Goal: Task Accomplishment & Management: Manage account settings

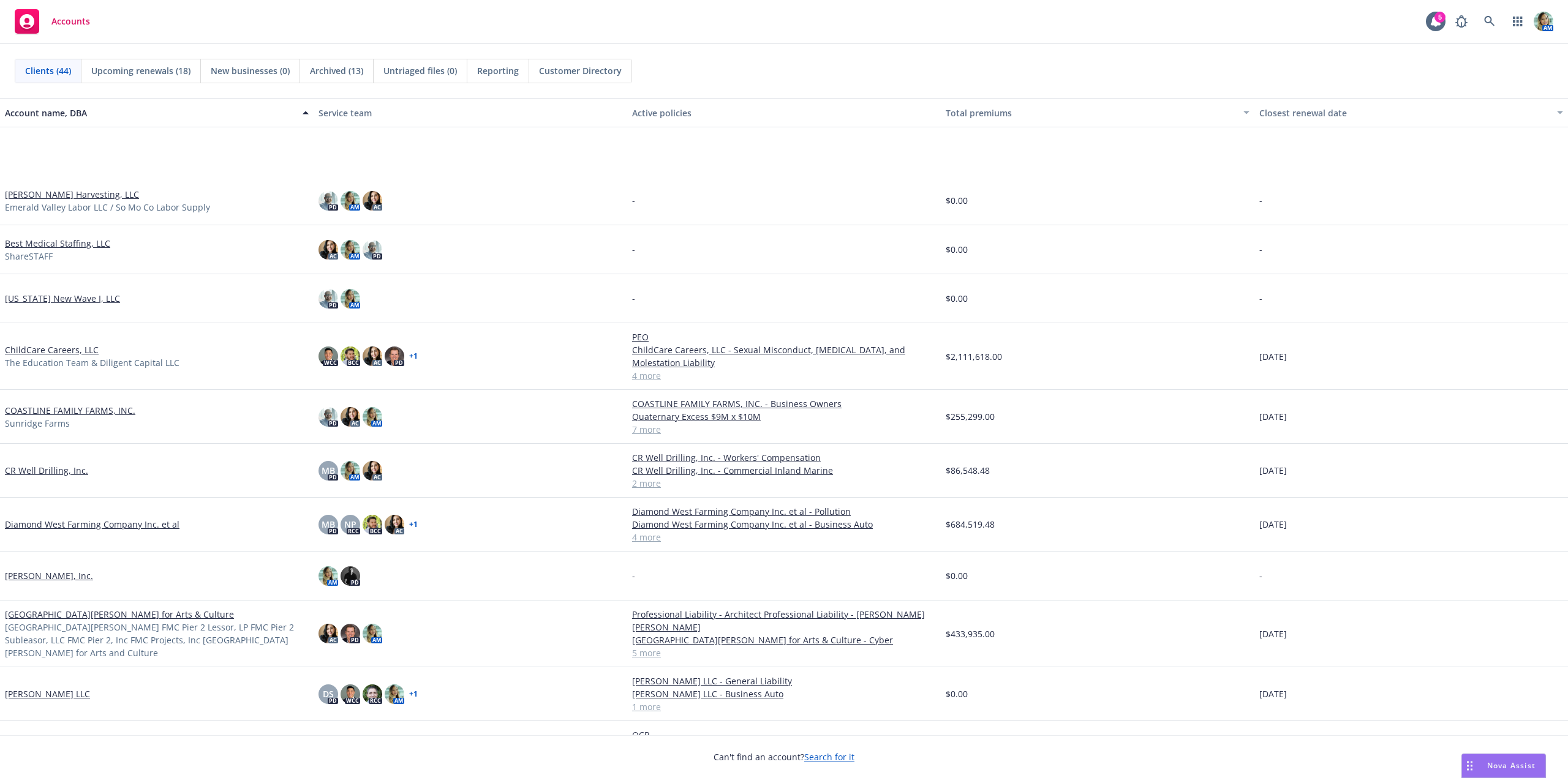
scroll to position [184, 0]
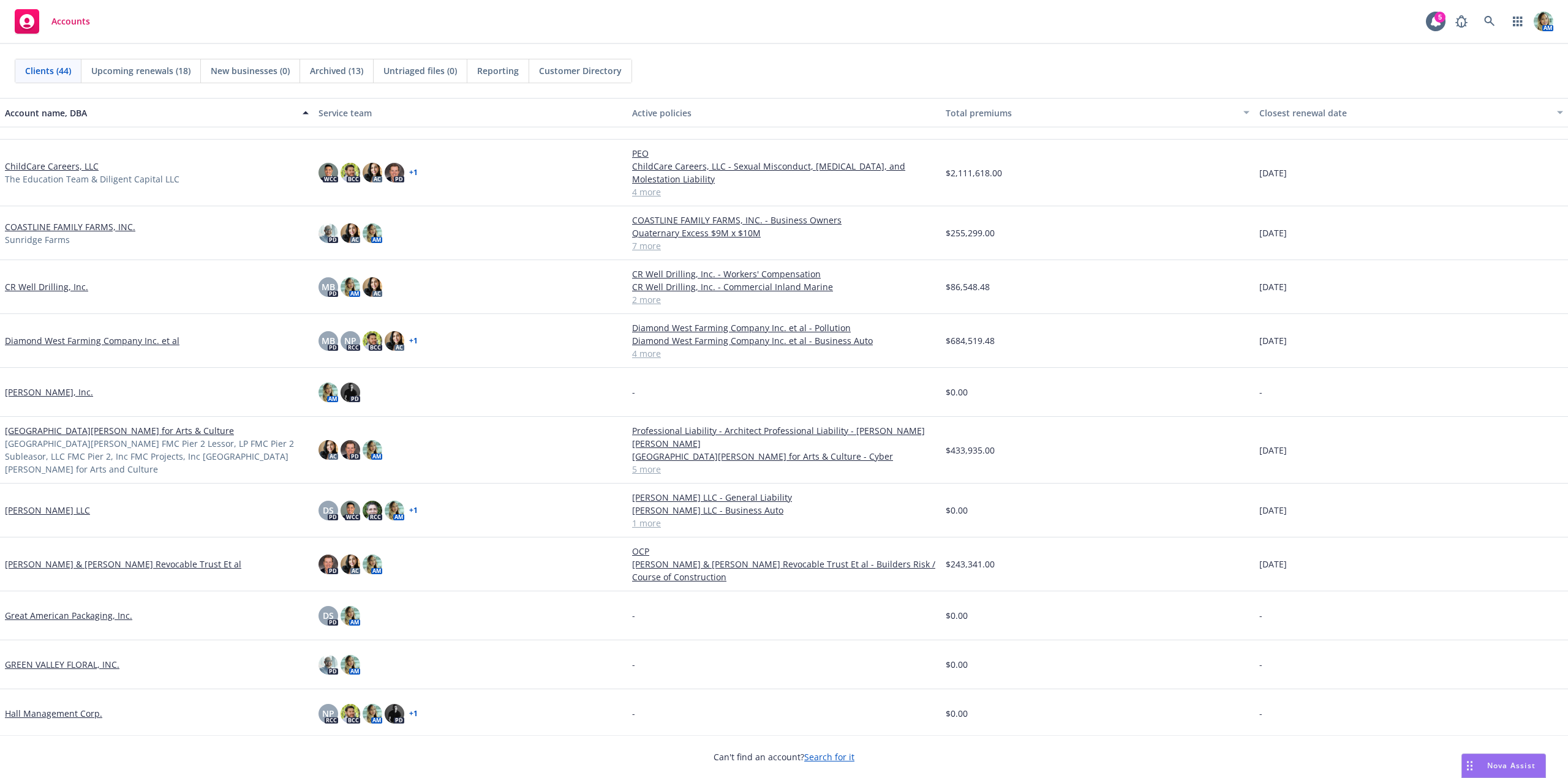
click at [152, 344] on link "Diamond West Farming Company Inc. et al" at bounding box center [92, 341] width 175 height 13
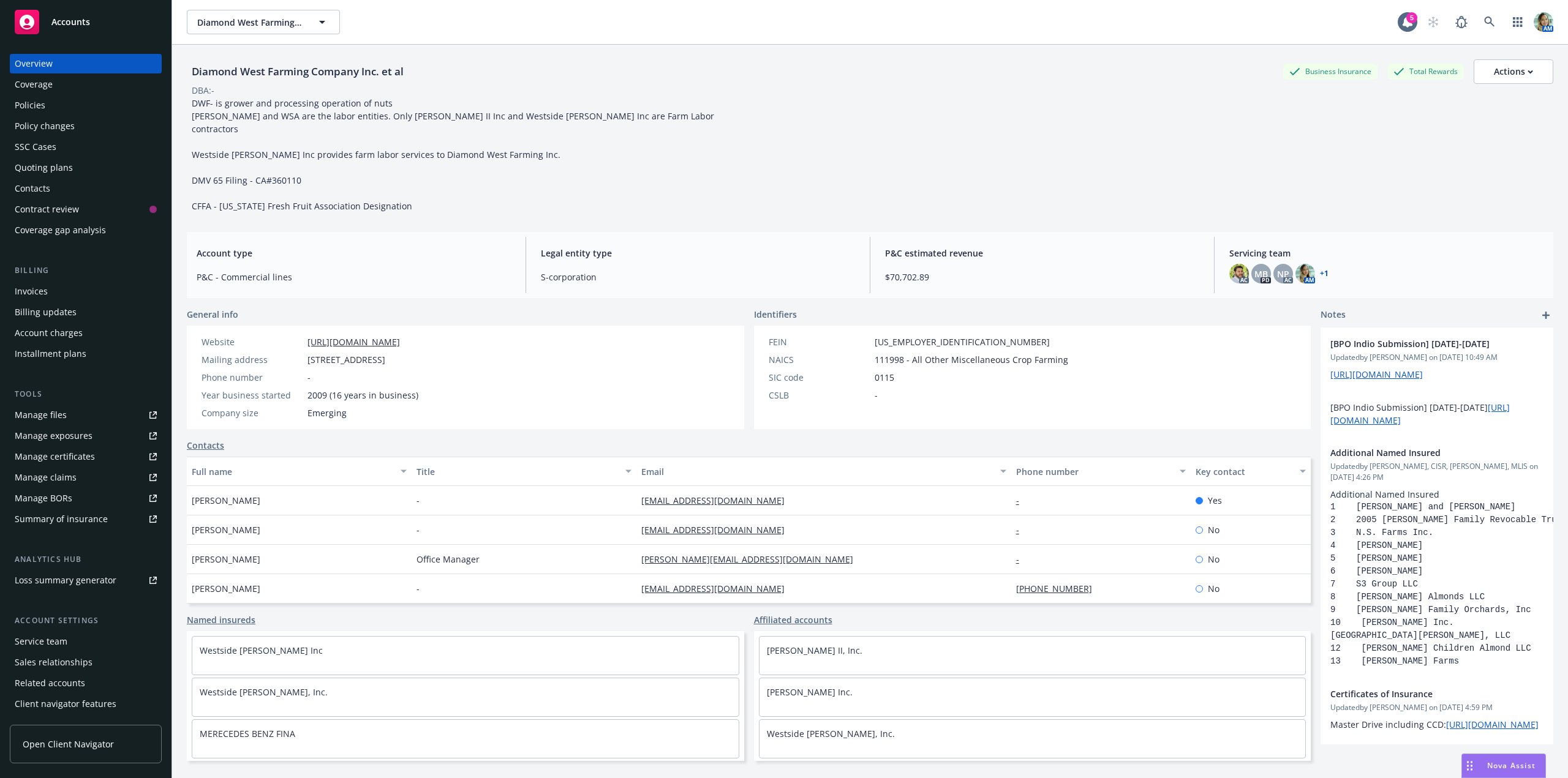
click at [51, 101] on div "Policies" at bounding box center [86, 105] width 142 height 19
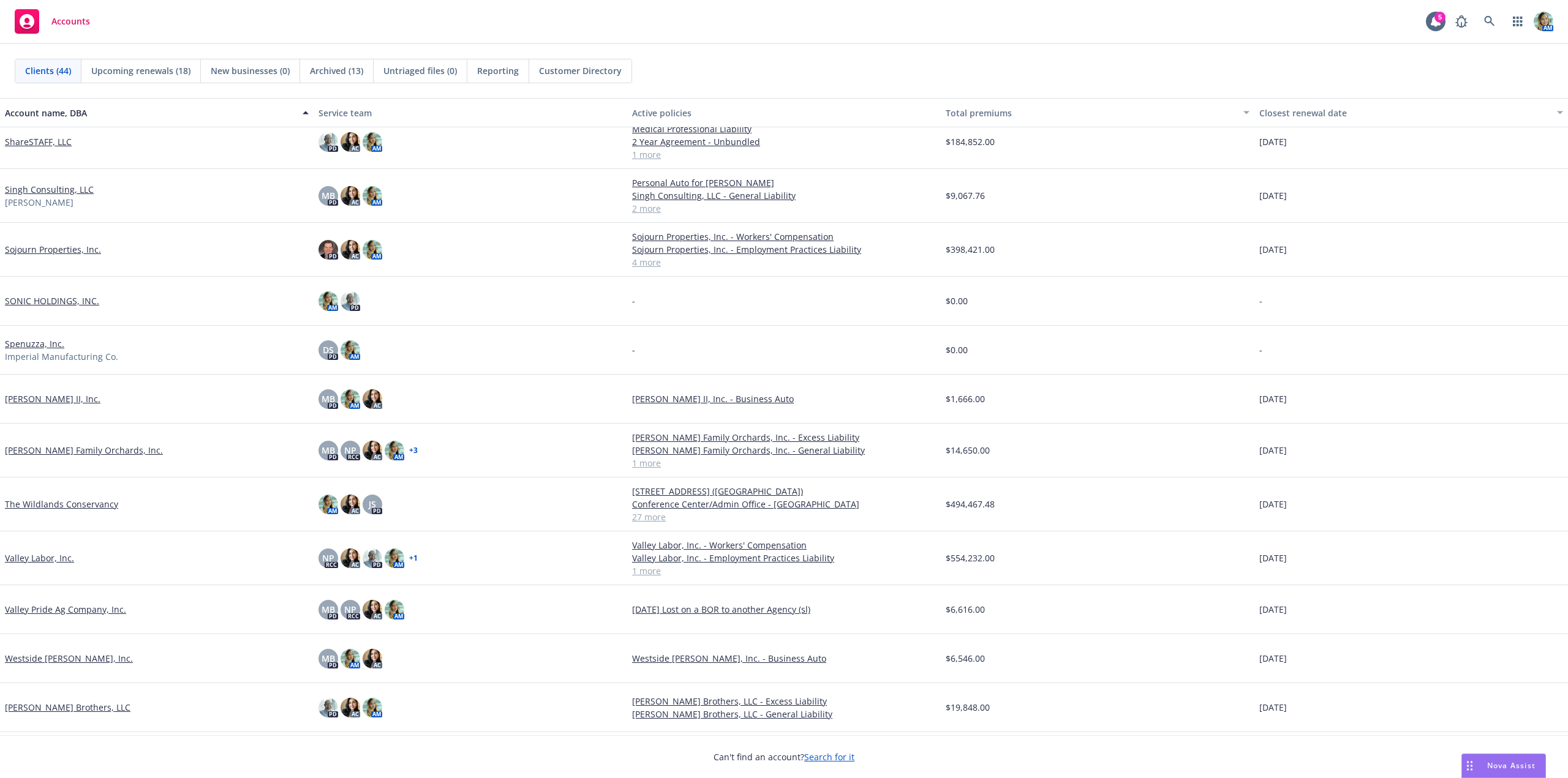
scroll to position [1582, 0]
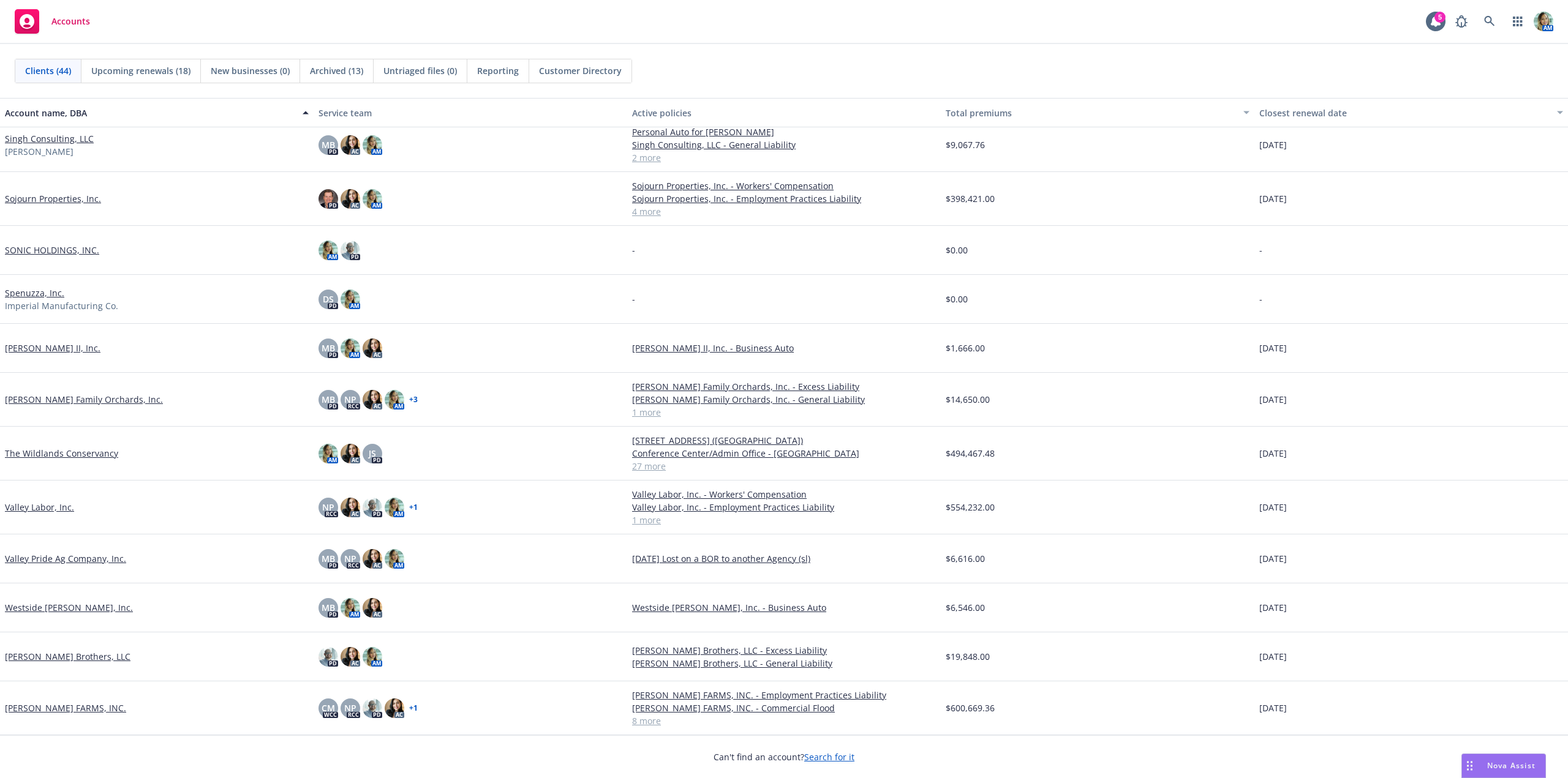
click at [78, 706] on link "WILLOUGHBY FARMS, INC." at bounding box center [66, 708] width 121 height 13
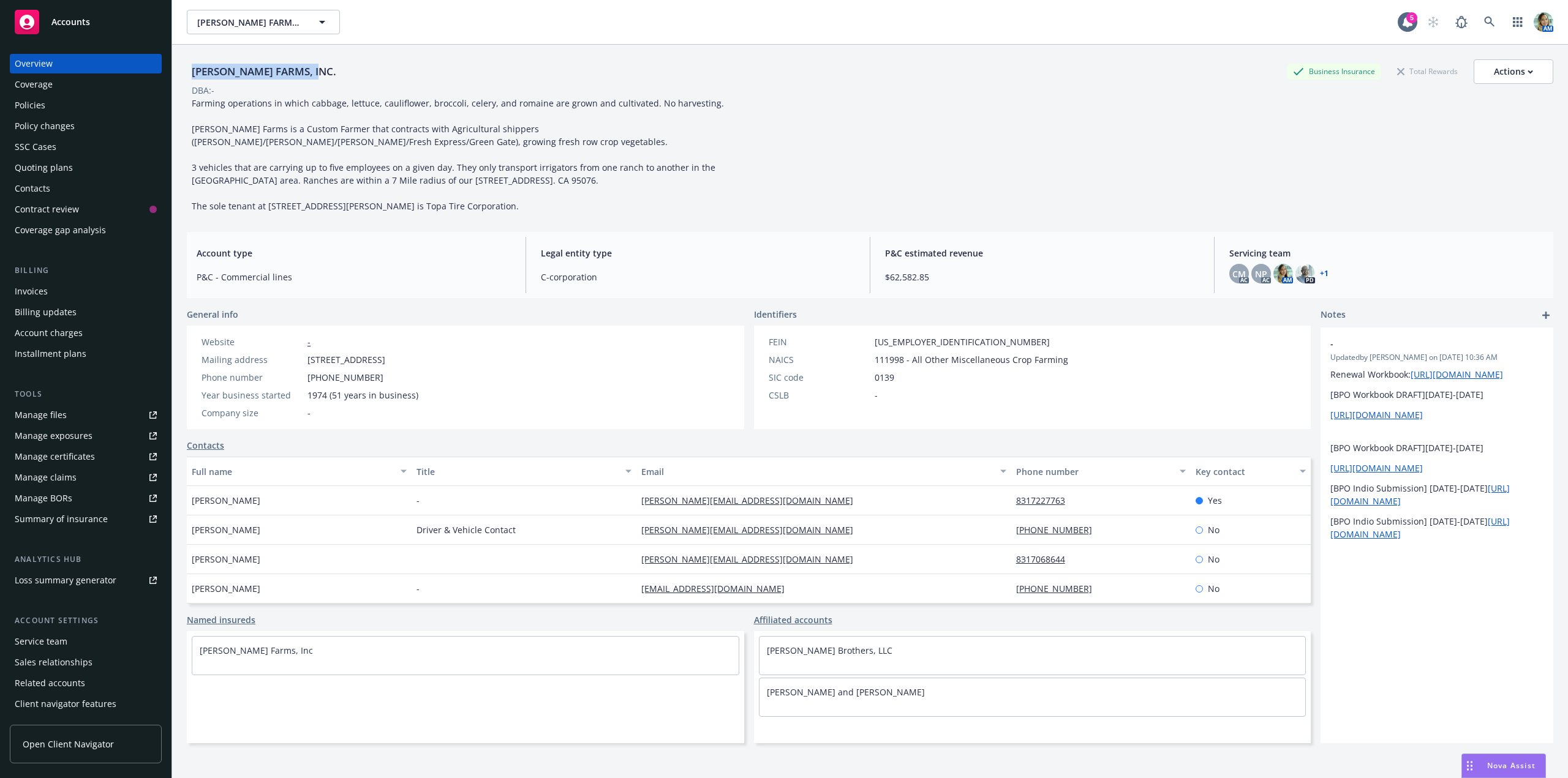
drag, startPoint x: 188, startPoint y: 73, endPoint x: 331, endPoint y: 81, distance: 143.2
click at [331, 81] on div "WILLOUGHBY FARMS, INC. Business Insurance Total Rewards Actions" at bounding box center [870, 72] width 1366 height 24
copy div "WILLOUGHBY FARMS, INC."
click at [44, 190] on div "Contacts" at bounding box center [32, 188] width 35 height 19
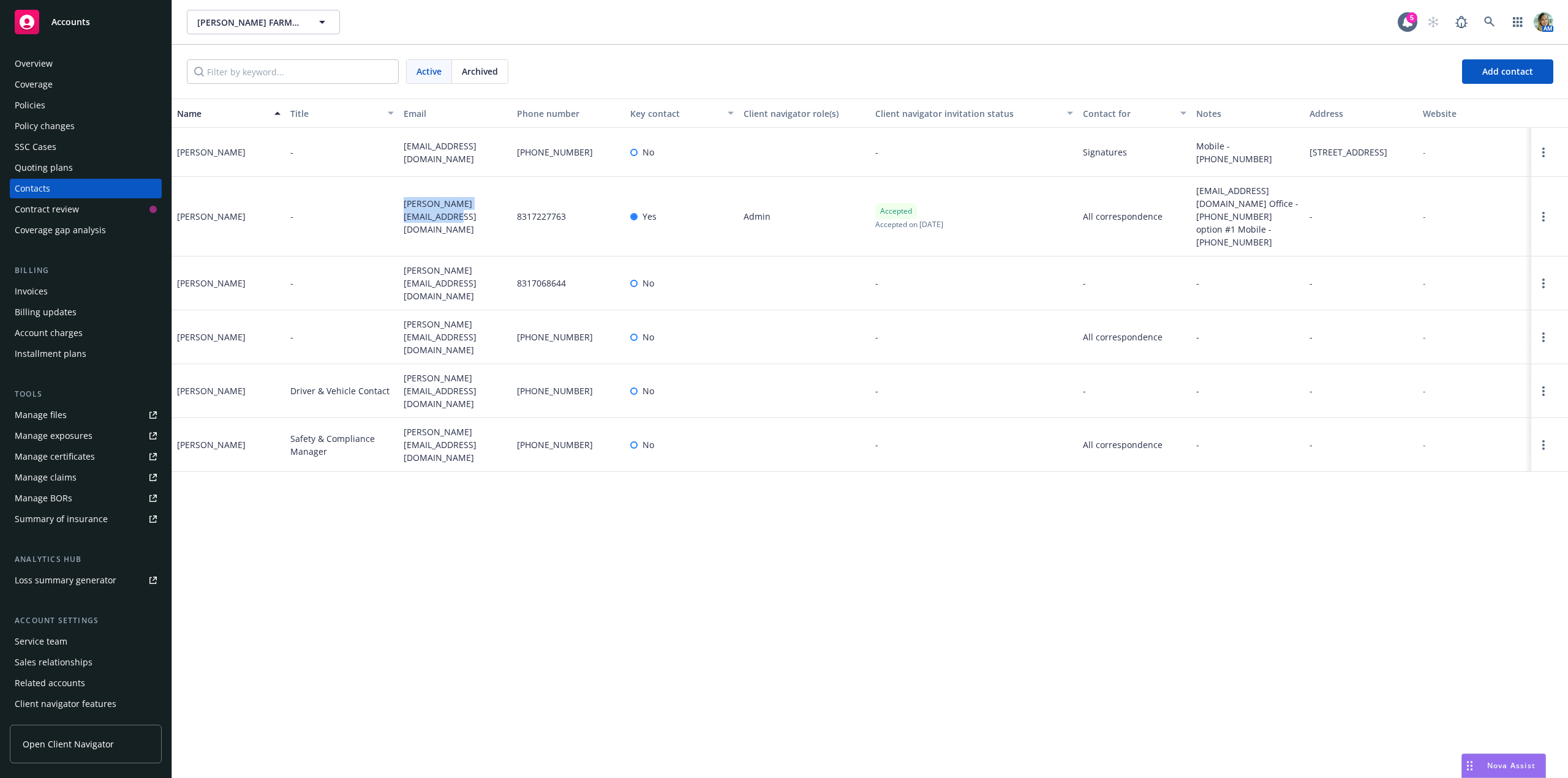
drag, startPoint x: 416, startPoint y: 220, endPoint x: 404, endPoint y: 206, distance: 18.4
click at [404, 206] on span "connie@willoughbyfarms.us" at bounding box center [455, 217] width 104 height 39
copy span "connie@willoughbyfarms.us"
drag, startPoint x: 409, startPoint y: 322, endPoint x: 380, endPoint y: 320, distance: 29.1
click at [398, 314] on div "mayra@willoughbyfarms.us" at bounding box center [455, 338] width 113 height 54
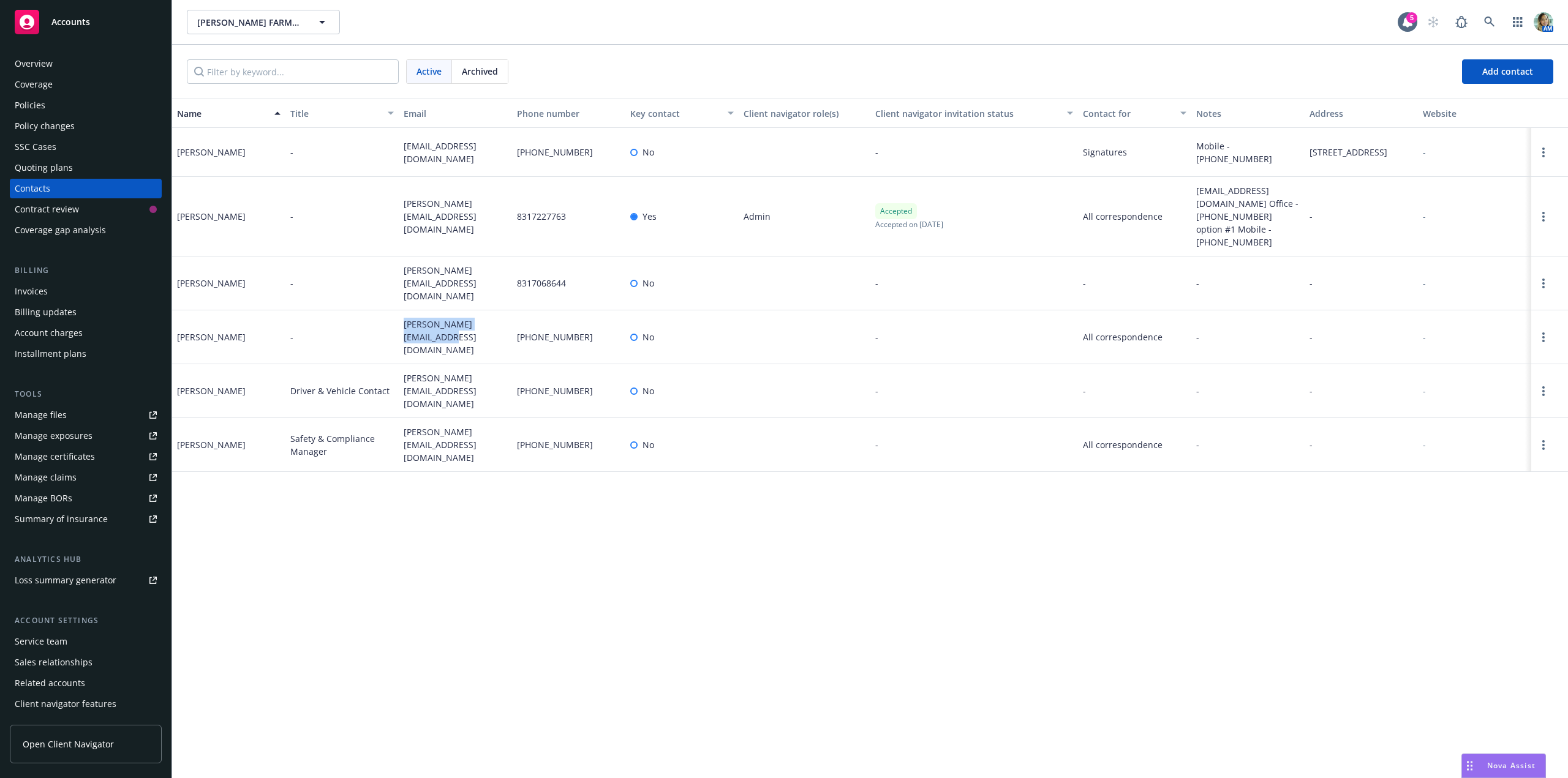
copy span "mayra@willoughbyfarms.us"
drag, startPoint x: 422, startPoint y: 427, endPoint x: 400, endPoint y: 413, distance: 26.1
click at [400, 418] on div "ulysses@willoughbyfarms.us" at bounding box center [455, 445] width 113 height 54
copy span "ulysses@willoughbyfarms.us"
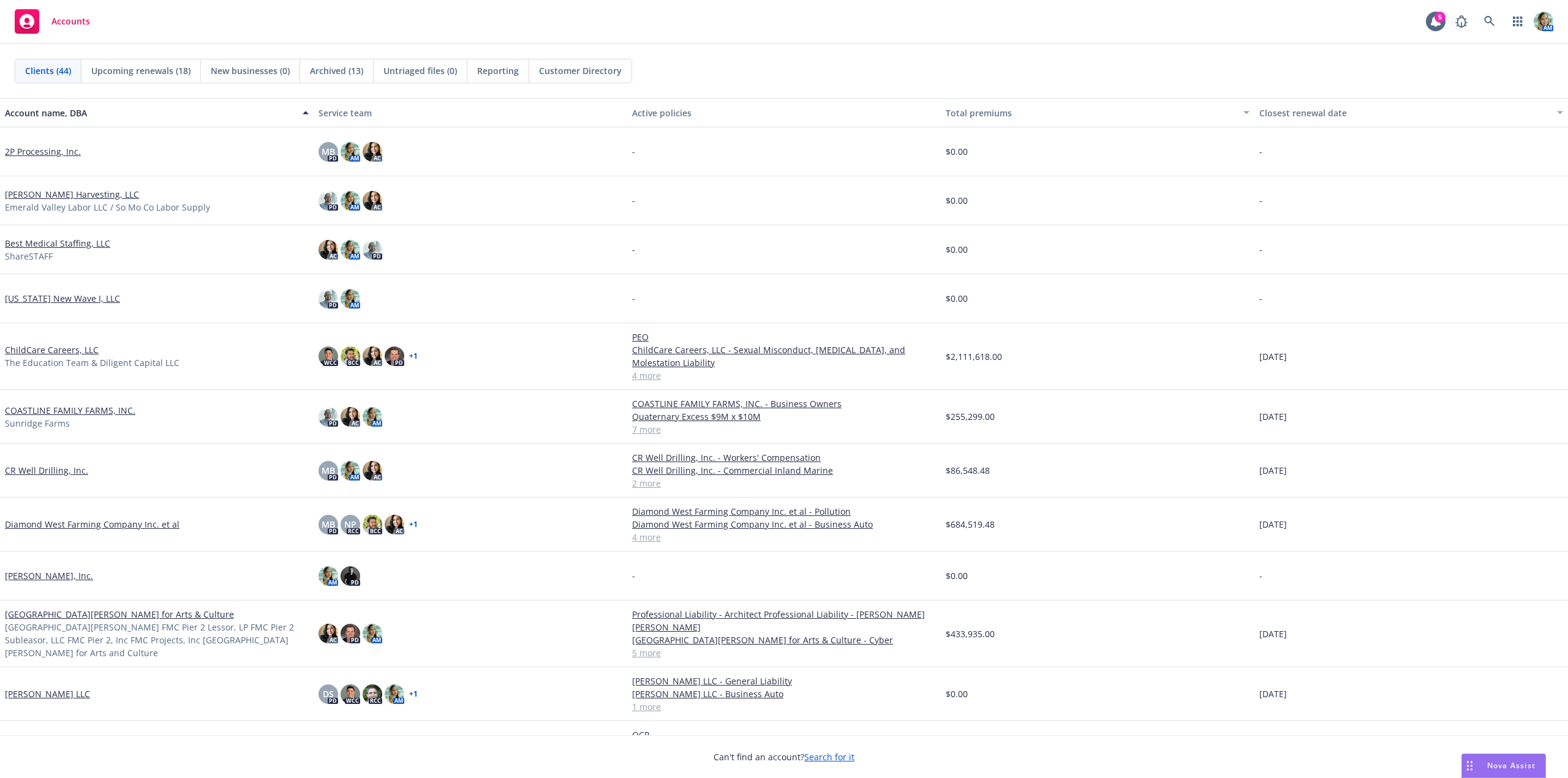
click at [64, 525] on link "Diamond West Farming Company Inc. et al" at bounding box center [92, 525] width 175 height 13
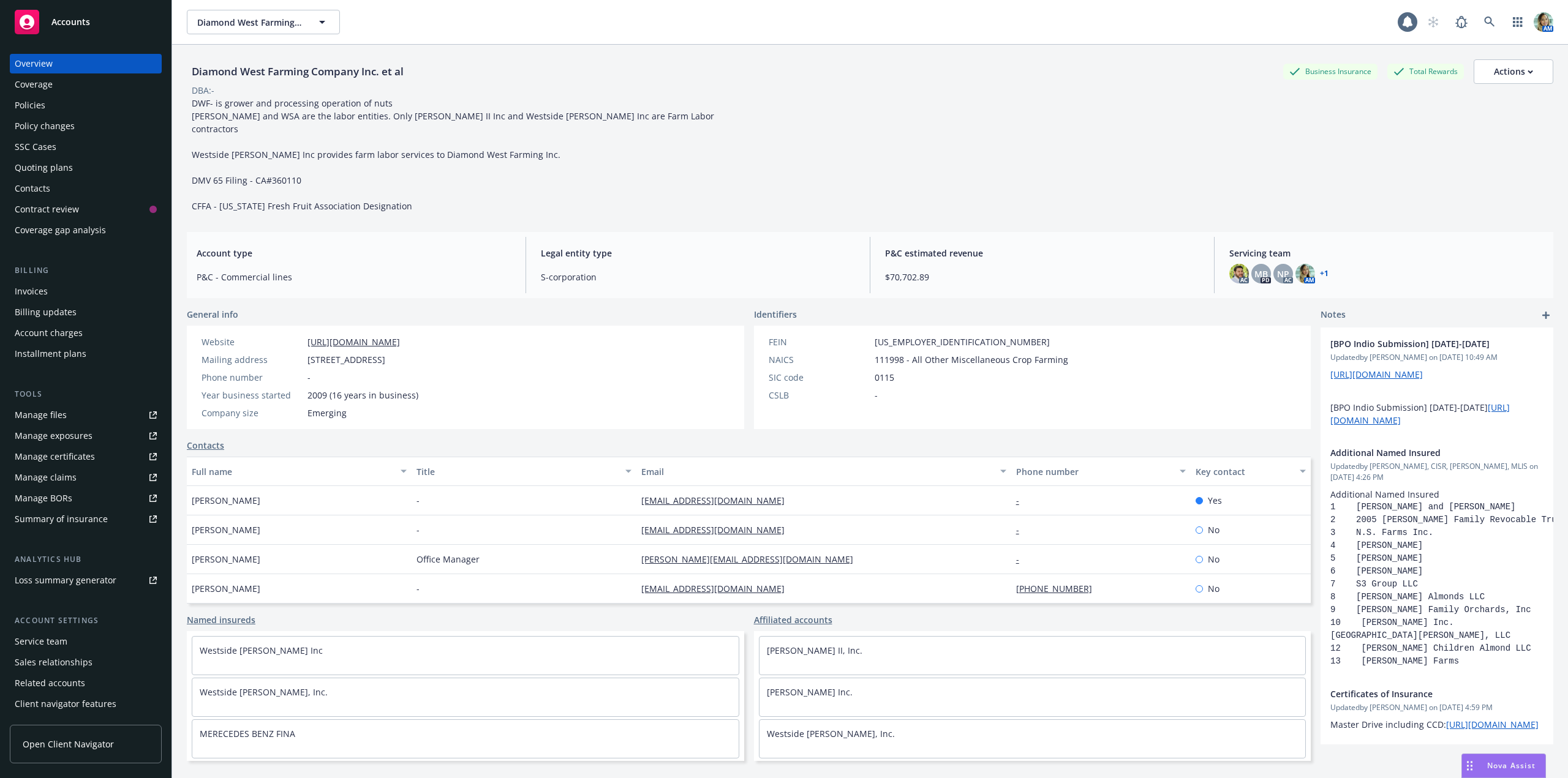
click at [75, 105] on div "Policies" at bounding box center [86, 105] width 142 height 19
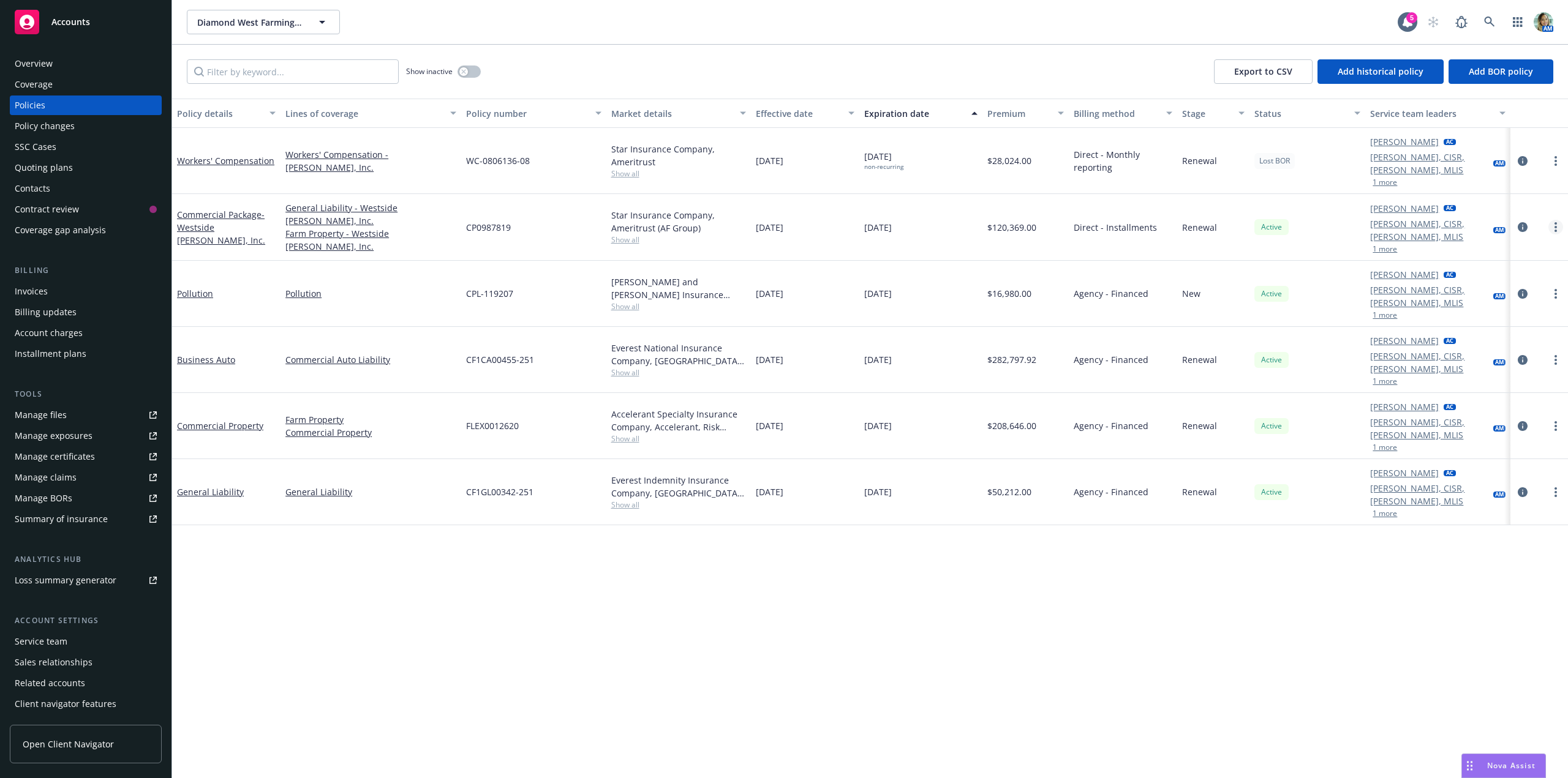
click at [1556, 226] on circle "more" at bounding box center [1556, 228] width 3 height 3
click at [1464, 281] on link "End policy" at bounding box center [1490, 282] width 144 height 24
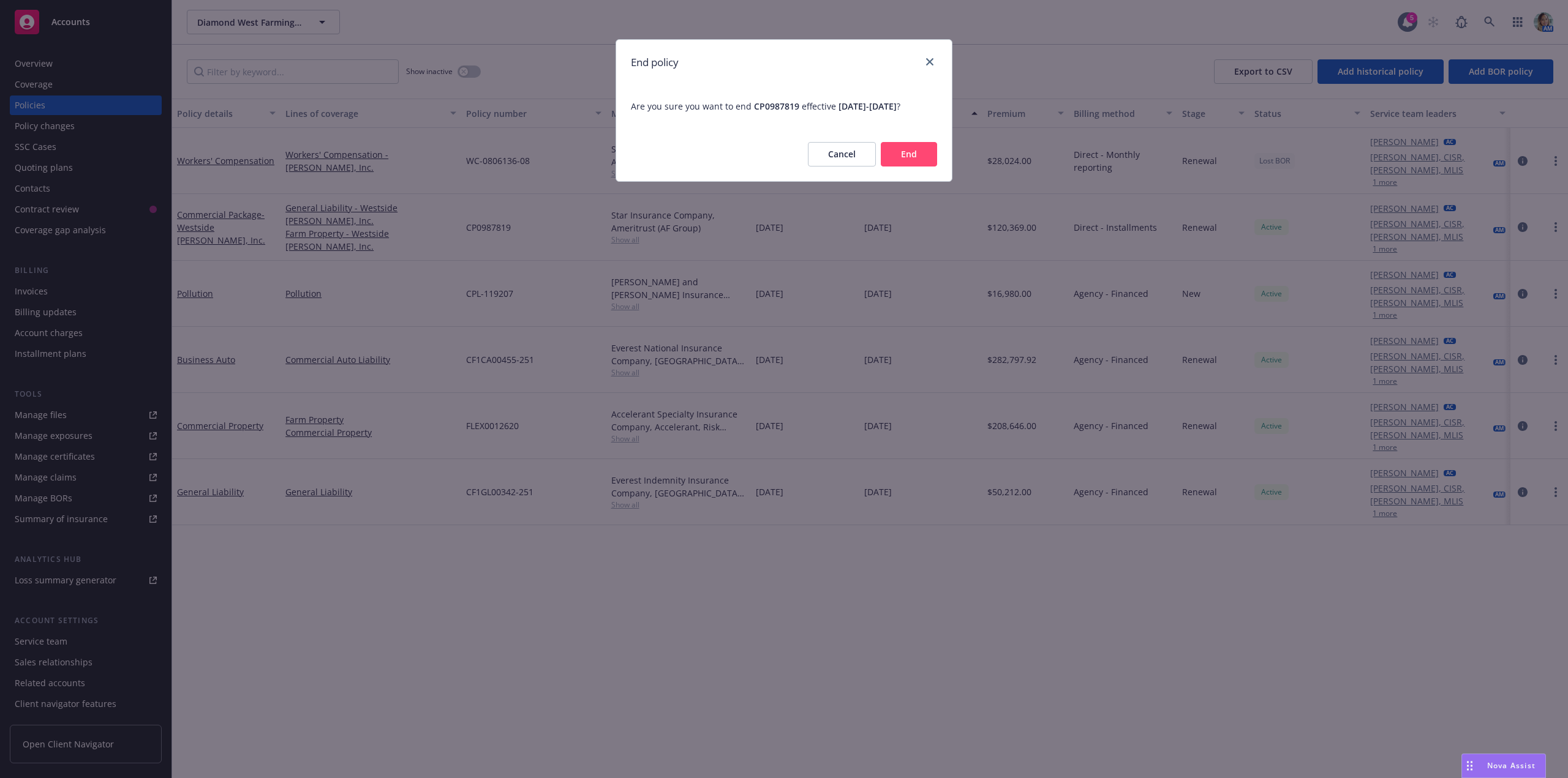
click at [894, 156] on button "End" at bounding box center [908, 154] width 56 height 24
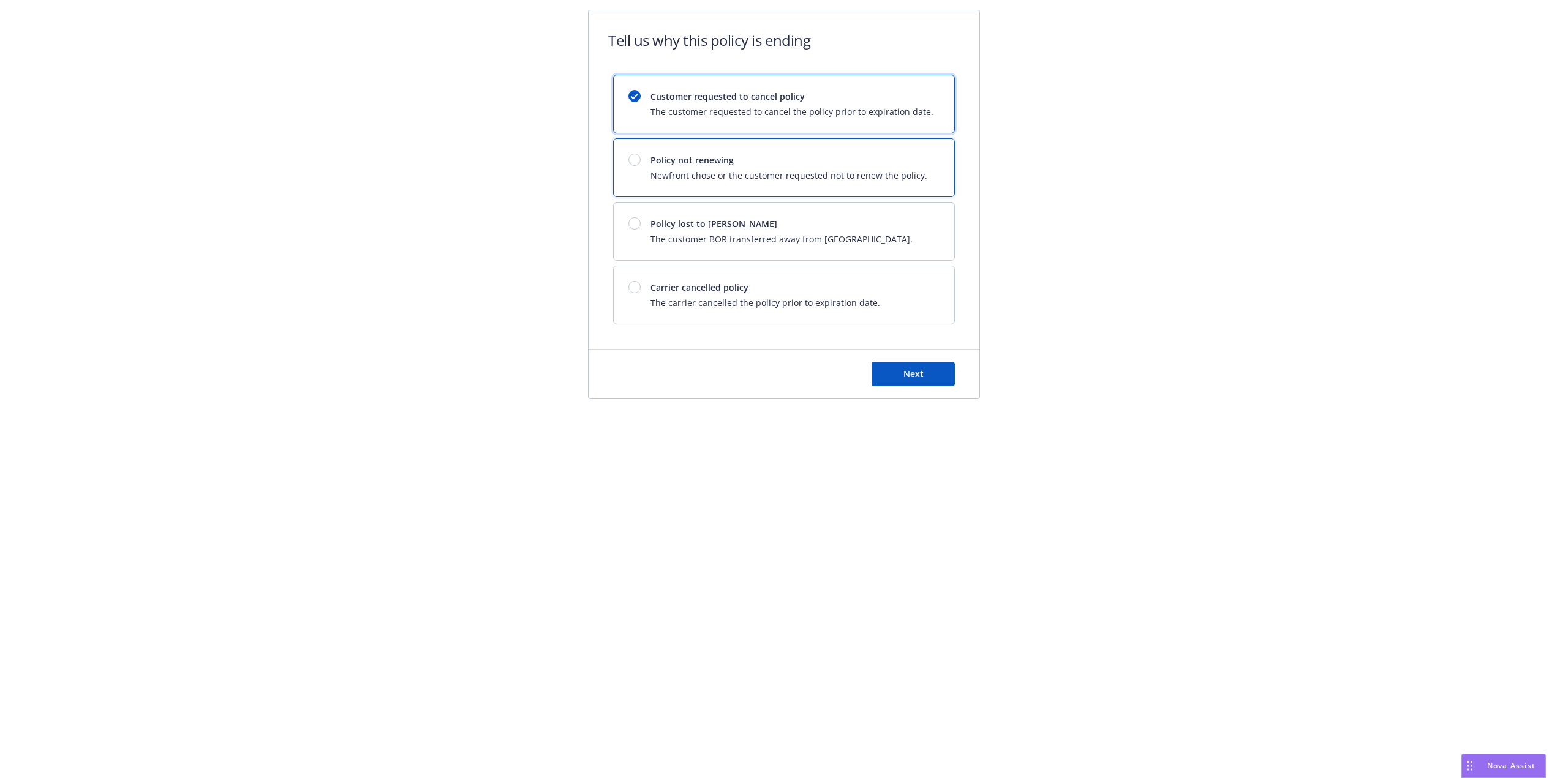
click at [787, 173] on span "Newfront chose or the customer requested not to renew the policy." at bounding box center [789, 175] width 277 height 13
click at [918, 369] on span "Next" at bounding box center [913, 374] width 20 height 12
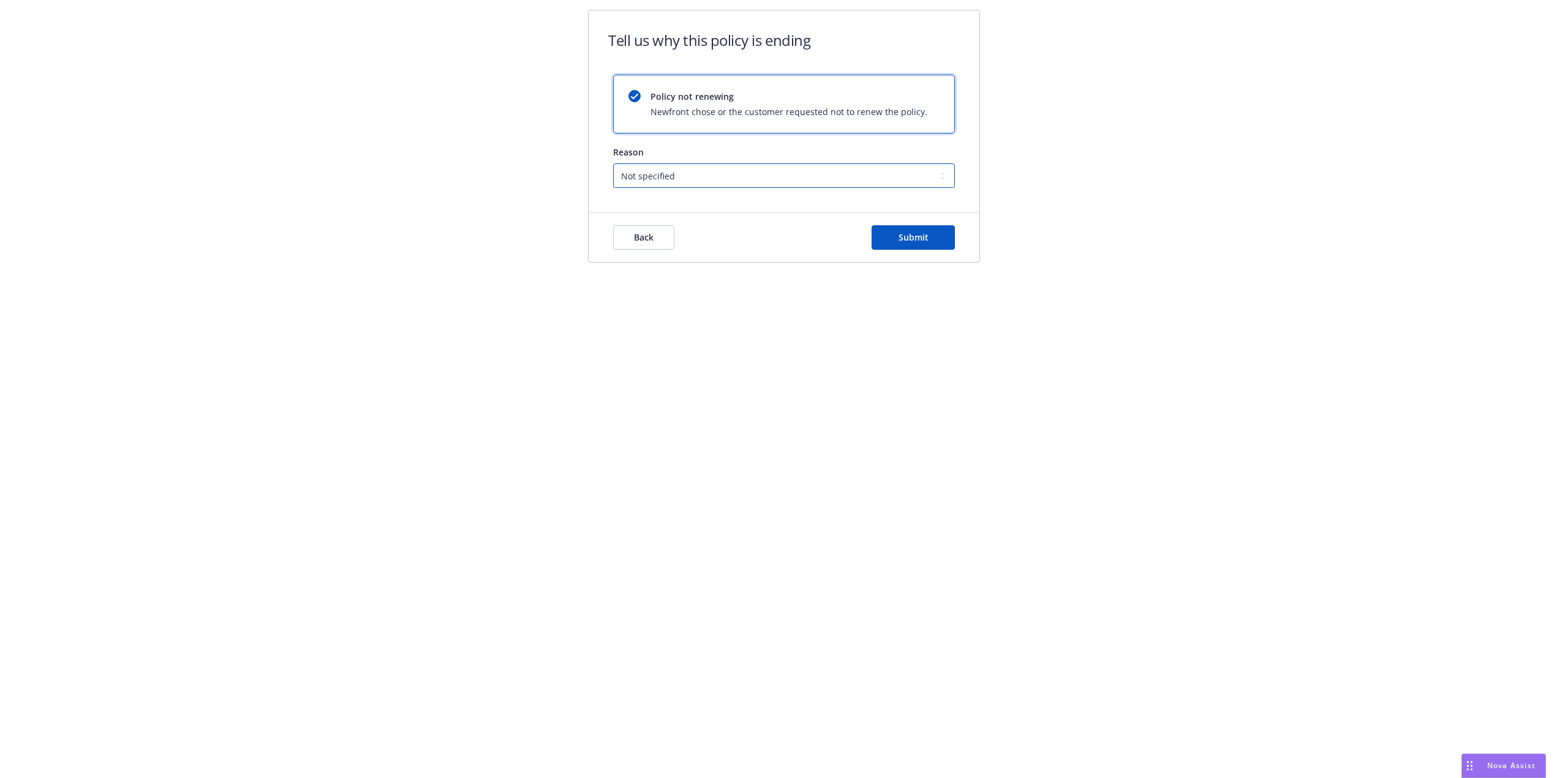
click at [743, 177] on select "Not specified Service Pricing Buyer change M&A, Bankruptcy, or Out of business …" at bounding box center [784, 176] width 342 height 24
select select "Buyer change"
click at [613, 164] on select "Not specified Service Pricing Buyer change M&A, Bankruptcy, or Out of business …" at bounding box center [784, 176] width 342 height 24
click at [917, 249] on button "Submit" at bounding box center [913, 238] width 83 height 24
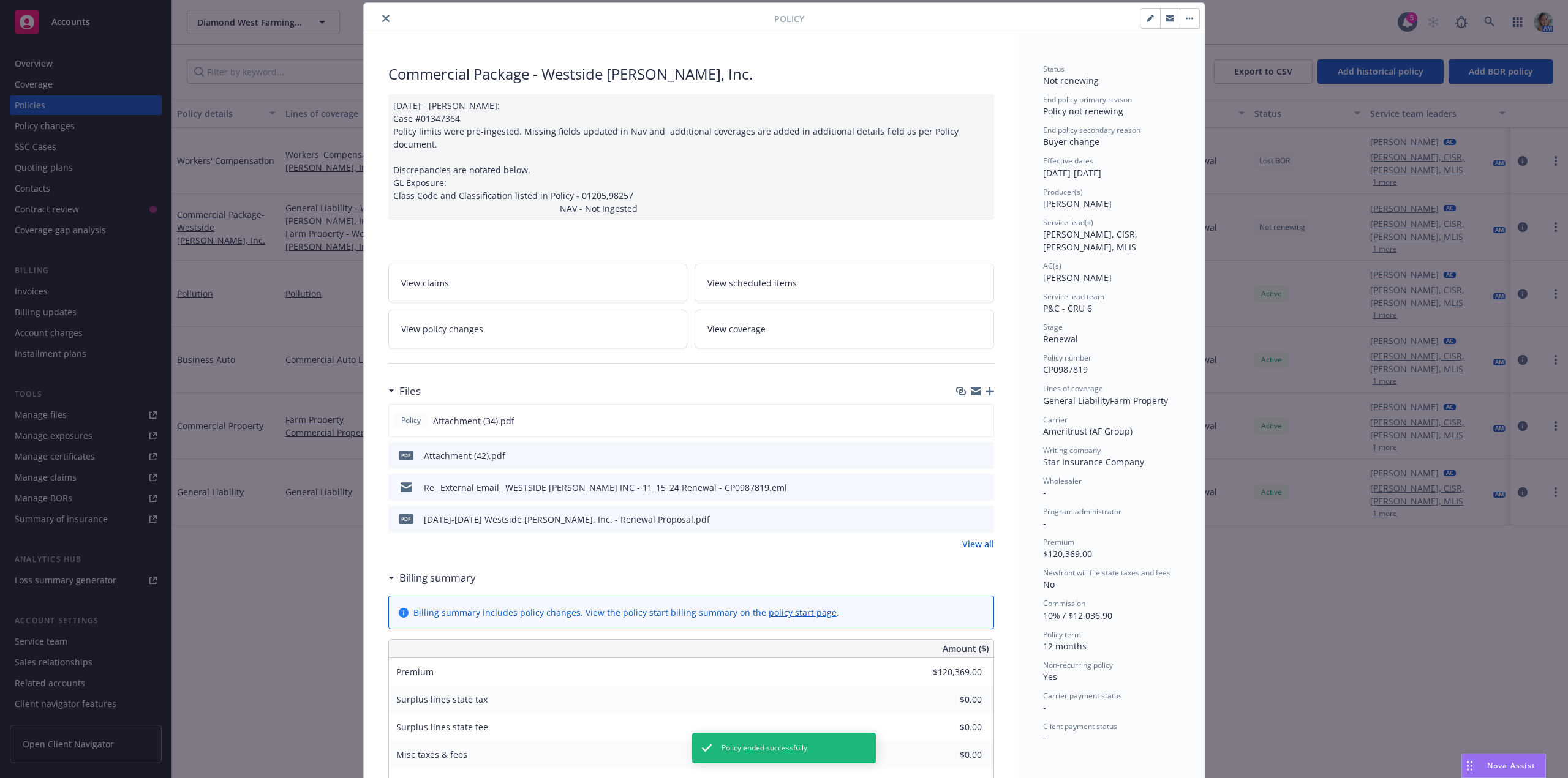
scroll to position [40, 0]
click at [761, 153] on div "11/15/2024 - Sampath Vankayala: Case #01347364 Policy limits were pre-ingested.…" at bounding box center [691, 154] width 605 height 126
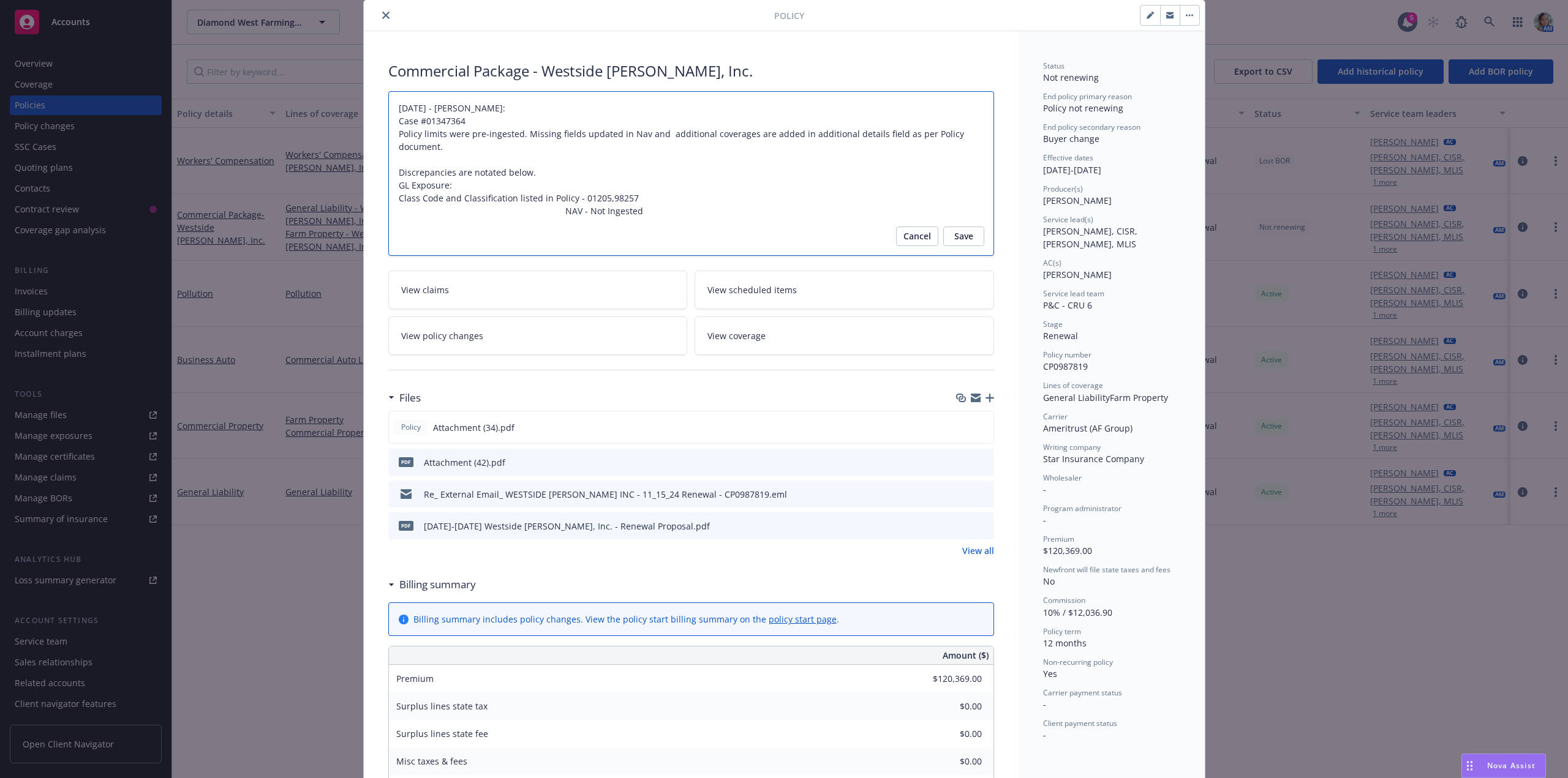
drag, startPoint x: 634, startPoint y: 215, endPoint x: 386, endPoint y: 101, distance: 272.9
click at [388, 102] on textarea "11/15/2024 - Sampath Vankayala: Case #01347364 Policy limits were pre-ingested.…" at bounding box center [691, 174] width 605 height 165
drag, startPoint x: 616, startPoint y: 205, endPoint x: 384, endPoint y: 90, distance: 258.9
click at [384, 90] on div "Commercial Package - Westside Ag II, Inc. 11/15/2024 - Sampath Vankayala: Case …" at bounding box center [691, 676] width 654 height 1290
type textarea "x"
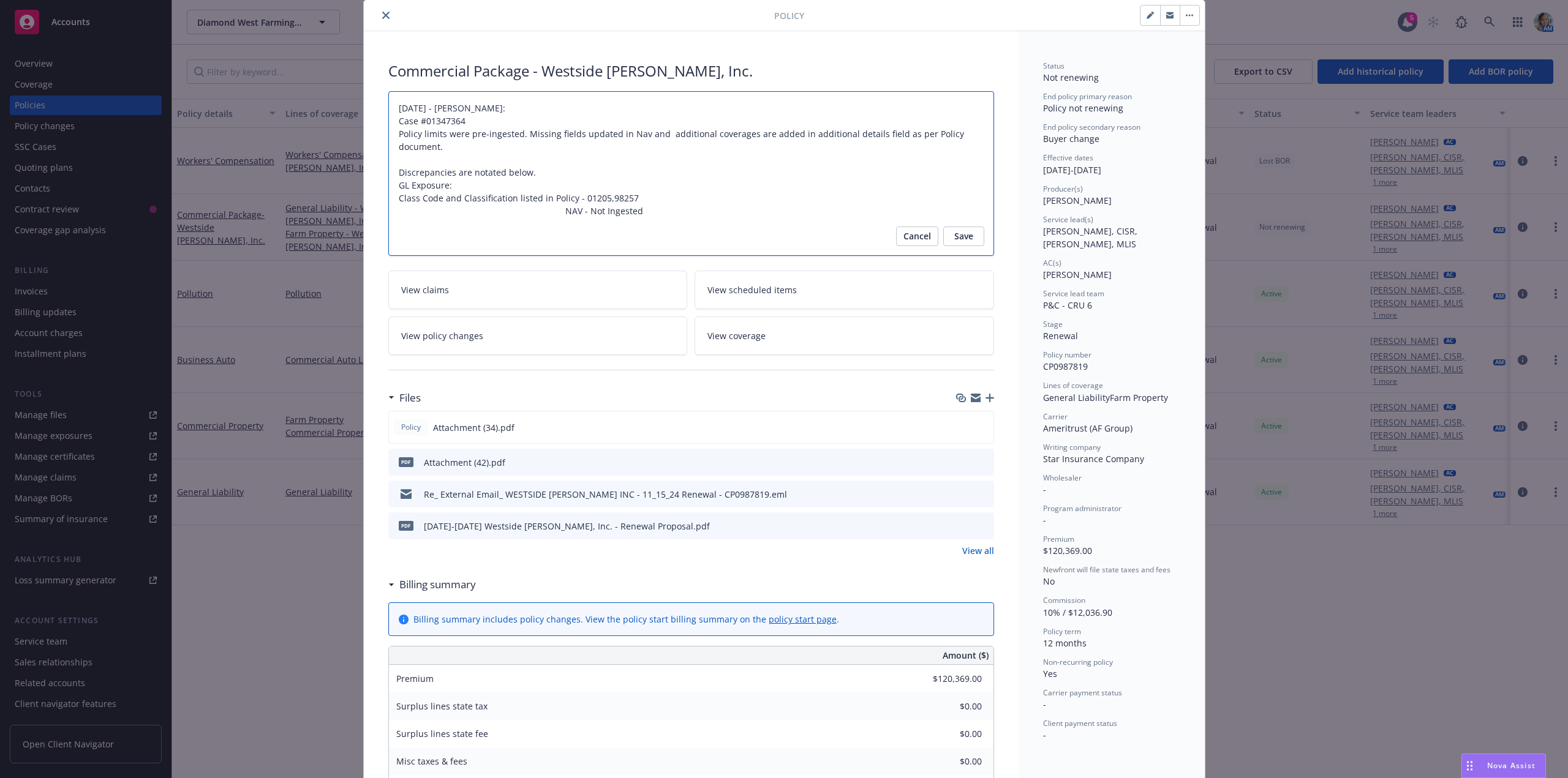
type textarea "I"
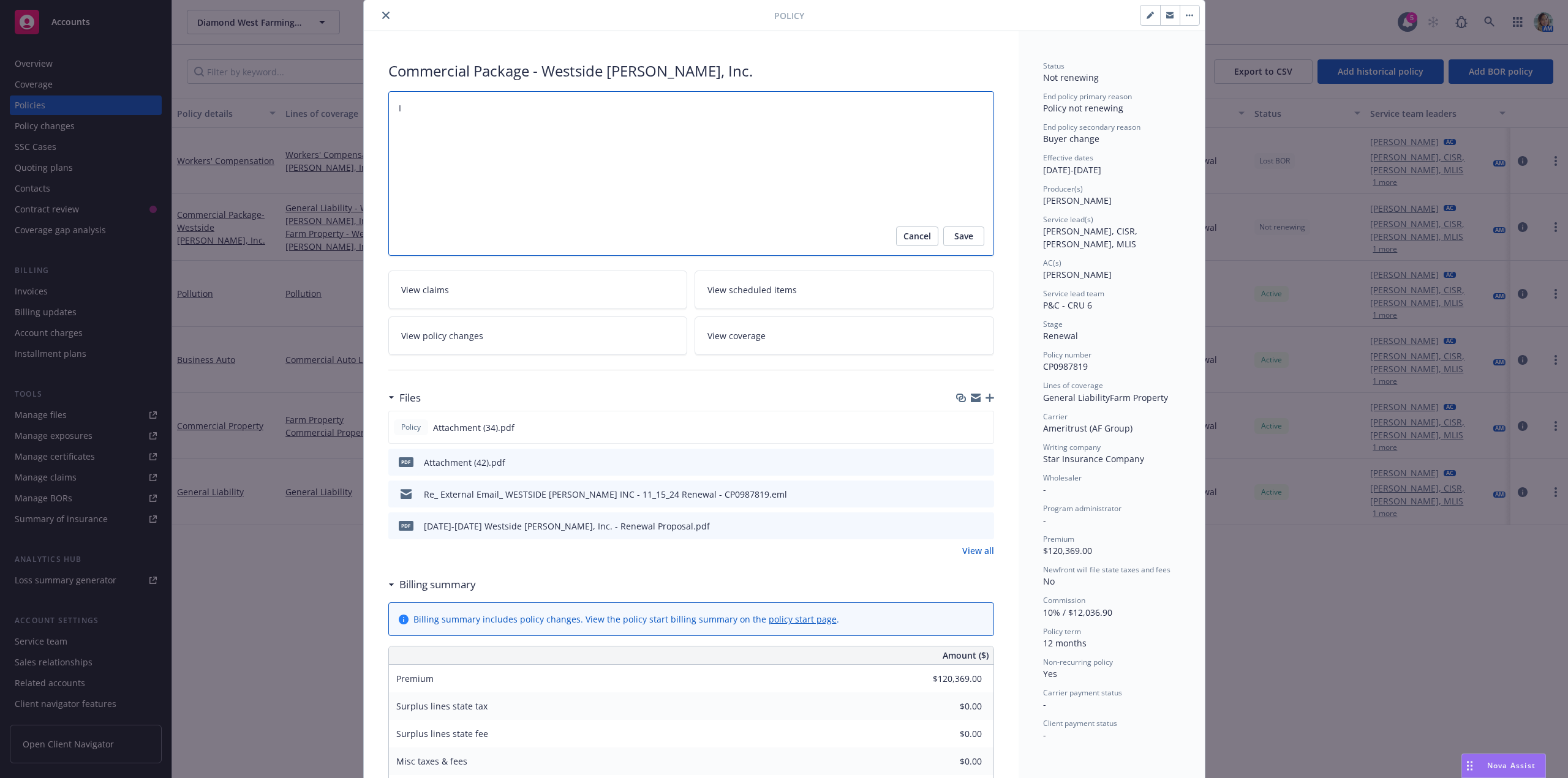
type textarea "x"
type textarea "In"
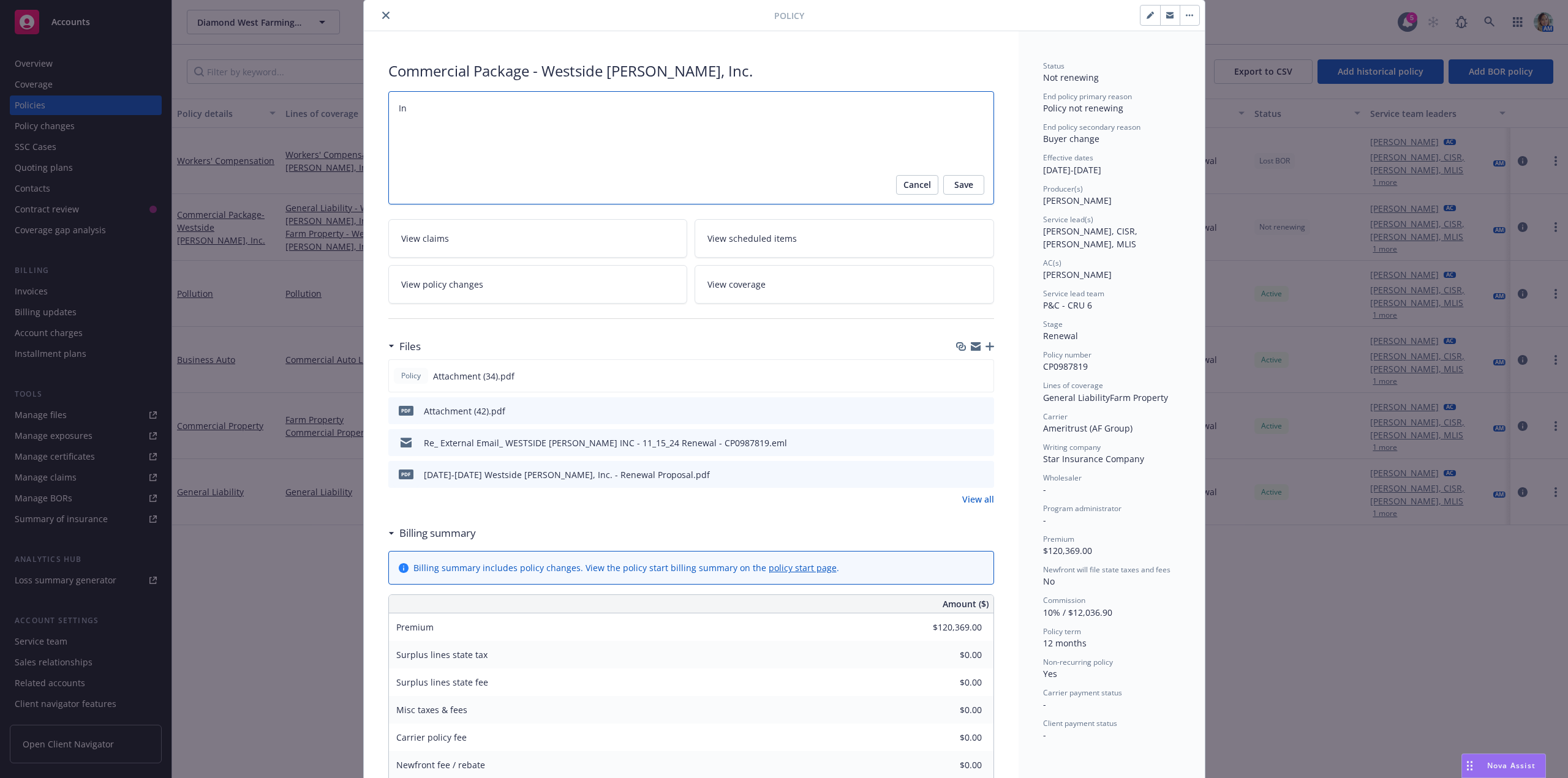
type textarea "x"
type textarea "Ins"
type textarea "x"
type textarea "Insu"
type textarea "x"
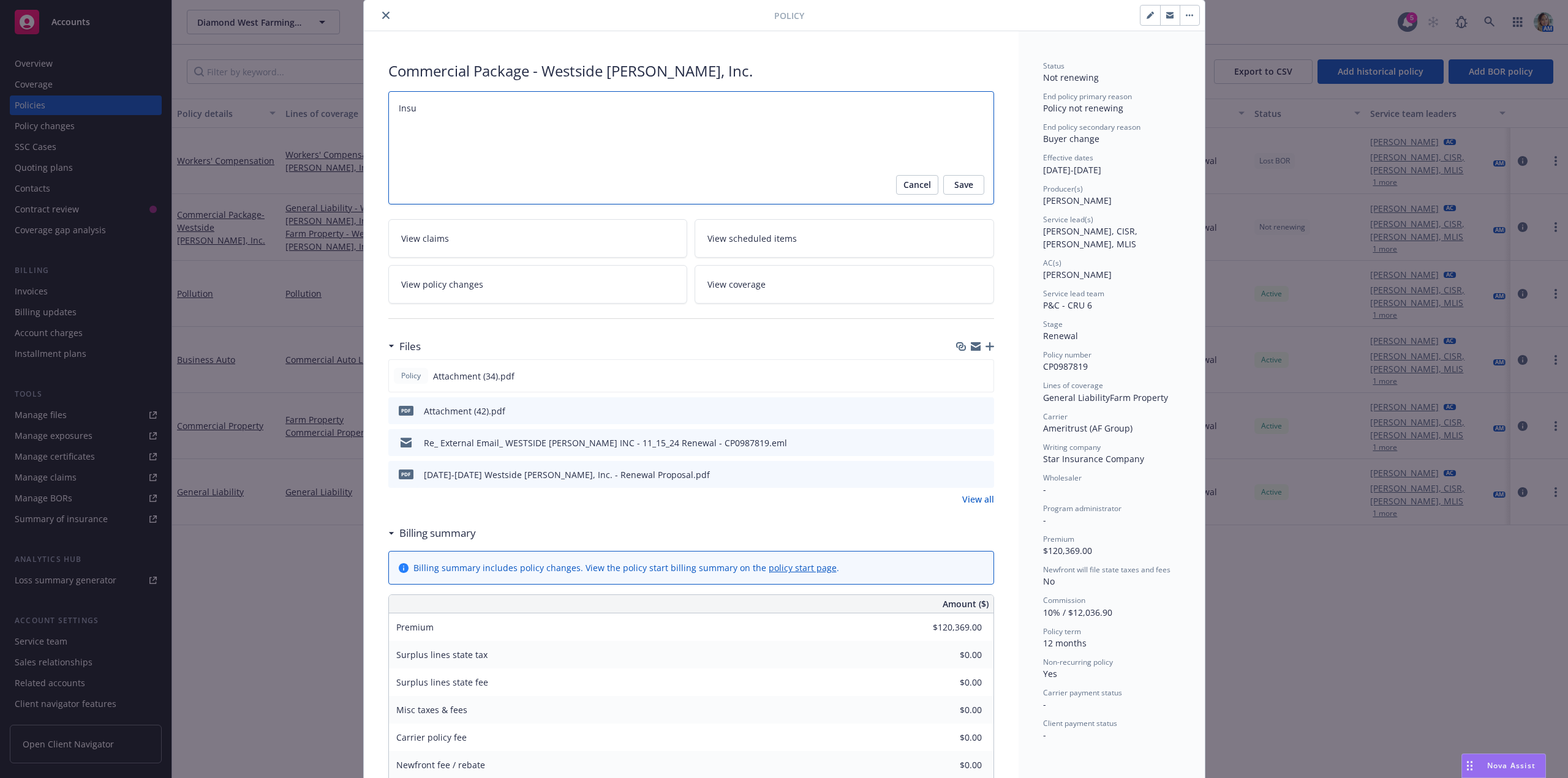
type textarea "Insur"
type textarea "x"
type textarea "Insure"
type textarea "x"
type textarea "Insured"
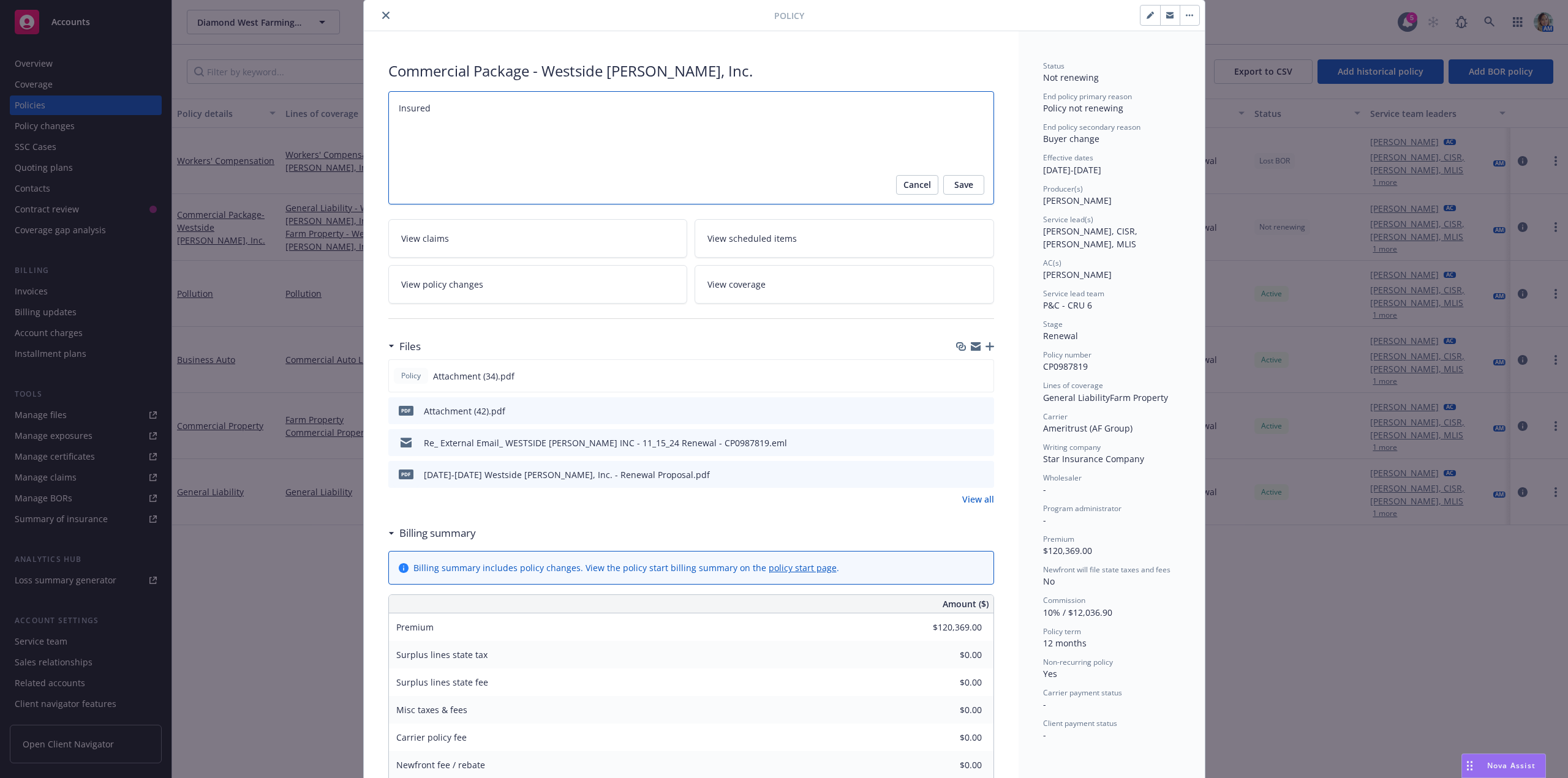
type textarea "x"
type textarea "Insured"
paste textarea "is to keep farming/non farming ops at NF, move FLC's to Alliant ... for now. th…"
type textarea "x"
type textarea "Insured is to keep farming/non farming ops at NF, move FLC's to Alliant ... for…"
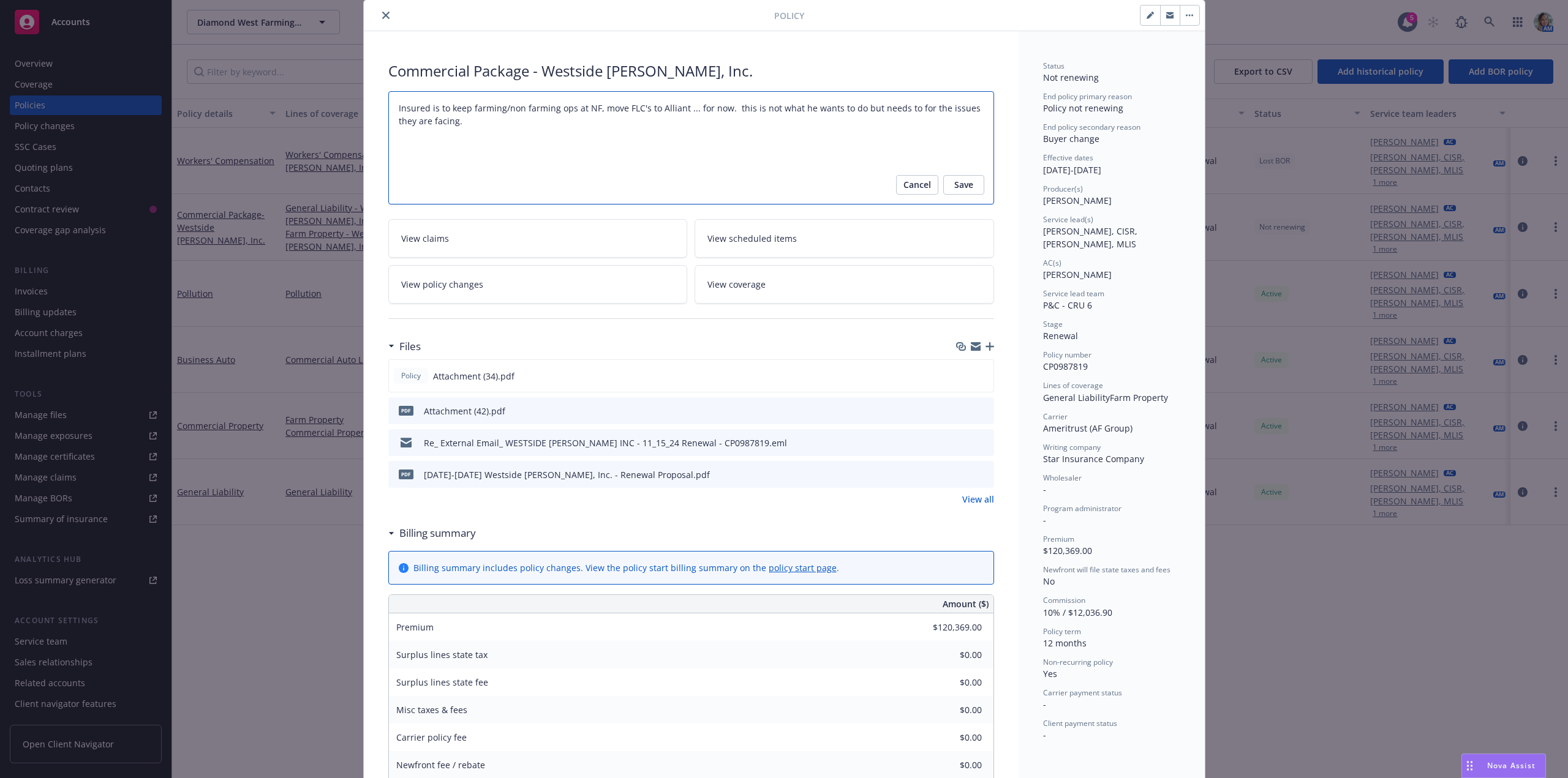
paste textarea "is to keep farming/non farming ops at NF, move FLC's to Alliant ... for now. th…"
type textarea "x"
type textarea "Insured is to keep farming/non farming ops at NF, move FLC's to Alliant ... for…"
click at [425, 150] on textarea "11/15/2024 - Sampath Vankayala: Case #01347364 Policy limits were pre-ingested.…" at bounding box center [691, 148] width 605 height 113
drag, startPoint x: 424, startPoint y: 153, endPoint x: 387, endPoint y: 119, distance: 50.2
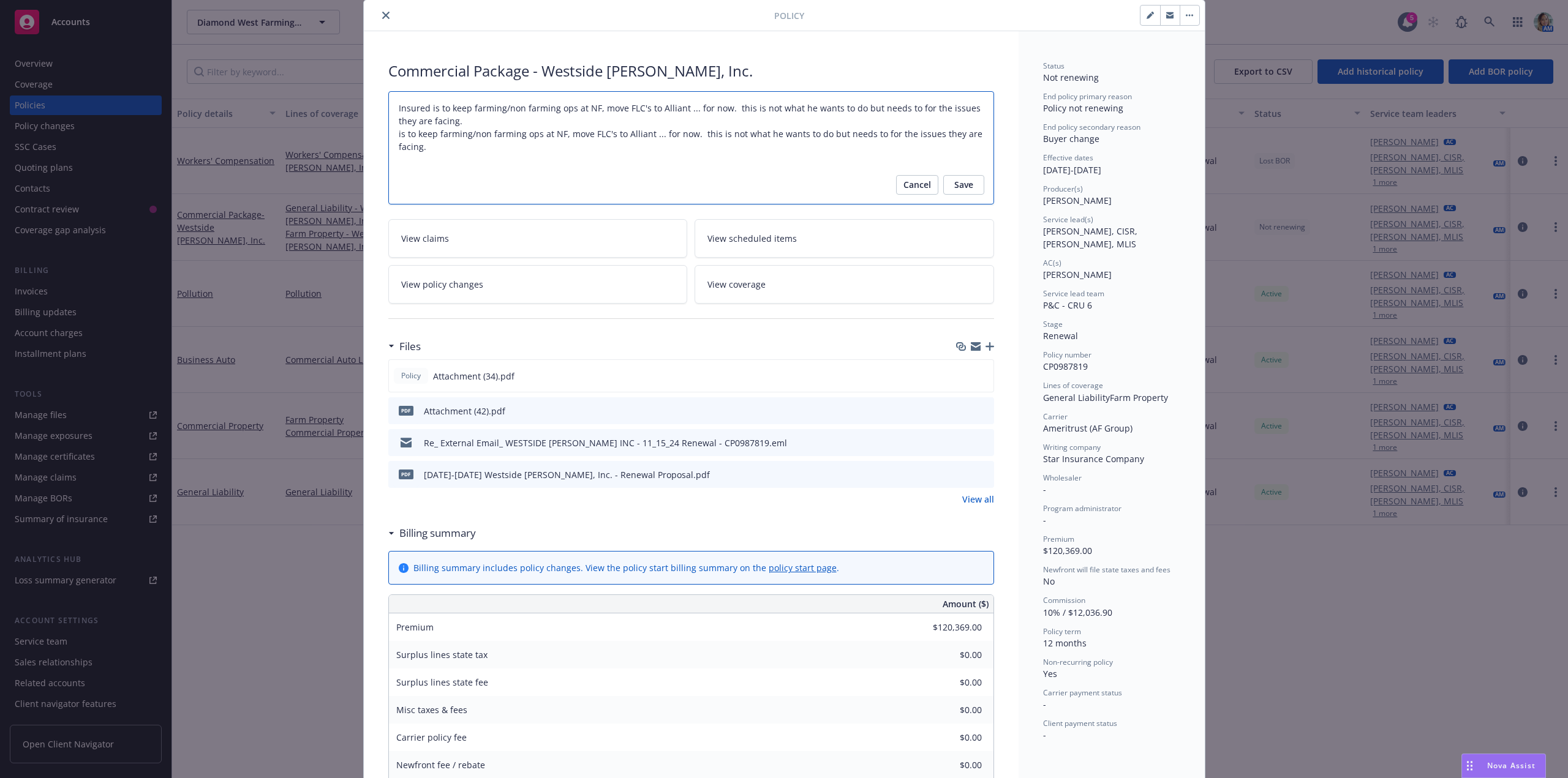
click at [388, 119] on textarea "11/15/2024 - Sampath Vankayala: Case #01347364 Policy limits were pre-ingested.…" at bounding box center [691, 148] width 605 height 113
type textarea "x"
type textarea "Insured is to keep farming/non farming ops at NF, move FLC's to Alliant ... for…"
click at [393, 112] on textarea "11/15/2024 - Sampath Vankayala: Case #01347364 Policy limits were pre-ingested.…" at bounding box center [691, 148] width 605 height 113
type textarea "x"
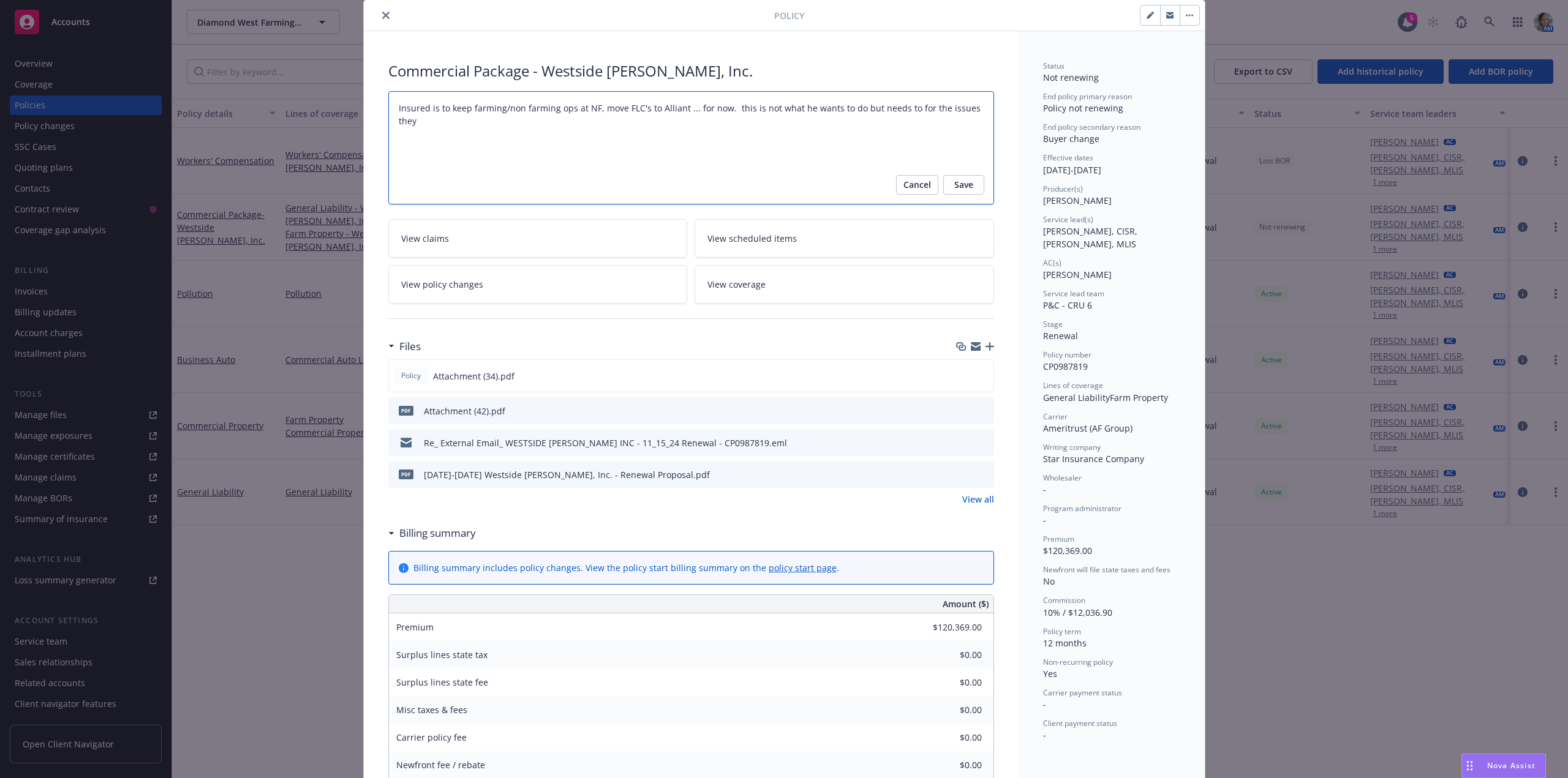
type textarea "Insured is to keep farming/non farming ops at NF, move FLC's to Alliant ... for…"
type textarea "x"
type textarea "Insured is to keep farming/non farming ops at NF, move FLC's to Alliant ... for…"
click at [403, 108] on textarea "11/15/2024 - Sampath Vankayala: Case #01347364 Policy limits were pre-ingested.…" at bounding box center [691, 148] width 605 height 113
type textarea "x"
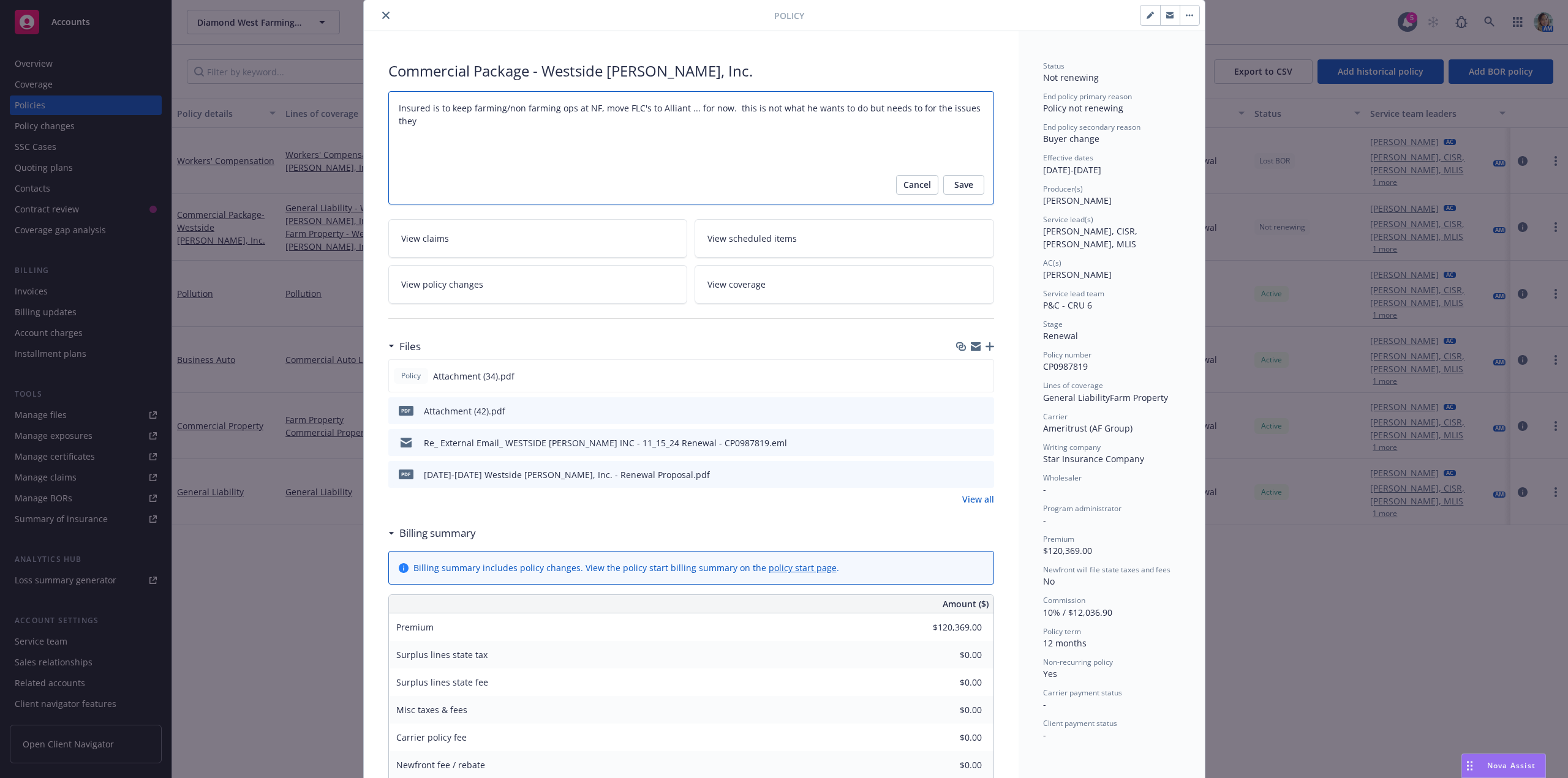
type textarea "I Insured is to keep farming/non farming ops at NF, move FLC's to Alliant ... f…"
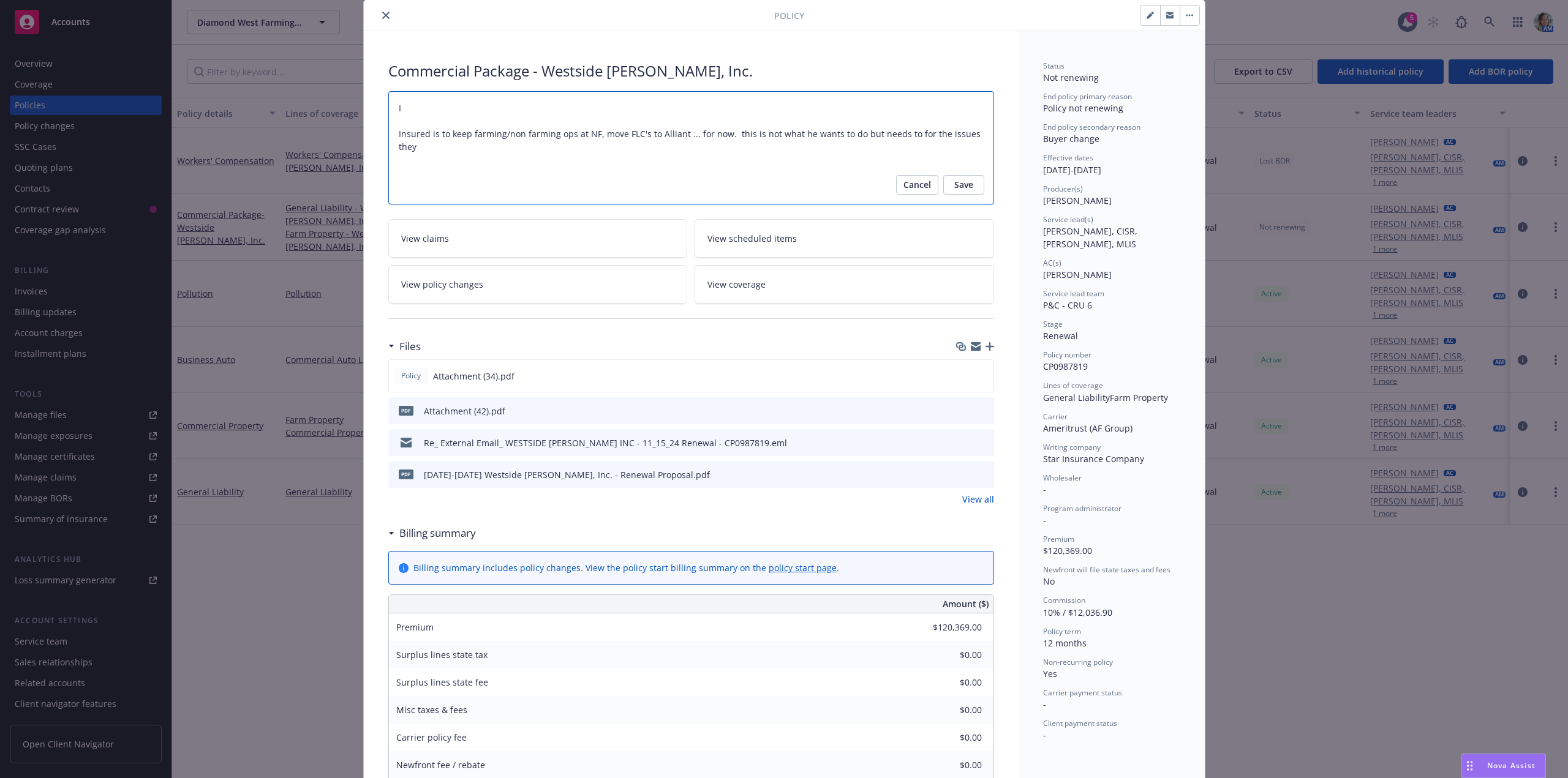
type textarea "x"
type textarea "In Insured is to keep farming/non farming ops at NF, move FLC's to Alliant ... …"
type textarea "x"
type textarea "Insu Insured is to keep farming/non farming ops at NF, move FLC's to Alliant ..…"
type textarea "x"
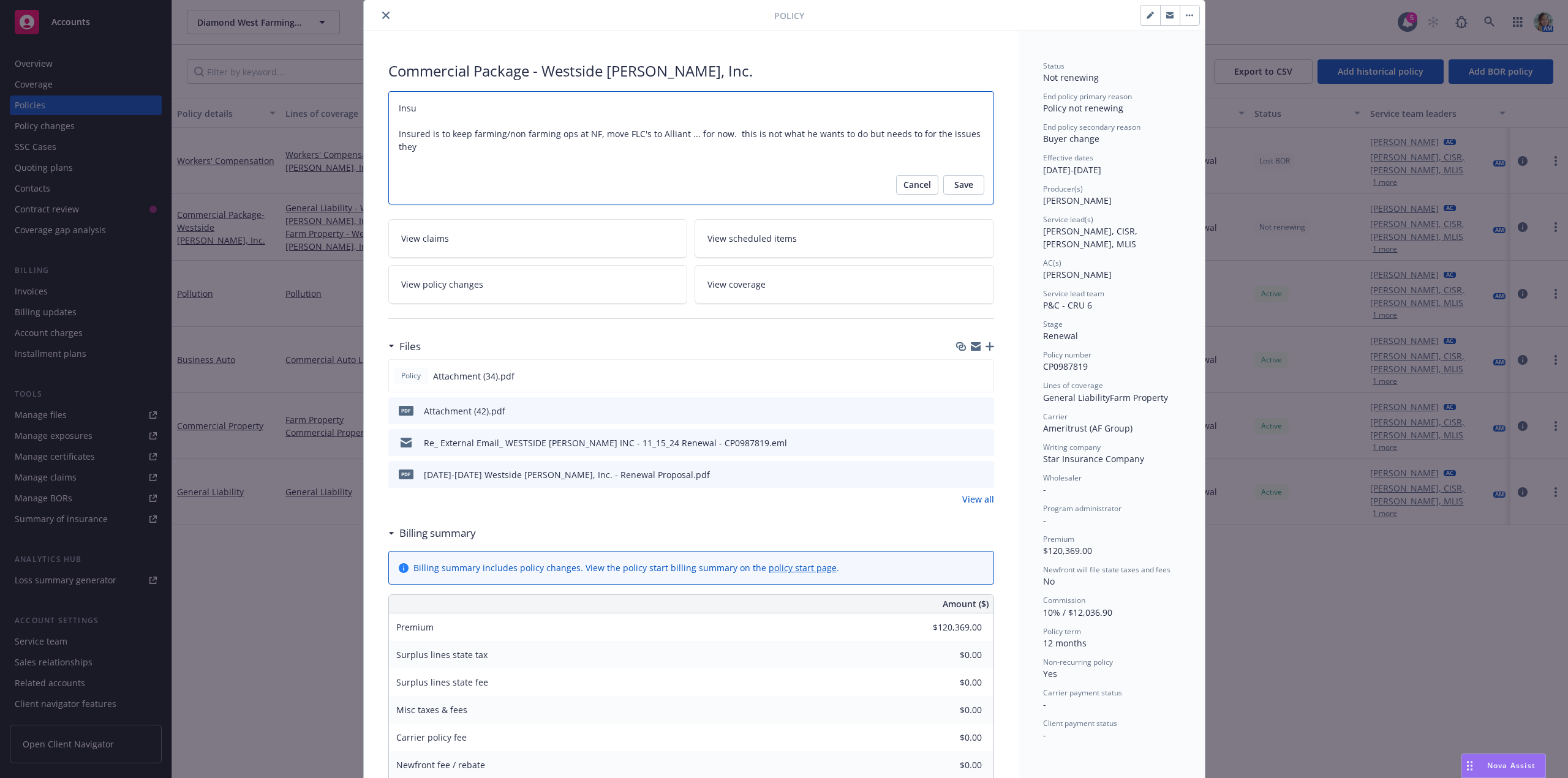
type textarea "Insue Insured is to keep farming/non farming ops at NF, move FLC's to Alliant .…"
type textarea "x"
type textarea "Insu Insured is to keep farming/non farming ops at NF, move FLC's to Alliant ..…"
type textarea "x"
type textarea "Insur Insured is to keep farming/non farming ops at NF, move FLC's to Alliant .…"
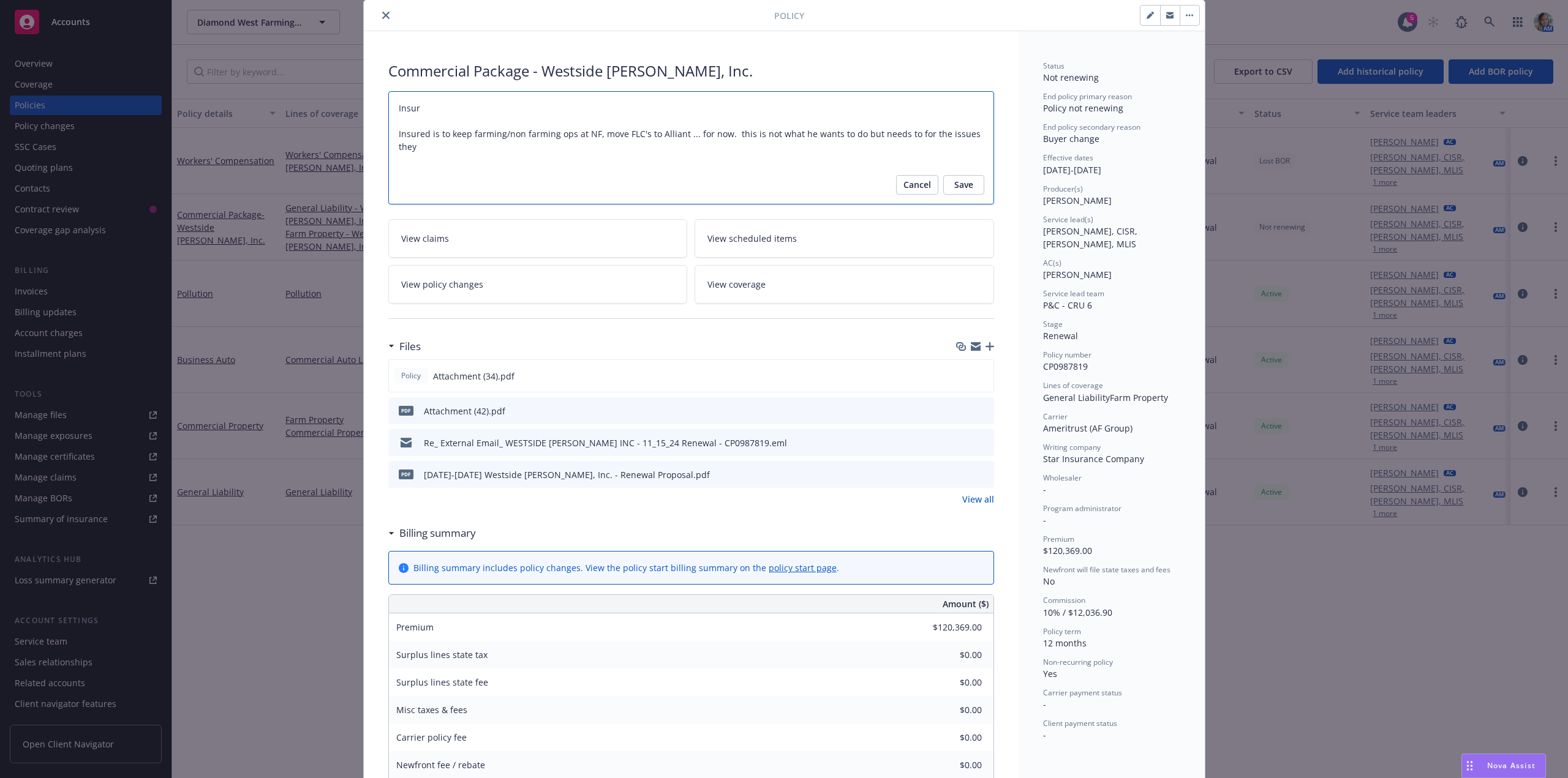
type textarea "x"
type textarea "Insured Insured is to keep farming/non farming ops at NF, move FLC's to Alliant…"
type textarea "x"
type textarea "Insured Insured is to keep farming/non farming ops at NF, move FLC's to Alliant…"
type textarea "x"
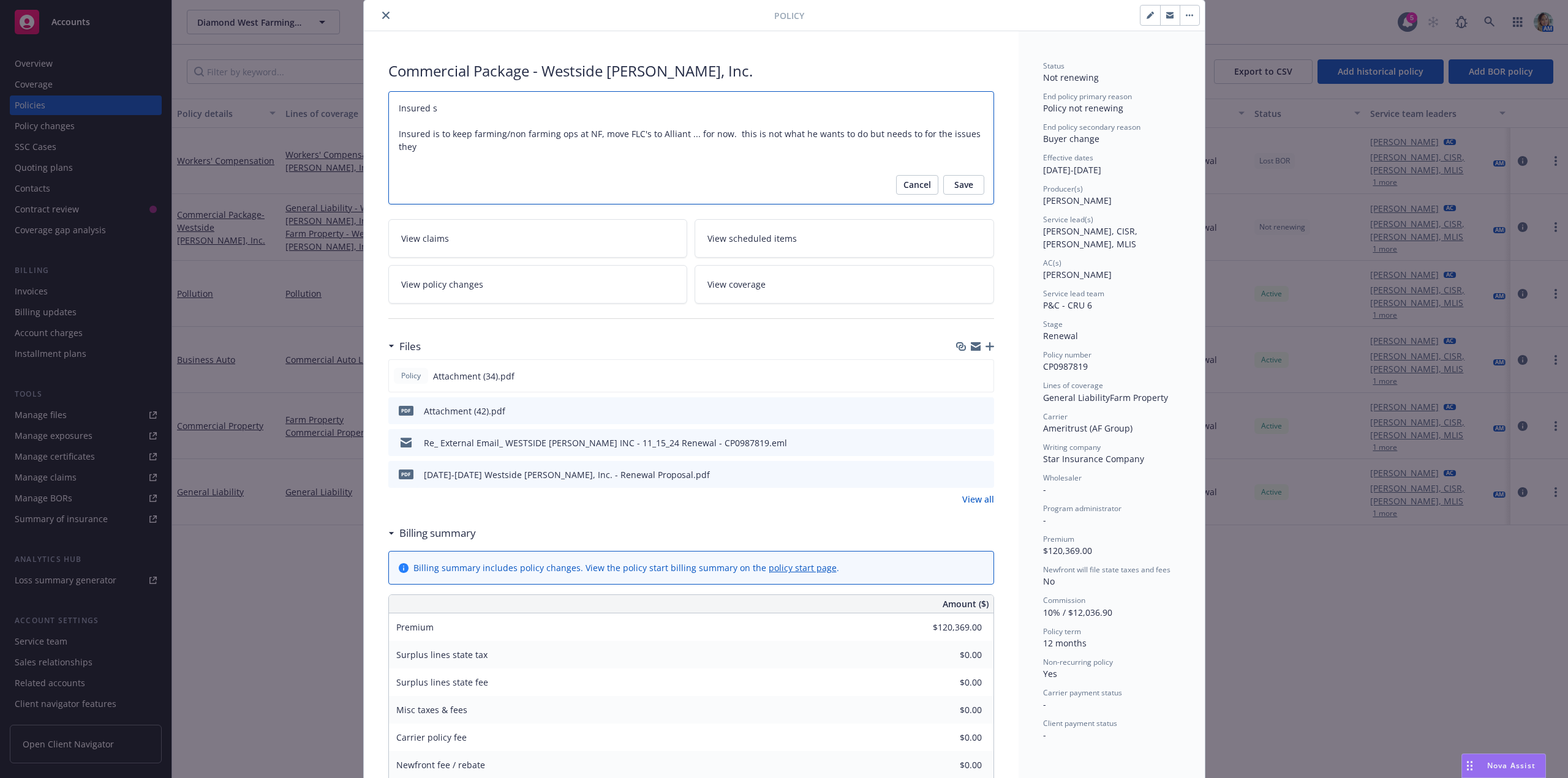
type textarea "Insured s Insured is to keep farming/non farming ops at NF, move FLC's to Allia…"
type textarea "x"
type textarea "Insured s Insured is to keep farming/non farming ops at NF, move FLC's to Allia…"
type textarea "x"
type textarea "Insured Insured is to keep farming/non farming ops at NF, move FLC's to Alliant…"
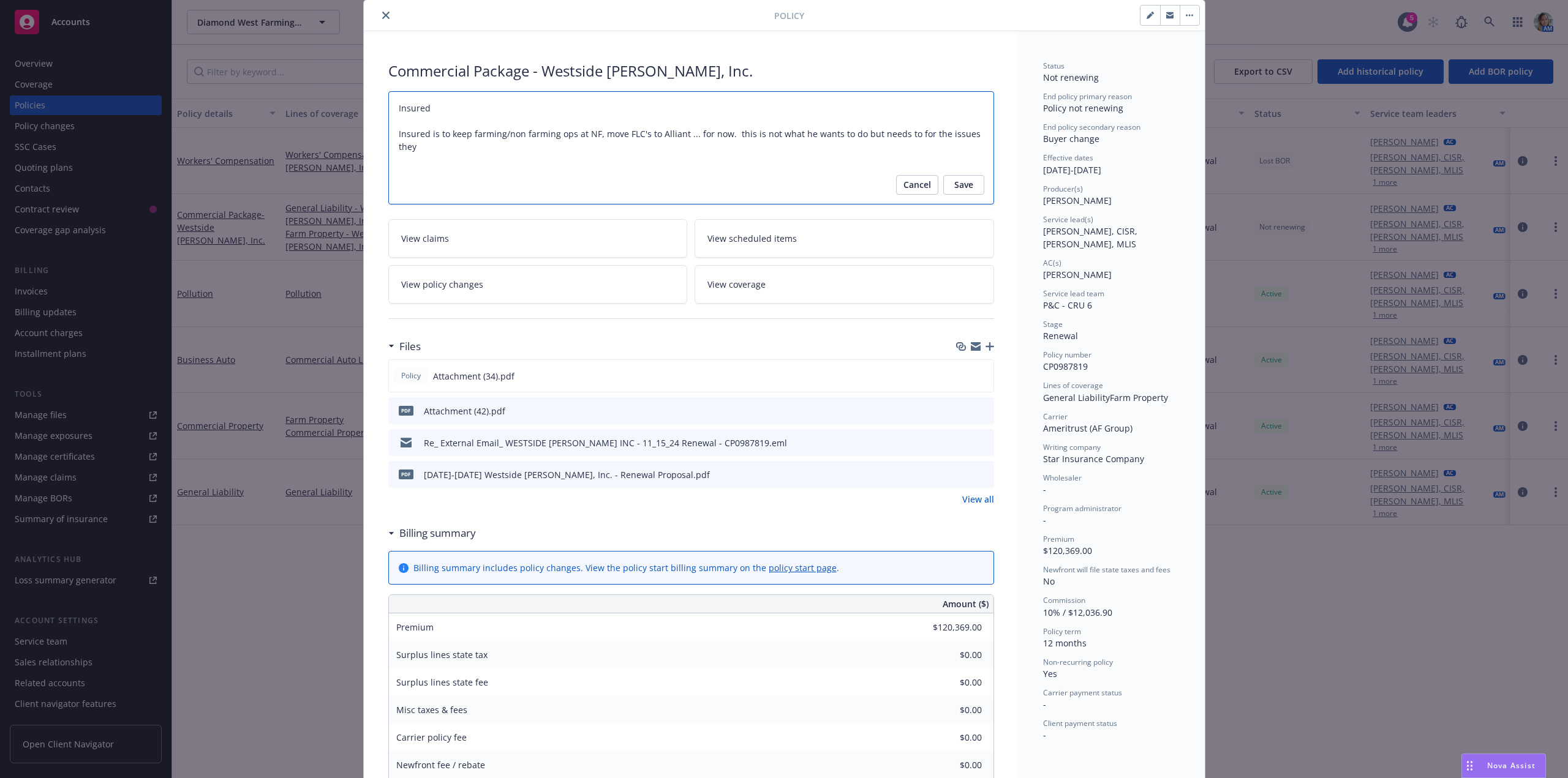
type textarea "x"
type textarea "Insured i Insured is to keep farming/non farming ops at NF, move FLC's to Allia…"
type textarea "x"
type textarea "Insured is Insured is to keep farming/non farming ops at NF, move FLC's to Alli…"
type textarea "x"
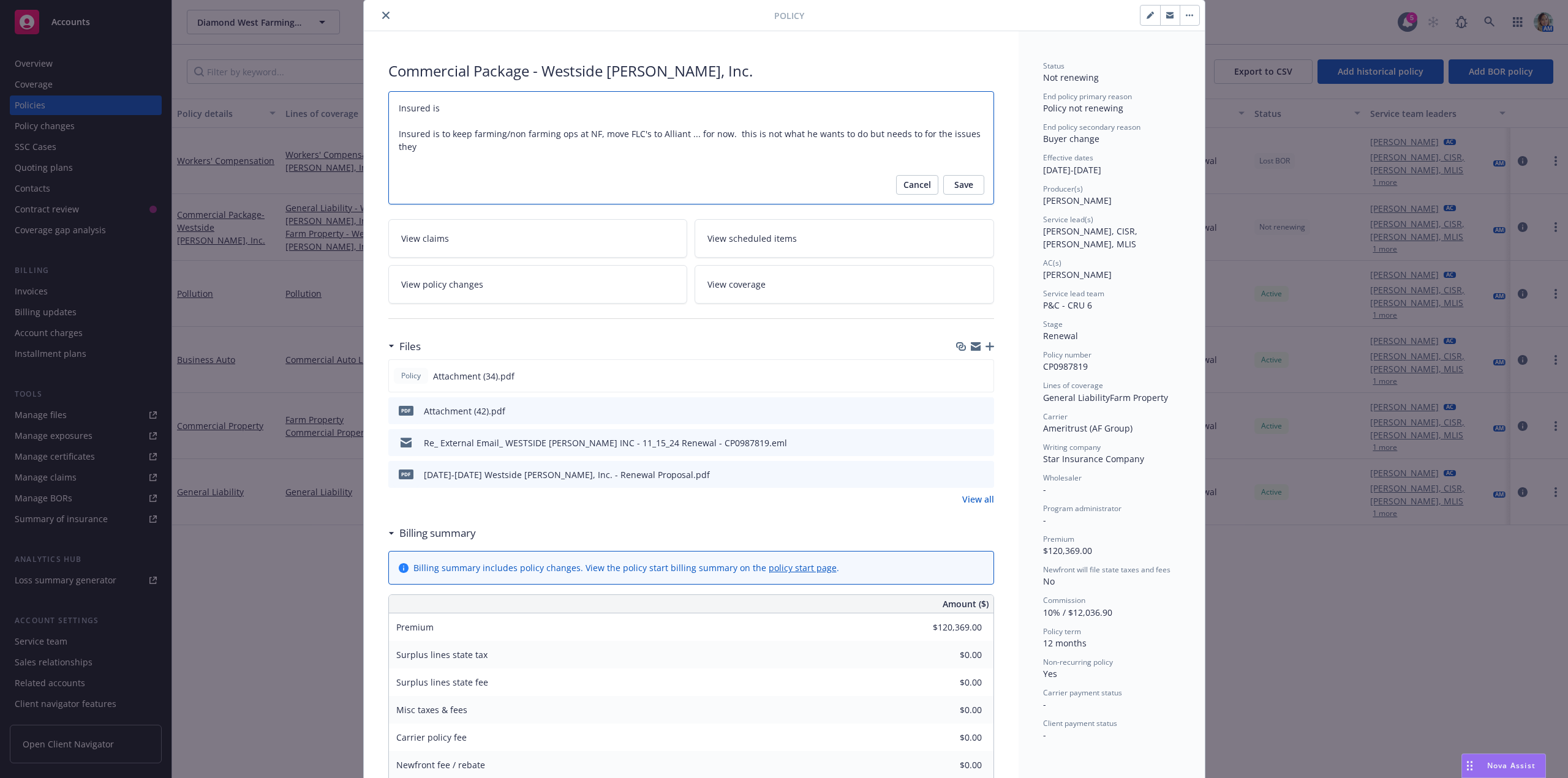
type textarea "Insured is n Insured is to keep farming/non farming ops at NF, move FLC's to Al…"
type textarea "x"
type textarea "Insured is nn Insured is to keep farming/non farming ops at NF, move FLC's to A…"
type textarea "x"
type textarea "Insured is n Insured is to keep farming/non farming ops at NF, move FLC's to Al…"
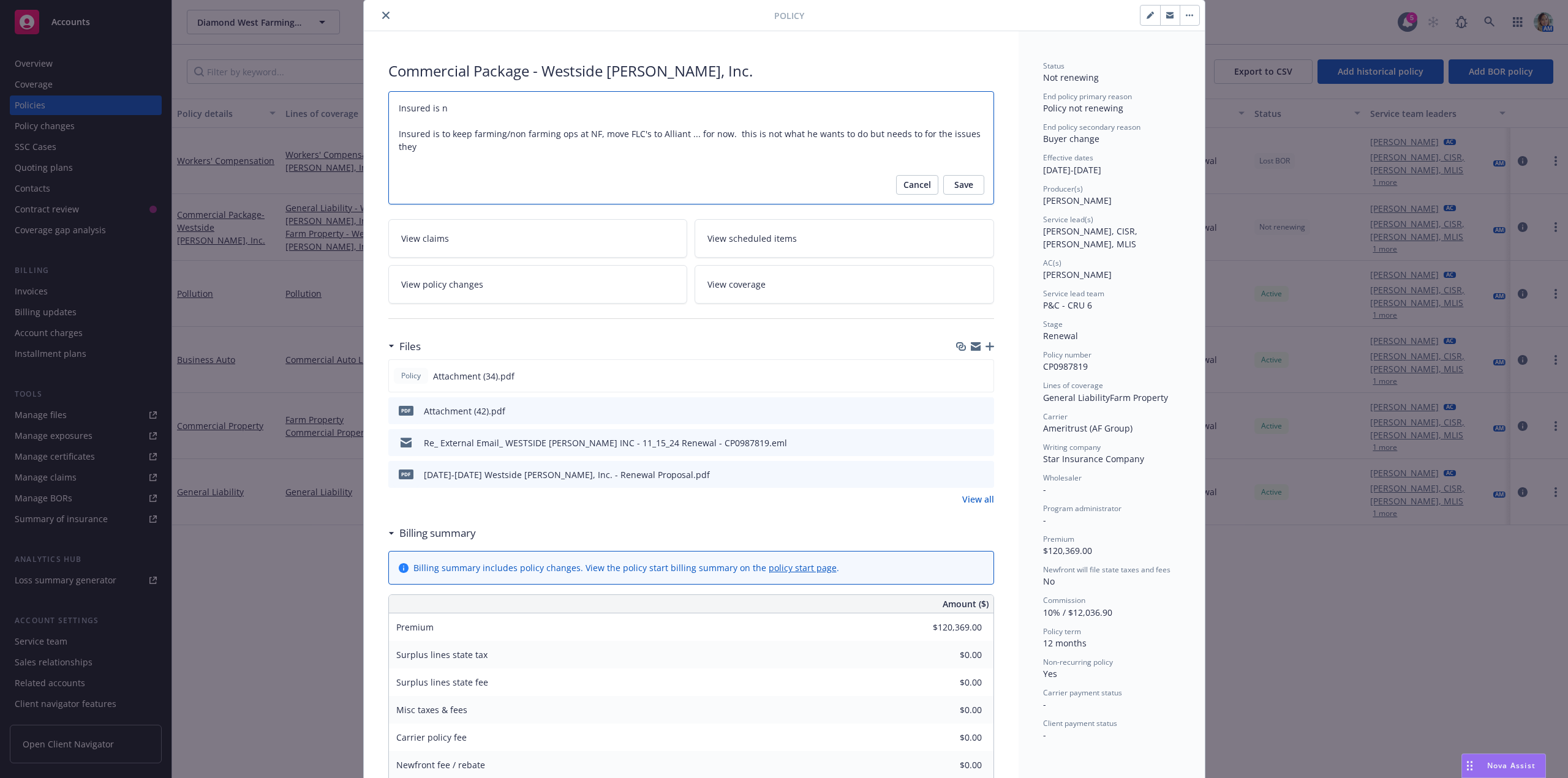
type textarea "x"
type textarea "Insured is no Insured is to keep farming/non farming ops at NF, move FLC's to A…"
type textarea "x"
type textarea "Insured is non Insured is to keep farming/non farming ops at NF, move FLC's to …"
type textarea "x"
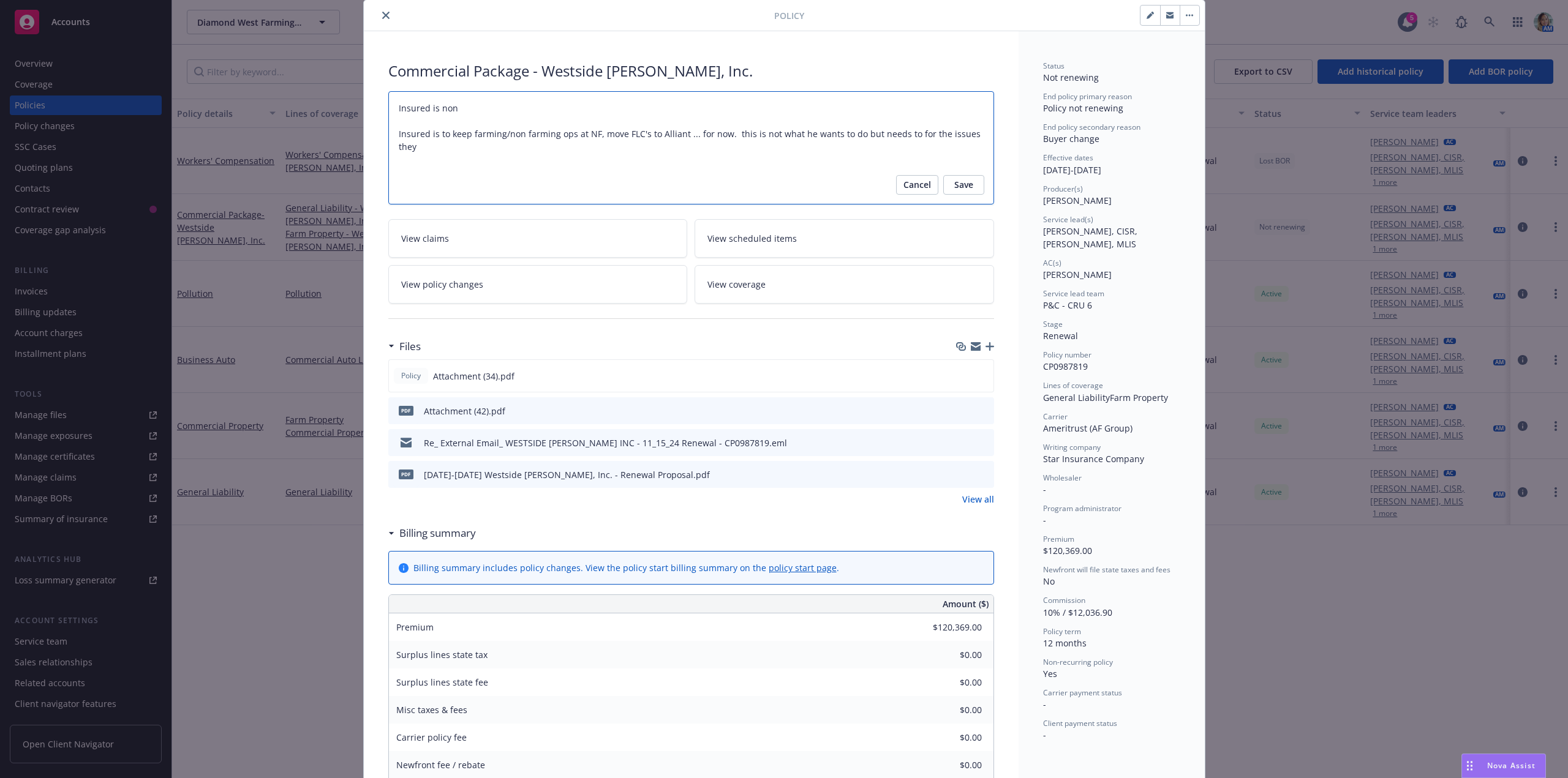
type textarea "Insured is non- Insured is to keep farming/non farming ops at NF, move FLC's to…"
type textarea "x"
type textarea "Insured is non-r Insured is to keep farming/non farming ops at NF, move FLC's t…"
type textarea "x"
type textarea "Insured is non-ren Insured is to keep farming/non farming ops at NF, move FLC's…"
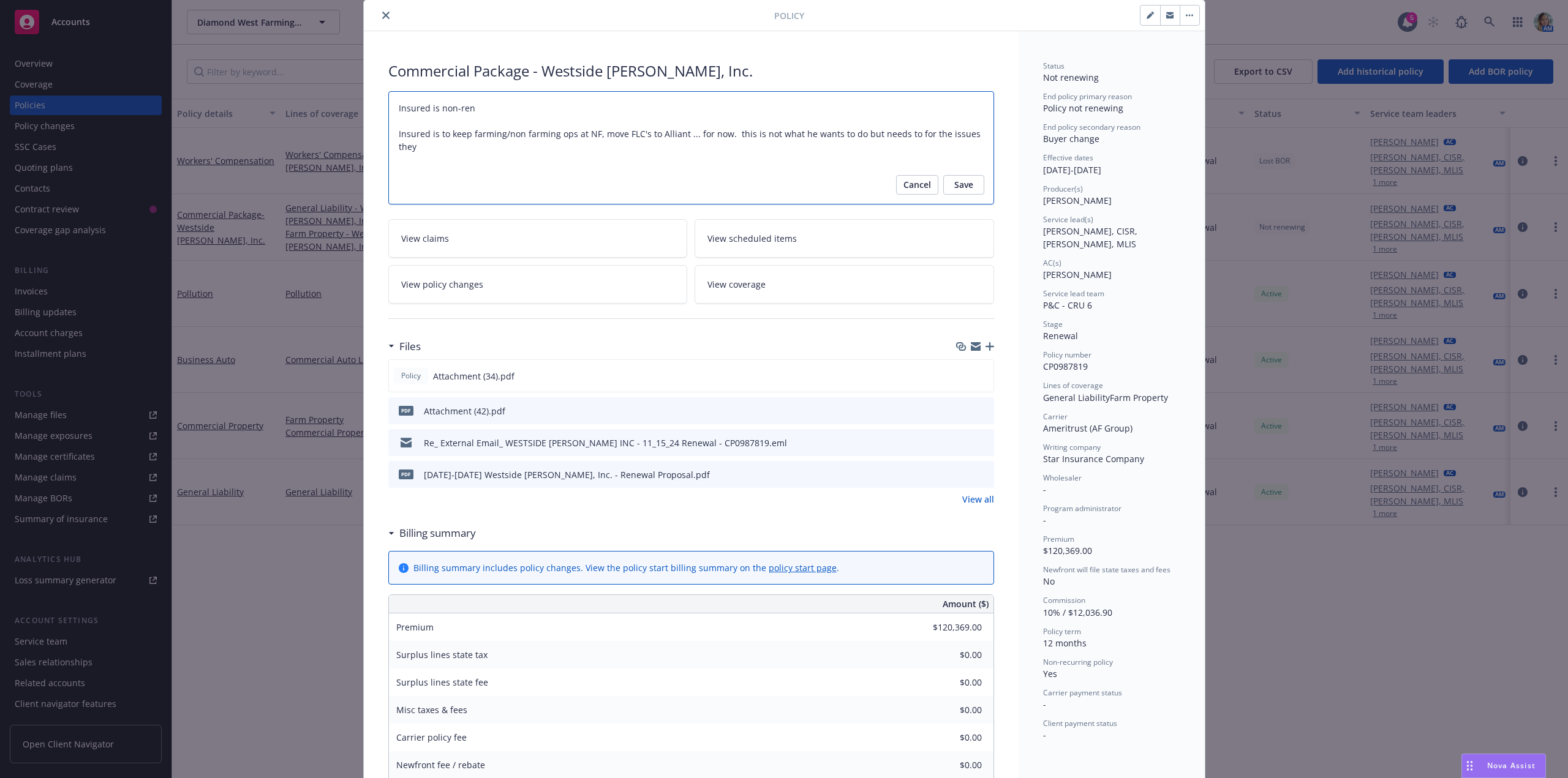
type textarea "x"
type textarea "Insured is non-rene Insured is to keep farming/non farming ops at NF, move FLC'…"
type textarea "x"
type textarea "Insured is non-renewi Insured is to keep farming/non farming ops at NF, move FL…"
type textarea "x"
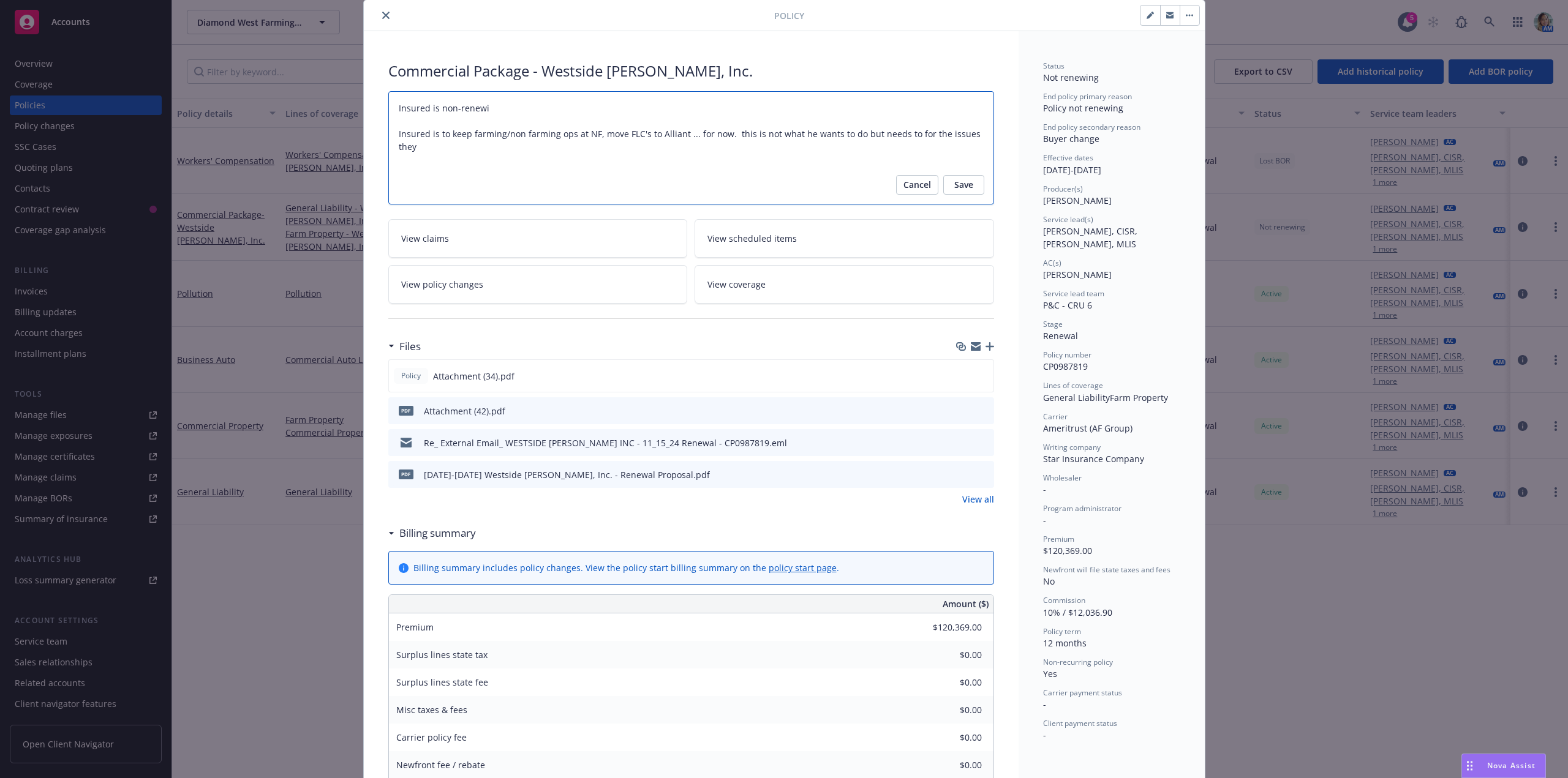
type textarea "Insured is non-renewin Insured is to keep farming/non farming ops at NF, move F…"
type textarea "x"
type textarea "Insured is non-renewing Insured is to keep farming/non farming ops at NF, move …"
type textarea "x"
type textarea "Insured is non-renewing Insured is to keep farming/non farming ops at NF, move …"
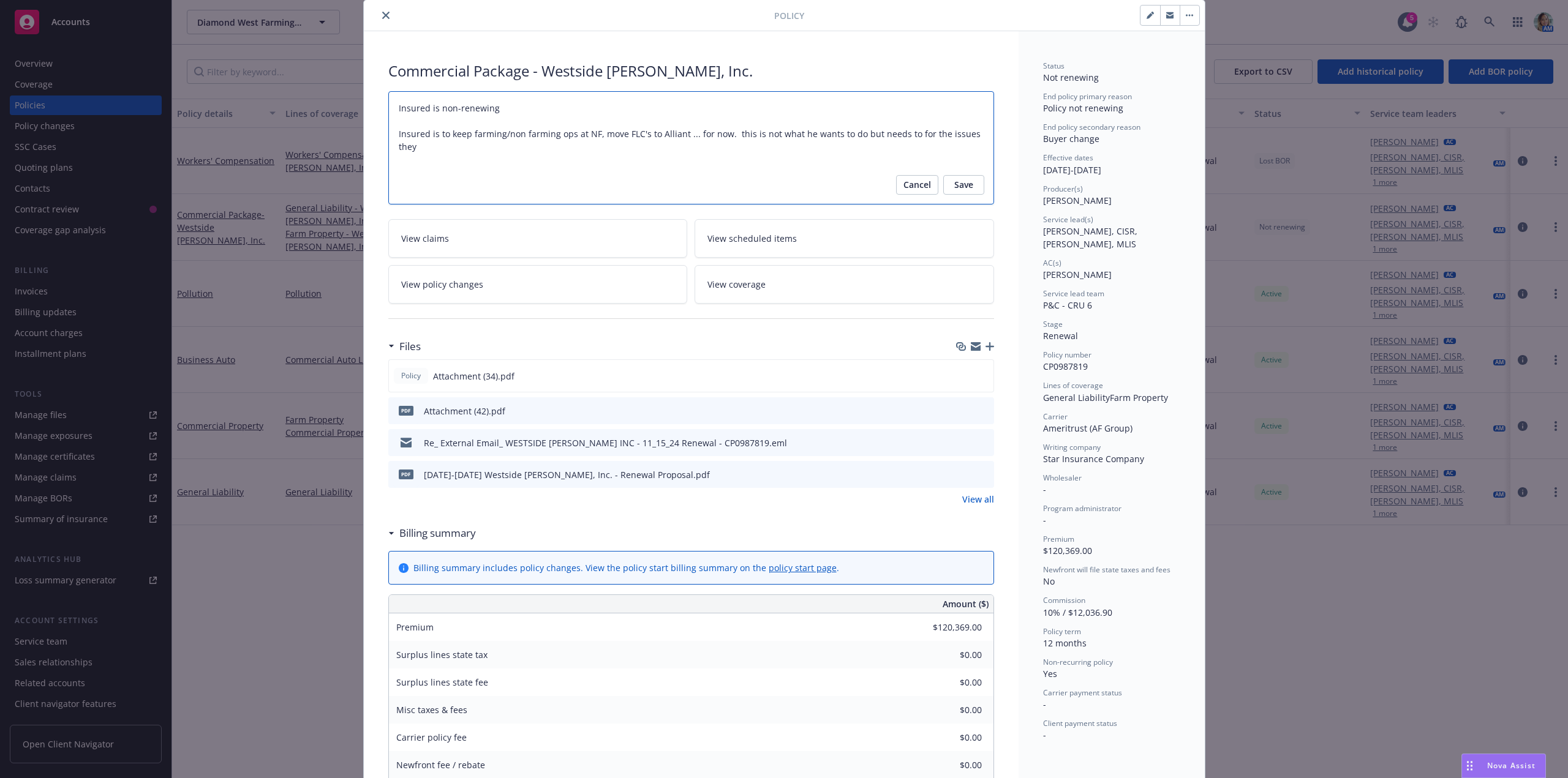
type textarea "x"
type textarea "Insured is non-renewing 1 Insured is to keep farming/non farming ops at NF, mov…"
type textarea "x"
type textarea "Insured is non-renewing 11 Insured is to keep farming/non farming ops at NF, mo…"
type textarea "x"
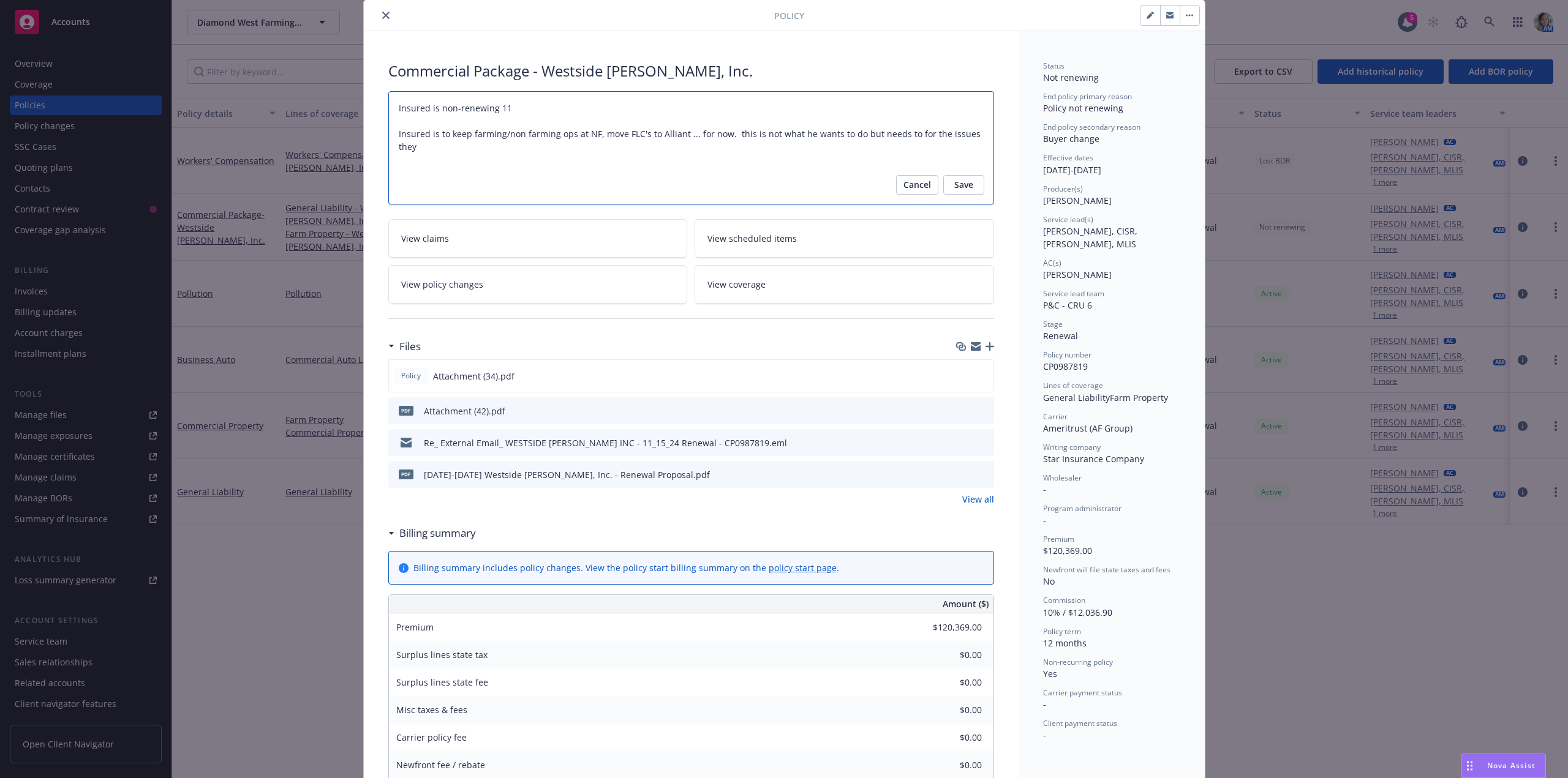
type textarea "Insured is non-renewing 11/ Insured is to keep farming/non farming ops at NF, m…"
type textarea "x"
type textarea "Insured is non-renewing 11/1 Insured is to keep farming/non farming ops at NF, …"
type textarea "x"
type textarea "Insured is non-renewing 11/15 Insured is to keep farming/non farming ops at NF,…"
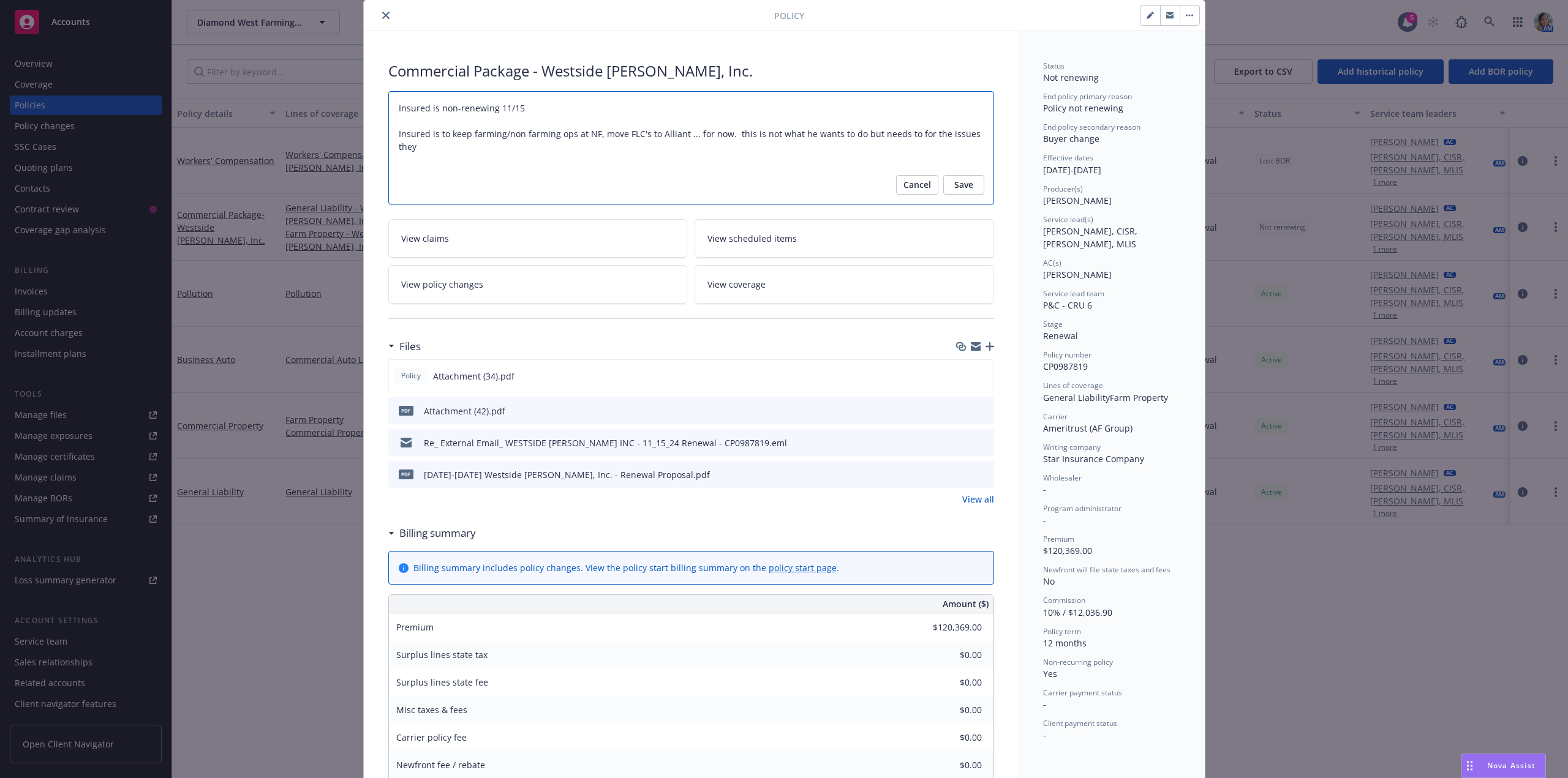
type textarea "x"
type textarea "Insured is non-renewing 11/15/ Insured is to keep farming/non farming ops at NF…"
type textarea "x"
type textarea "Insured is non-renewing 11/15/25 Insured is to keep farming/non farming ops at …"
type textarea "x"
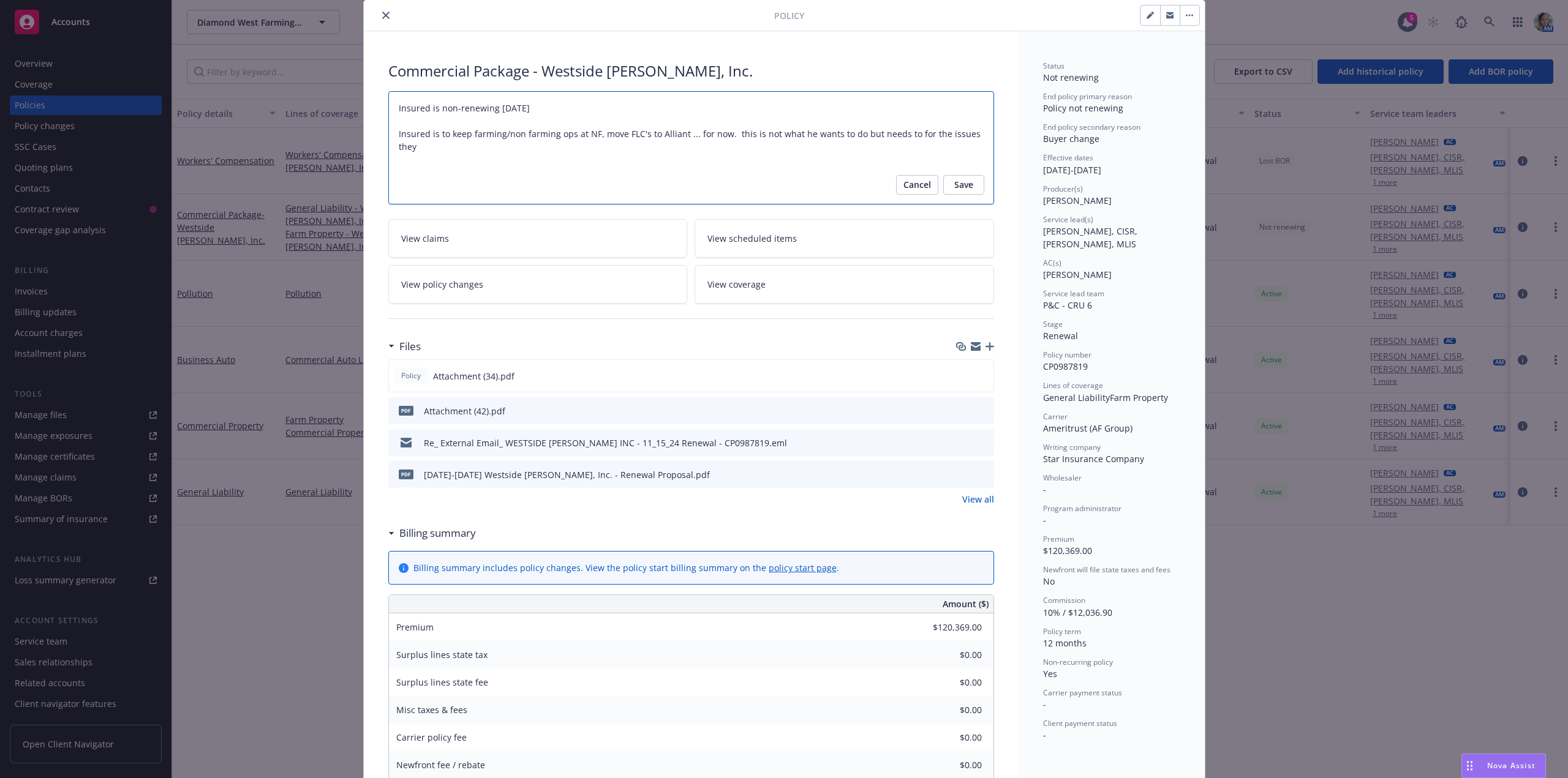
type textarea "Insured is non-renewing 11/15/25 Insured is to keep farming/non farming ops at …"
type textarea "x"
type textarea "Insured is non-renewing 11/15/25 d Insured is to keep farming/non farming ops a…"
type textarea "x"
type textarea "Insured is non-renewing 11/15/25 du Insured is to keep farming/non farming ops …"
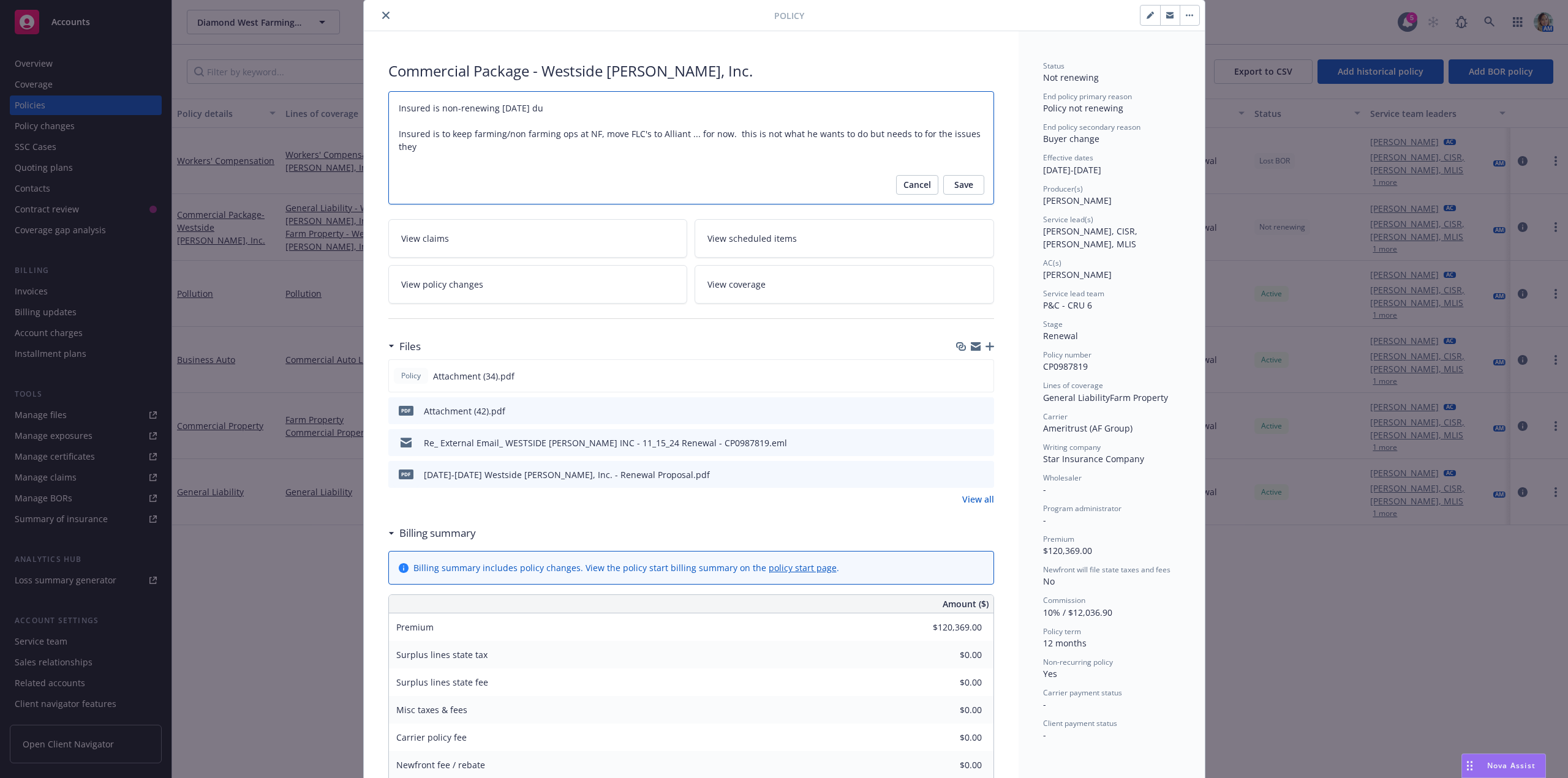
type textarea "x"
type textarea "Insured is non-renewing 11/15/25 due Insured is to keep farming/non farming ops…"
type textarea "x"
type textarea "Insured is non-renewing 11/15/25 due Insured is to keep farming/non farming ops…"
type textarea "x"
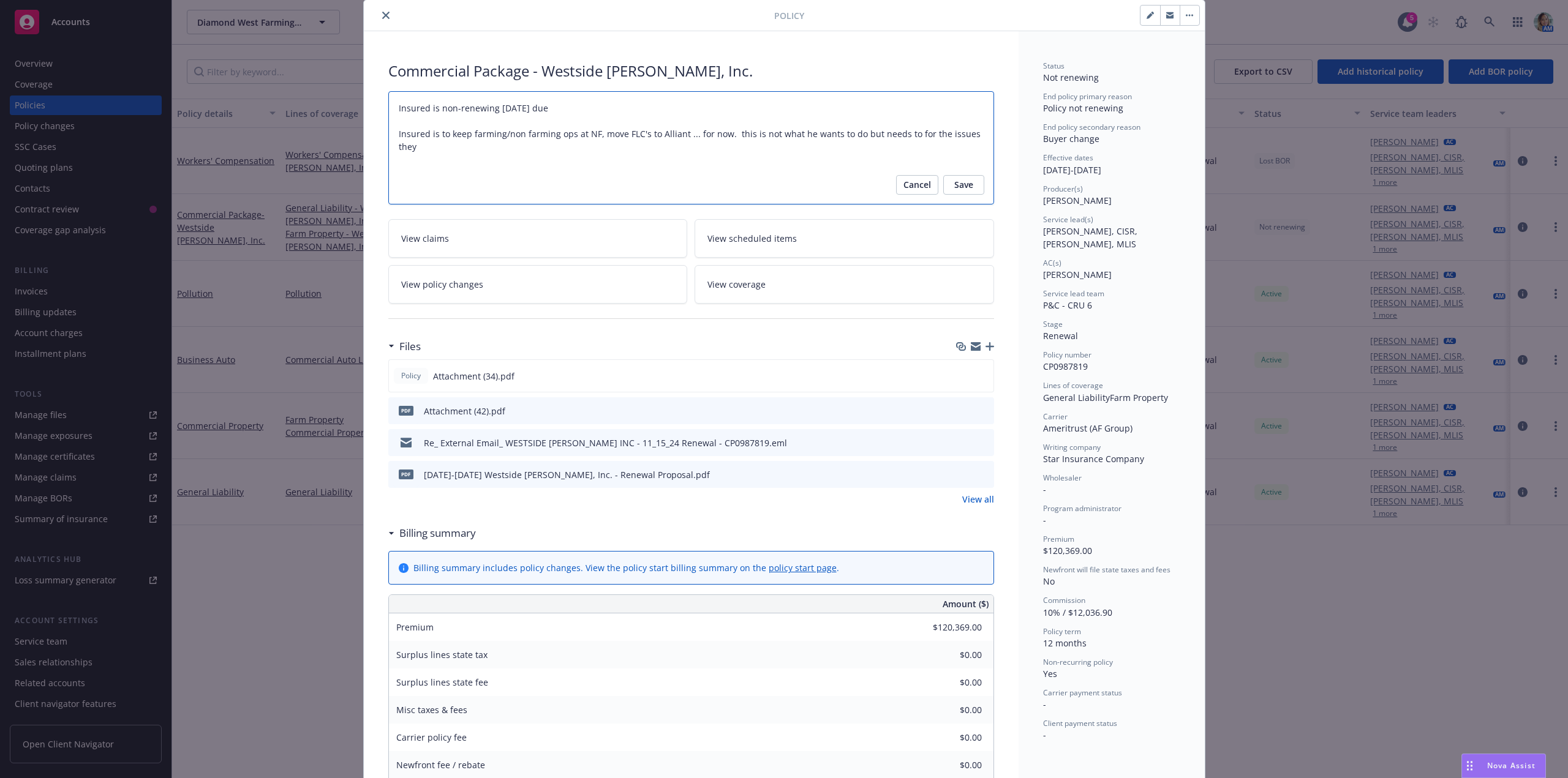
type textarea "Insured is non-renewing 11/15/25 due t Insured is to keep farming/non farming o…"
type textarea "x"
type textarea "Insured is non-renewing 11/15/25 due to Insured is to keep farming/non farming …"
type textarea "x"
type textarea "Insured is non-renewing 11/15/25 due to m Insured is to keep farming/non farmin…"
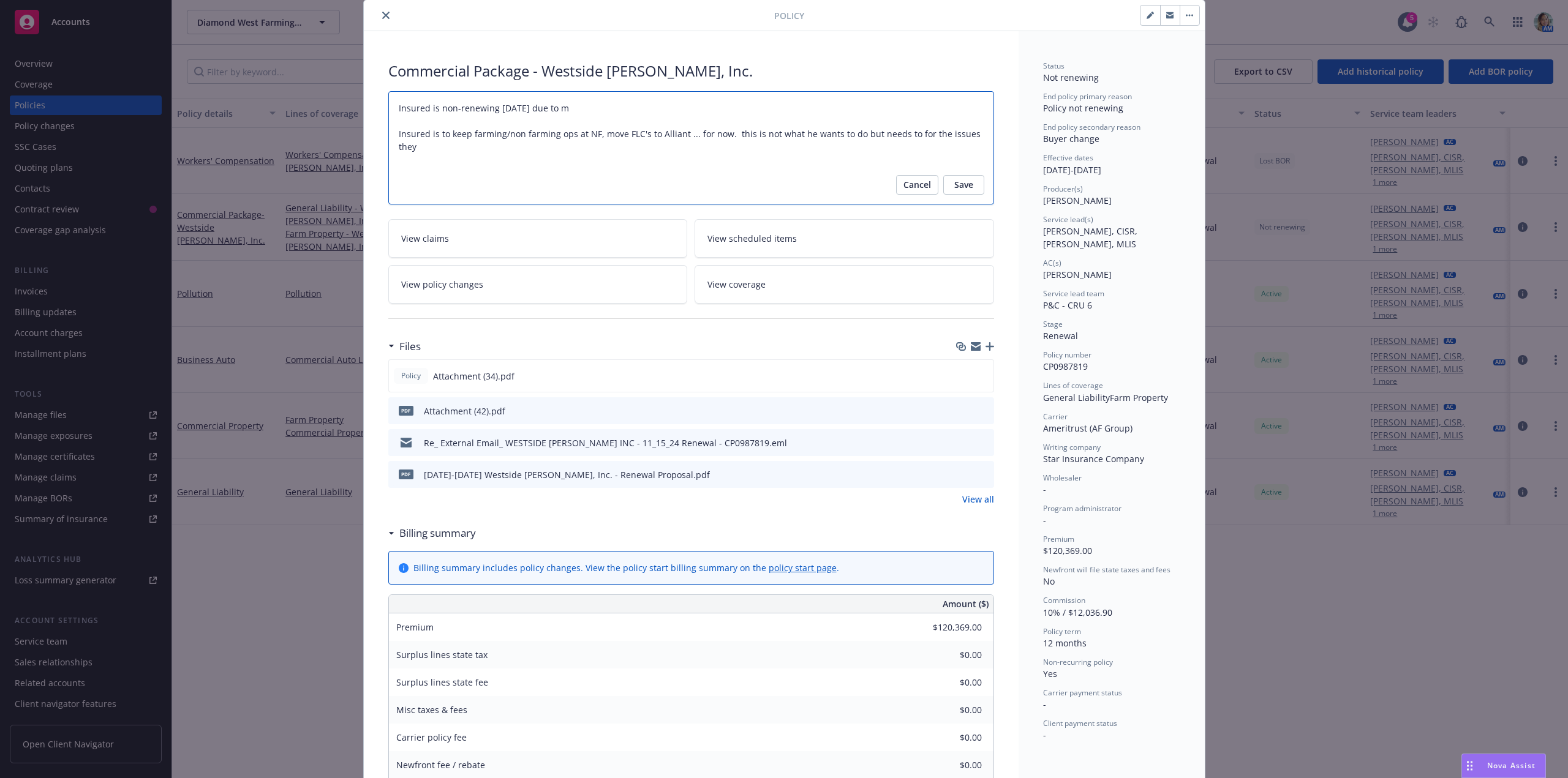
type textarea "x"
type textarea "Insured is non-renewing 11/15/25 due to mvi Insured is to keep farming/non farm…"
type textarea "x"
type textarea "Insured is non-renewing 11/15/25 due to mvin Insured is to keep farming/non far…"
type textarea "x"
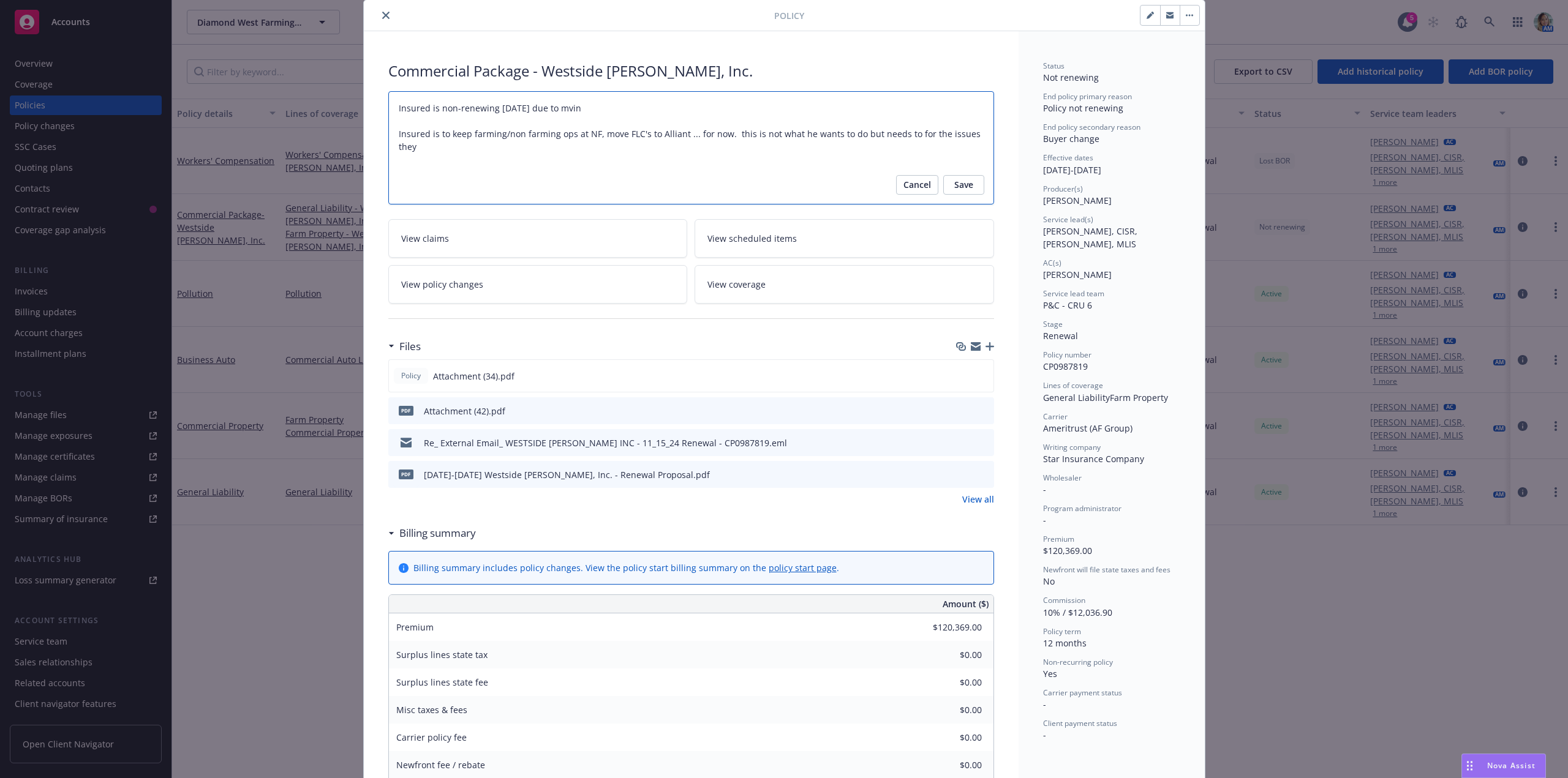
type textarea "Insured is non-renewing 11/15/25 due to mvin= Insured is to keep farming/non fa…"
type textarea "x"
type textarea "Insured is non-renewing 11/15/25 due to mvin Insured is to keep farming/non far…"
type textarea "x"
type textarea "Insured is non-renewing 11/15/25 due to mvi Insured is to keep farming/non farm…"
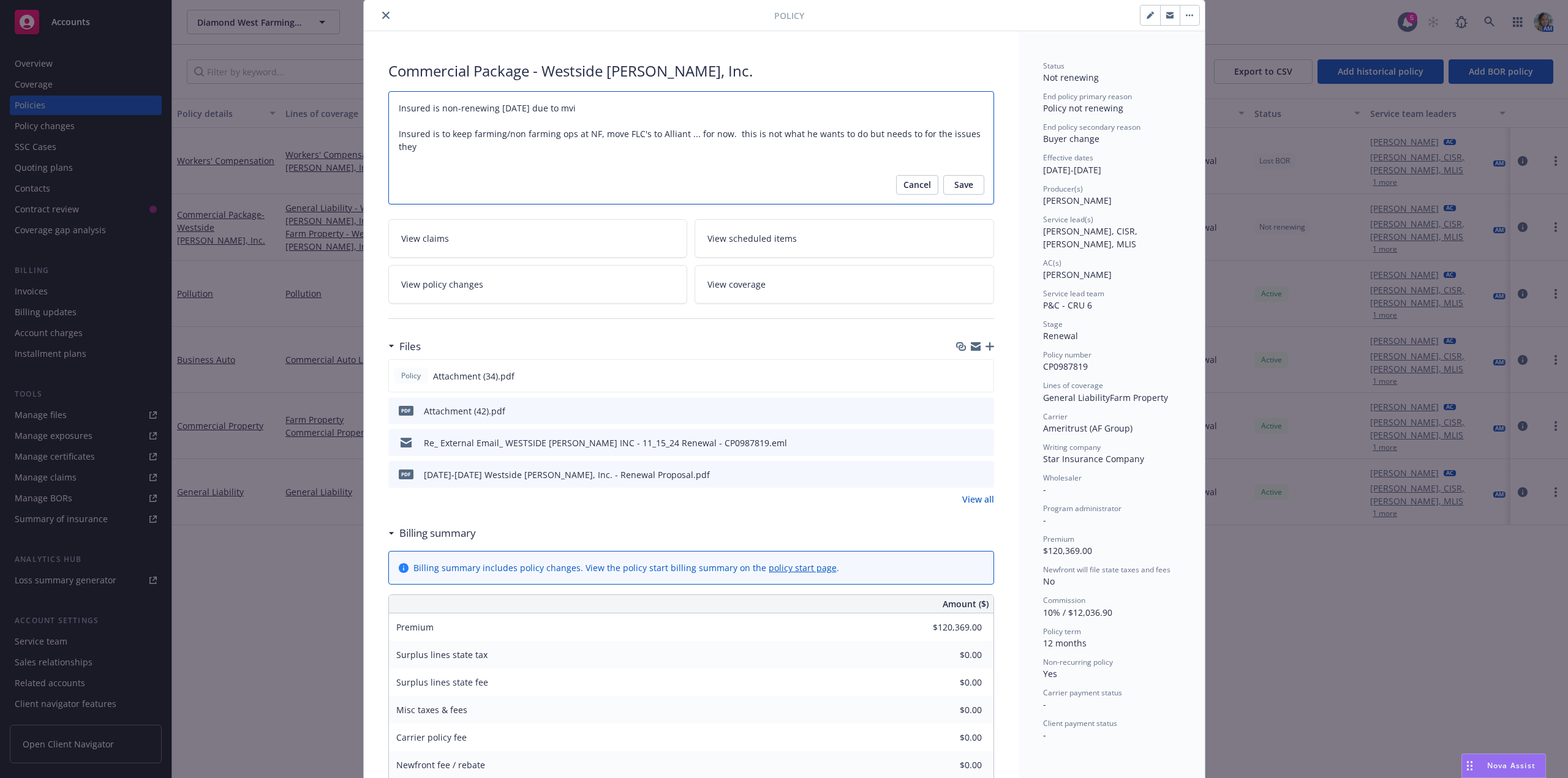
type textarea "x"
type textarea "Insured is non-renewing 11/15/25 due to mv Insured is to keep farming/non farmi…"
type textarea "x"
type textarea "Insured is non-renewing 11/15/25 due to m Insured is to keep farming/non farmin…"
type textarea "x"
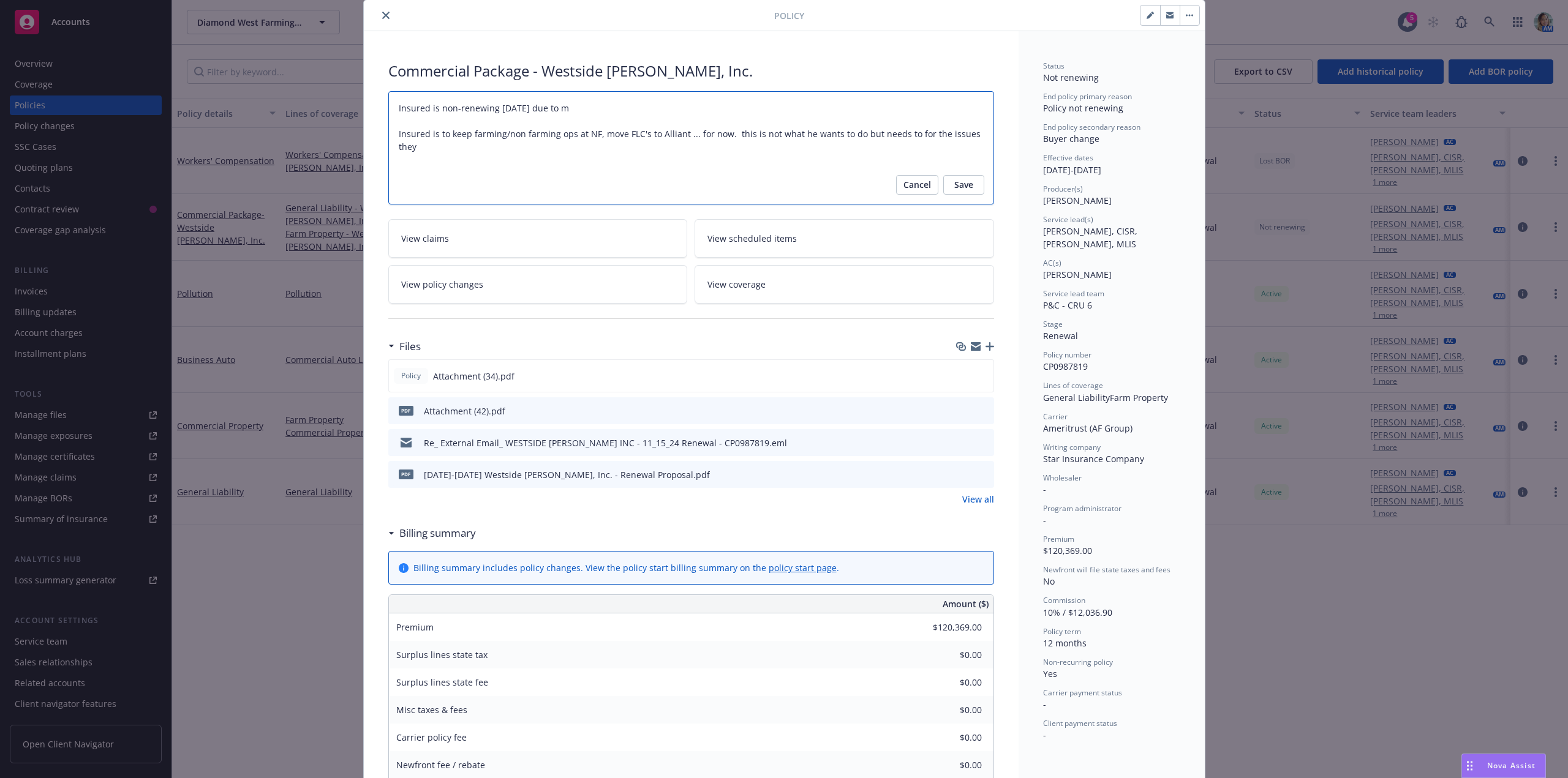
type textarea "Insured is non-renewing 11/15/25 due to mo Insured is to keep farming/non farmi…"
type textarea "x"
type textarea "Insured is non-renewing 11/15/25 due to mov Insured is to keep farming/non farm…"
type textarea "x"
type textarea "Insured is non-renewing 11/15/25 due to movin Insured is to keep farming/non fa…"
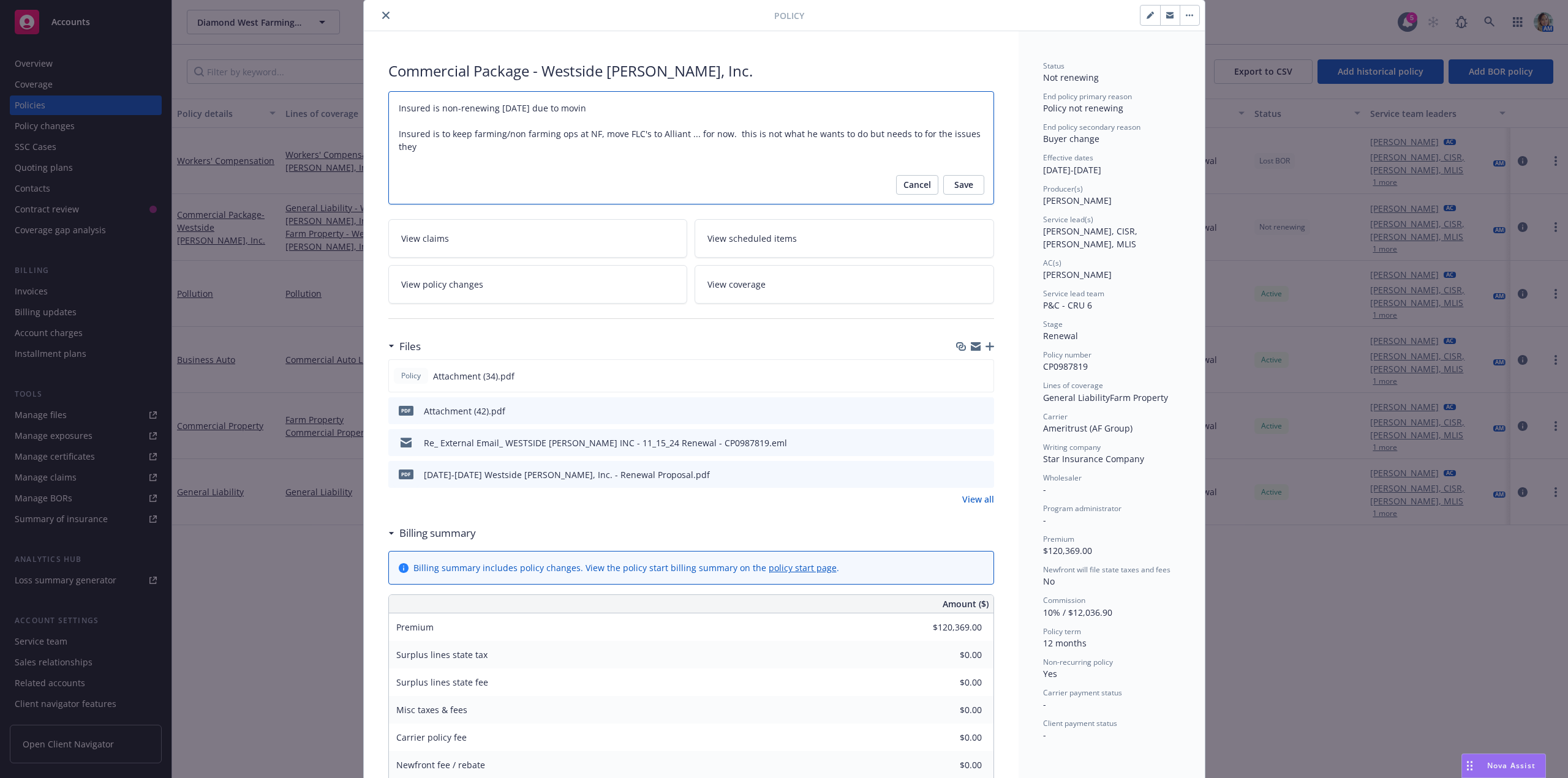
type textarea "x"
type textarea "Insured is non-renewing 11/15/25 due to moving Insured is to keep farming/non f…"
type textarea "x"
type textarea "Insured is non-renewing 11/15/25 due to moving Insured is to keep farming/non f…"
type textarea "x"
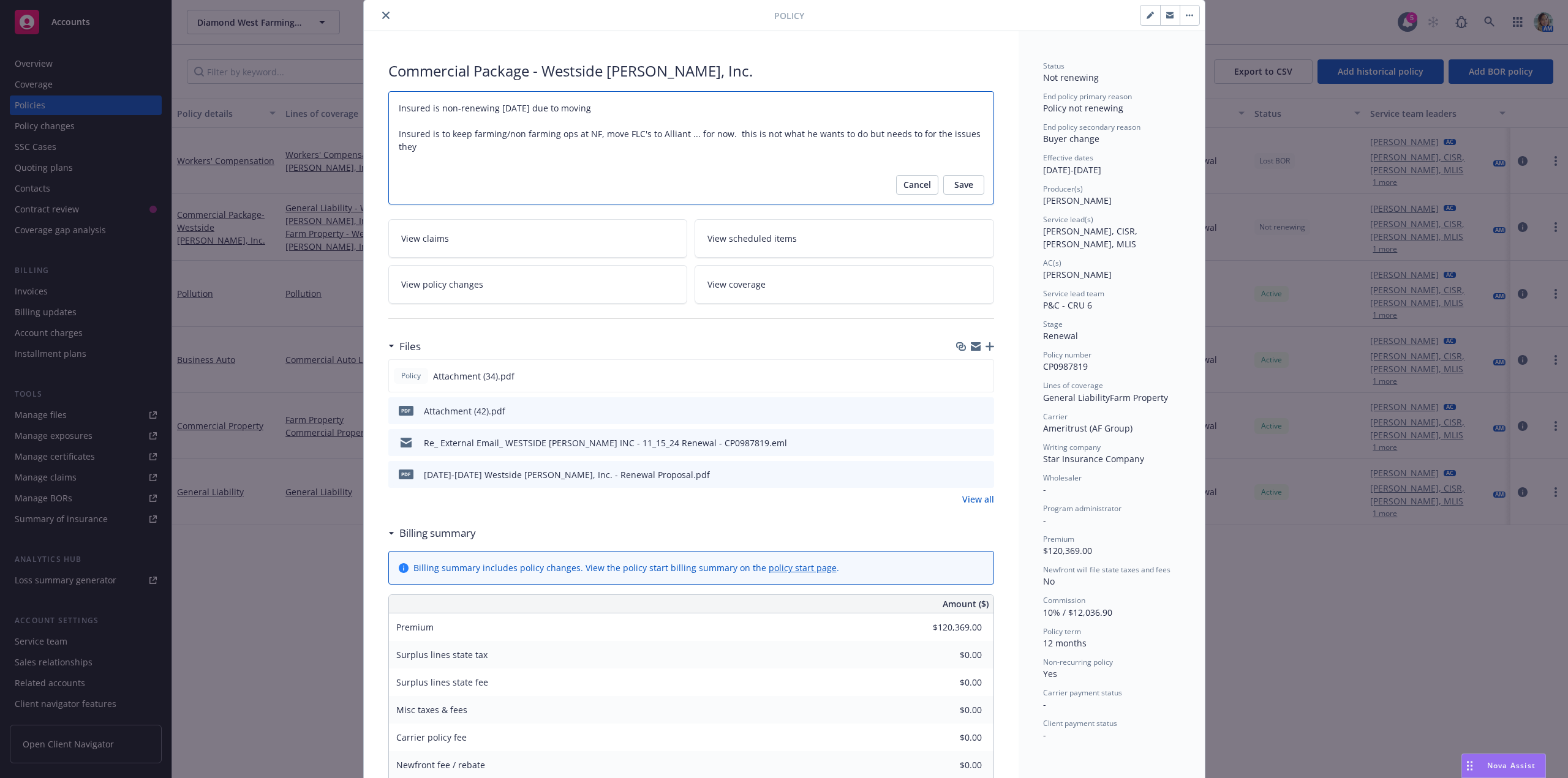
type textarea "Insured is non-renewing 11/15/25 due to moving F Insured is to keep farming/non…"
type textarea "x"
type textarea "Insured is non-renewing 11/15/25 due to moving FL Insured is to keep farming/no…"
type textarea "x"
type textarea "Insured is non-renewing 11/15/25 due to moving FLC Insured is to keep farming/n…"
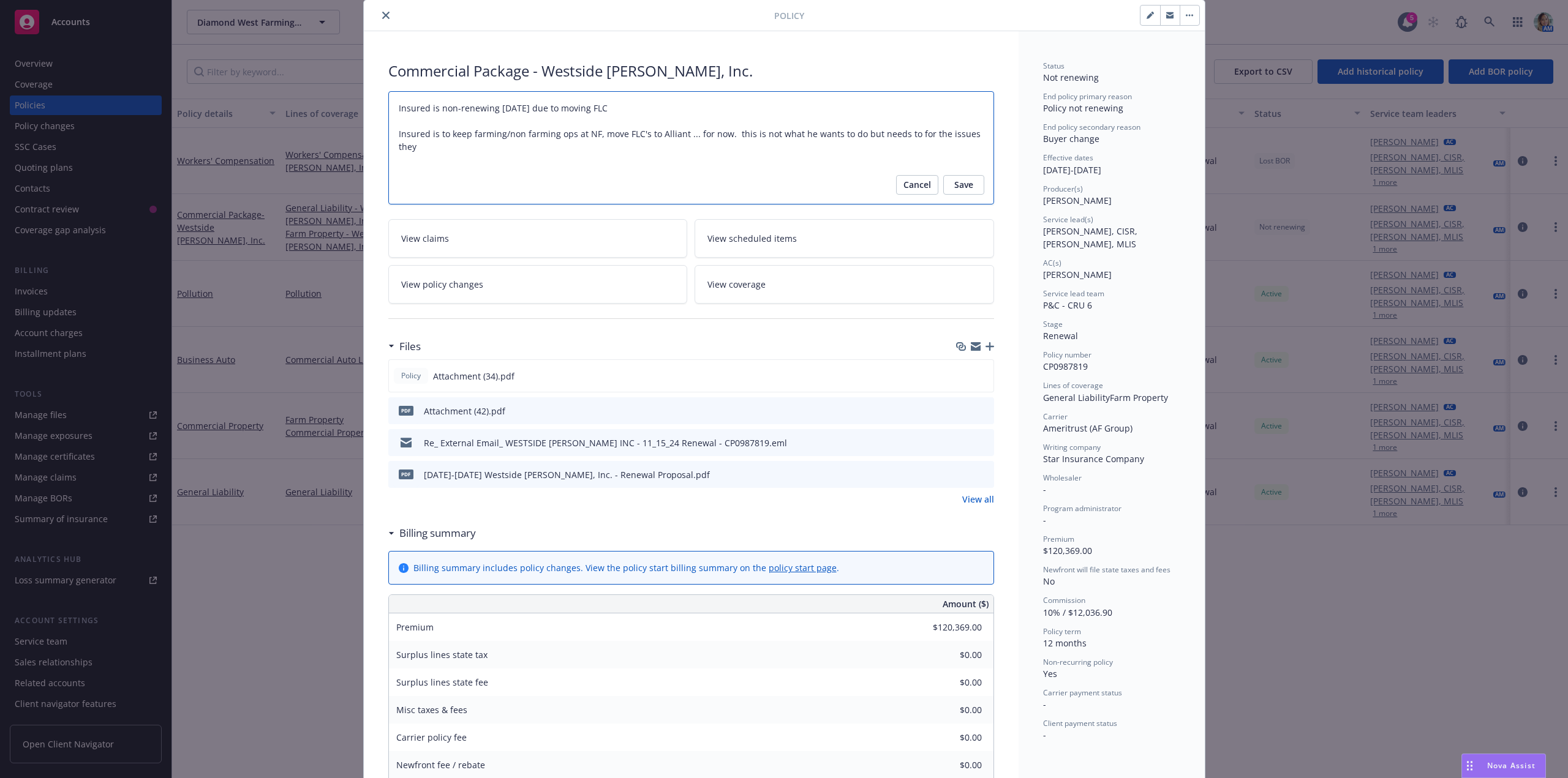
type textarea "x"
type textarea "Insured is non-renewing 11/15/25 due to moving FLC' Insured is to keep farming/…"
type textarea "x"
type textarea "Insured is non-renewing 11/15/25 due to moving FLC's Insured is to keep farming…"
type textarea "x"
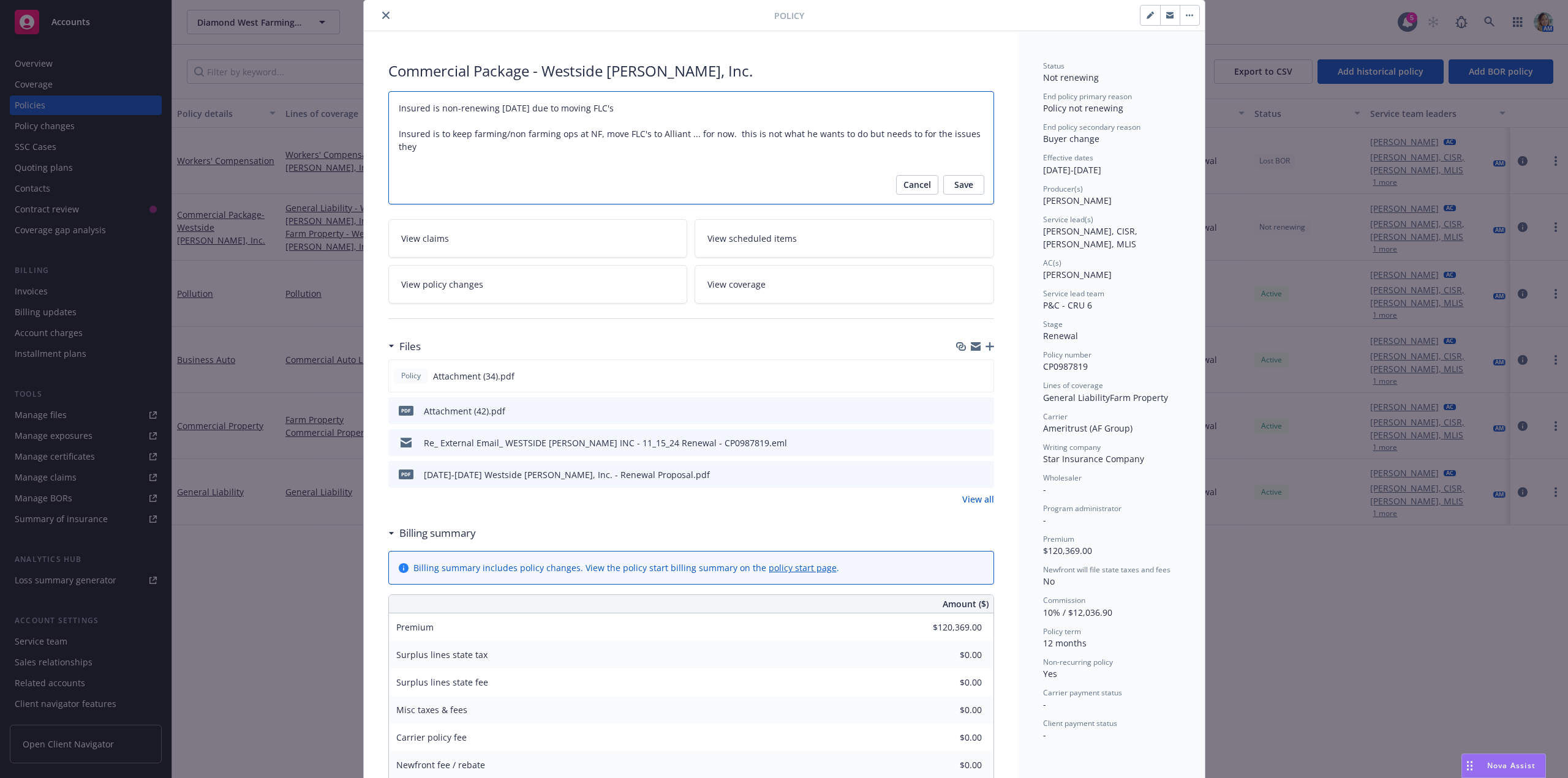
type textarea "Insured is non-renewing 11/15/25 due to moving FLC's Insured is to keep farming…"
type textarea "x"
type textarea "Insured is non-renewing 11/15/25 due to moving FLC's t Insured is to keep farmi…"
type textarea "x"
type textarea "Insured is non-renewing 11/15/25 due to moving FLC's to Insured is to keep farm…"
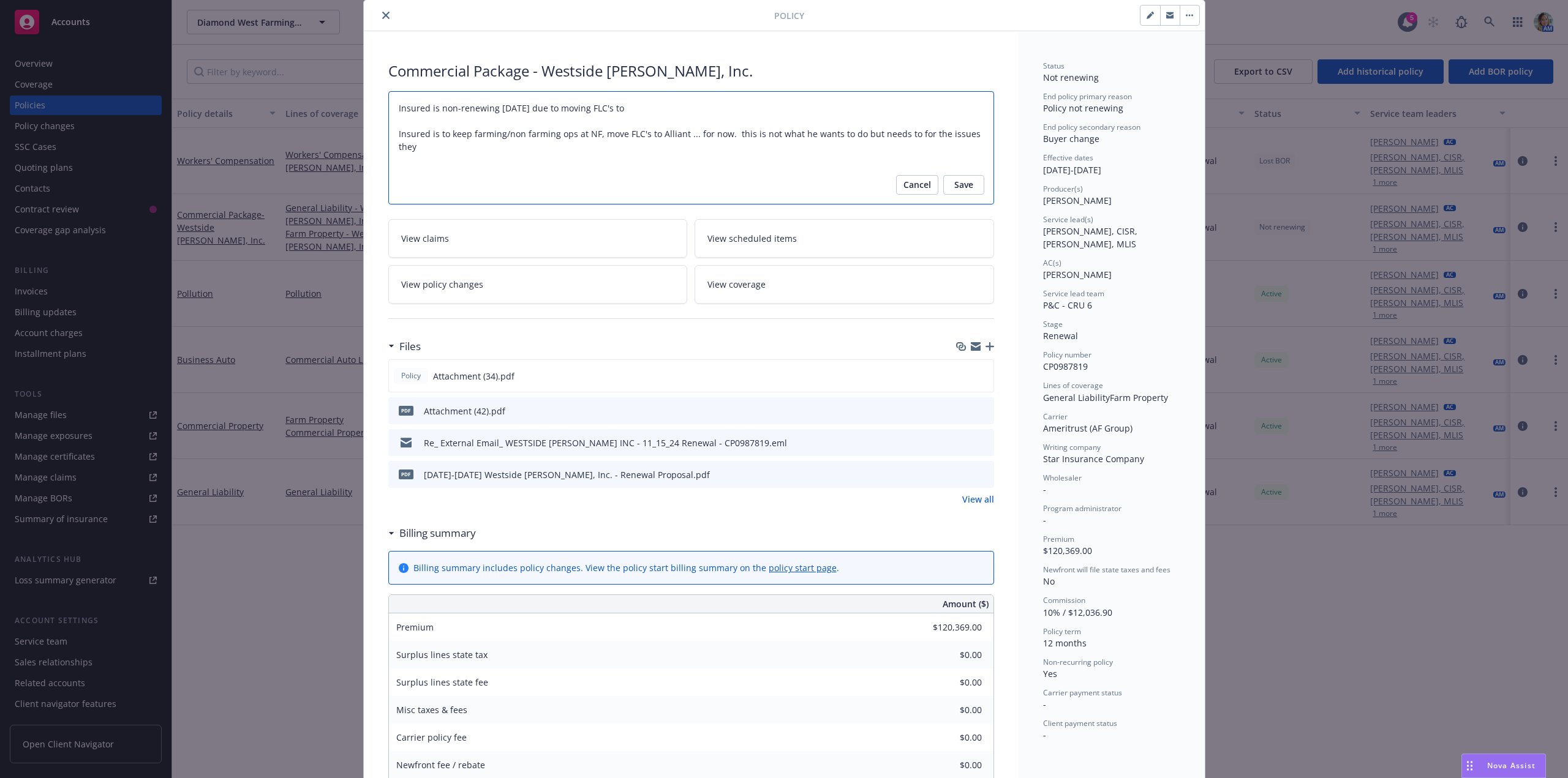
type textarea "x"
type textarea "Insured is non-renewing 11/15/25 due to moving FLC's to A Insured is to keep fa…"
type textarea "x"
type textarea "Insured is non-renewing 11/15/25 due to moving FLC's to Al Insured is to keep f…"
type textarea "x"
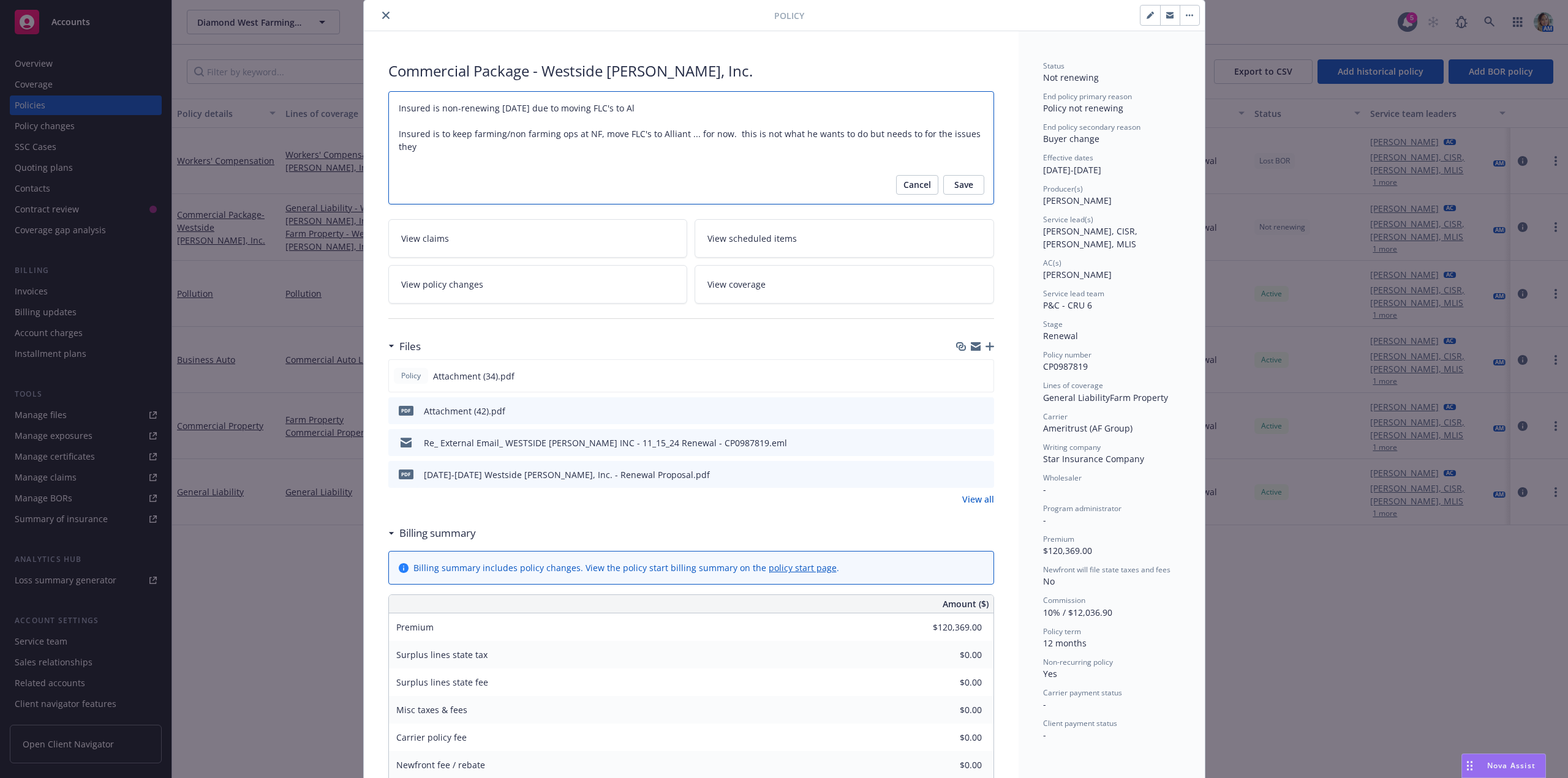
type textarea "Insured is non-renewing 11/15/25 due to moving FLC's to All Insured is to keep …"
type textarea "x"
type textarea "Insured is non-renewing 11/15/25 due to moving FLC's to Alli Insured is to keep…"
type textarea "x"
type textarea "Insured is non-renewing 11/15/25 due to moving FLC's to Allie Insured is to kee…"
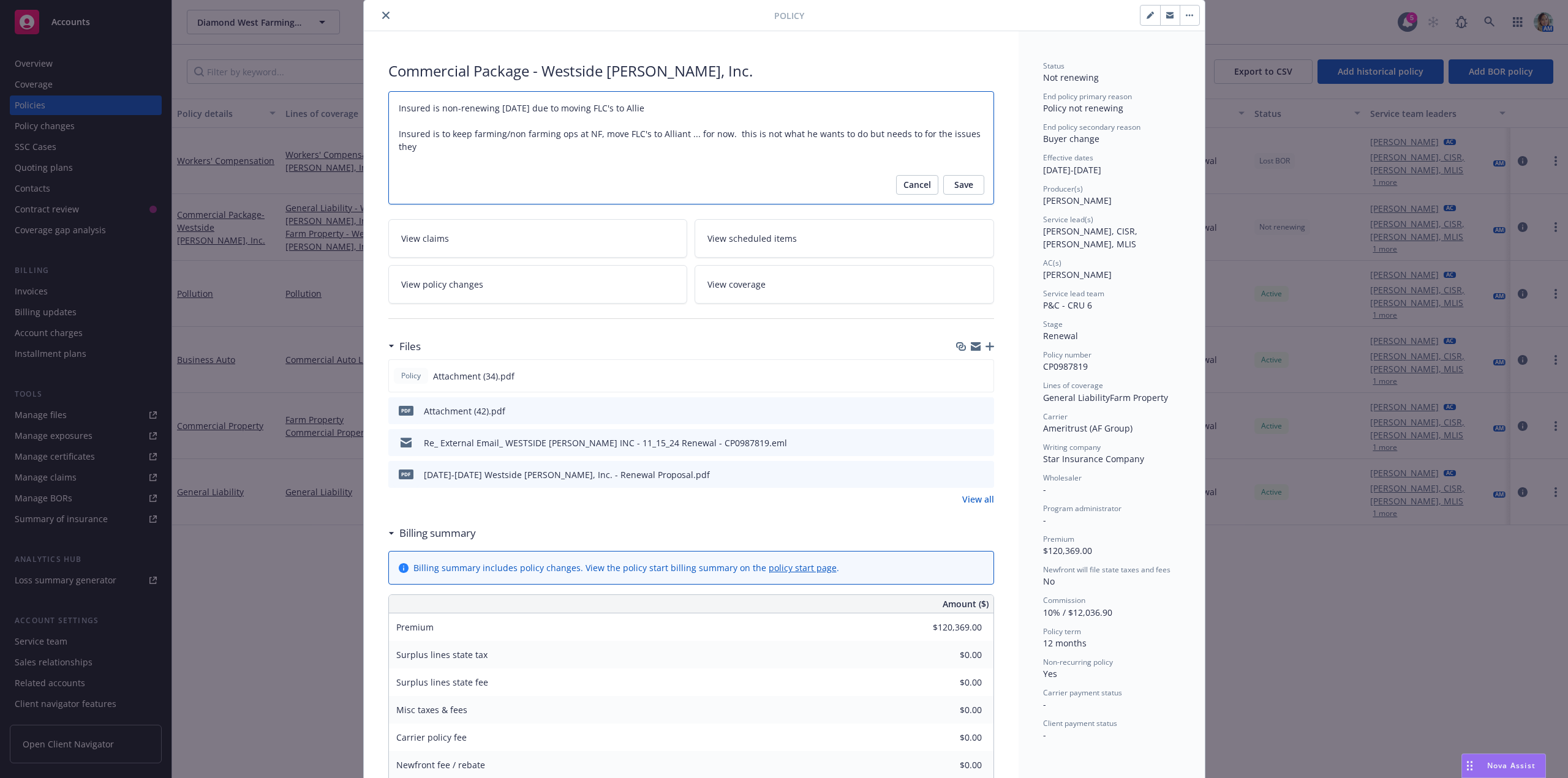
type textarea "x"
type textarea "Insured is non-renewing 11/15/25 due to moving FLC's to Allien Insured is to ke…"
type textarea "x"
type textarea "Insured is non-renewing 11/15/25 due to moving FLC's to Allient Insured is to k…"
type textarea "x"
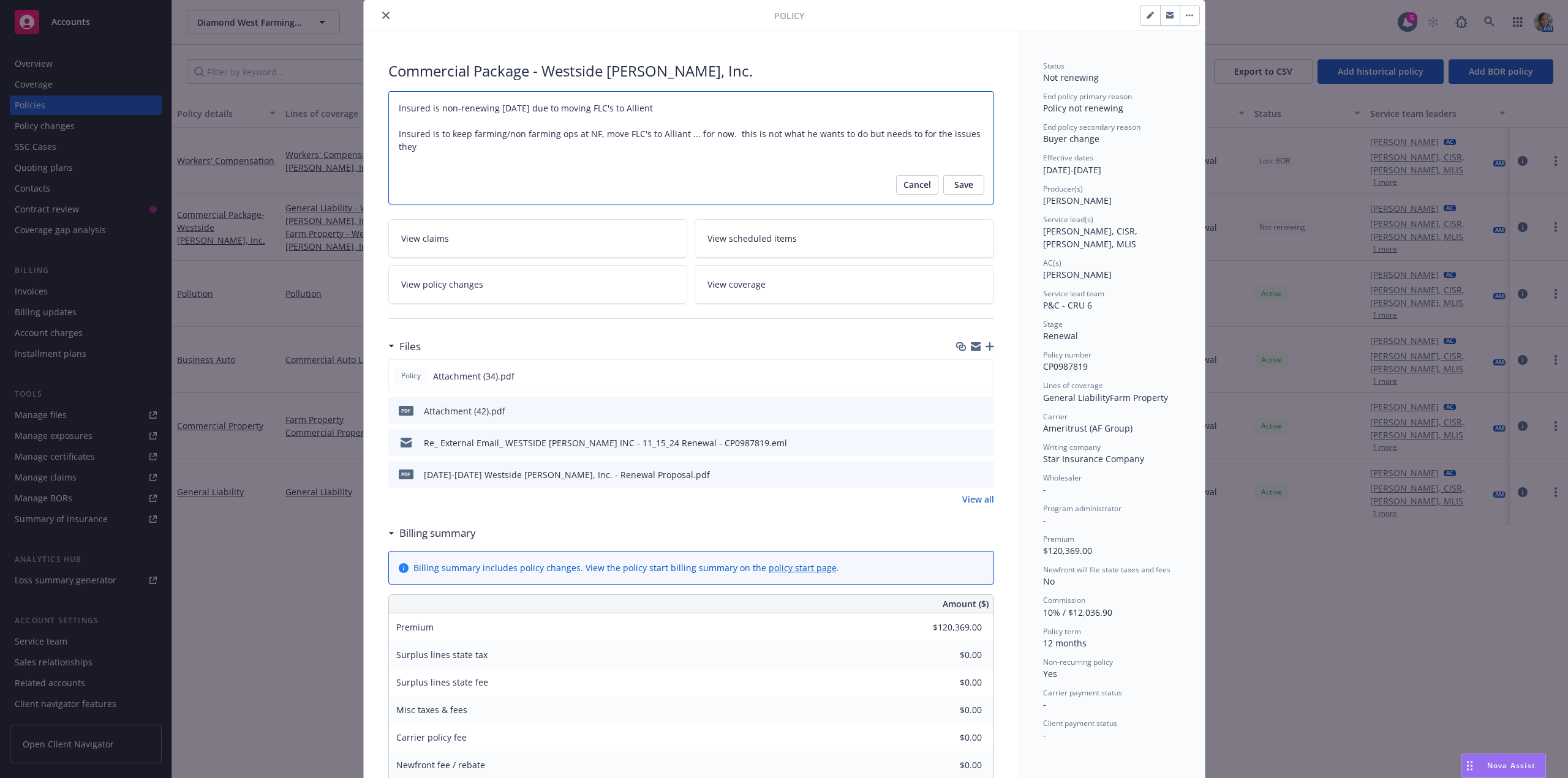
type textarea "Insured is non-renewing 11/15/25 due to moving FLC's to Allien Insured is to ke…"
type textarea "x"
type textarea "Insured is non-renewing 11/15/25 due to moving FLC's to Allie Insured is to kee…"
type textarea "x"
type textarea "Insured is non-renewing 11/15/25 due to moving FLC's to Alli Insured is to keep…"
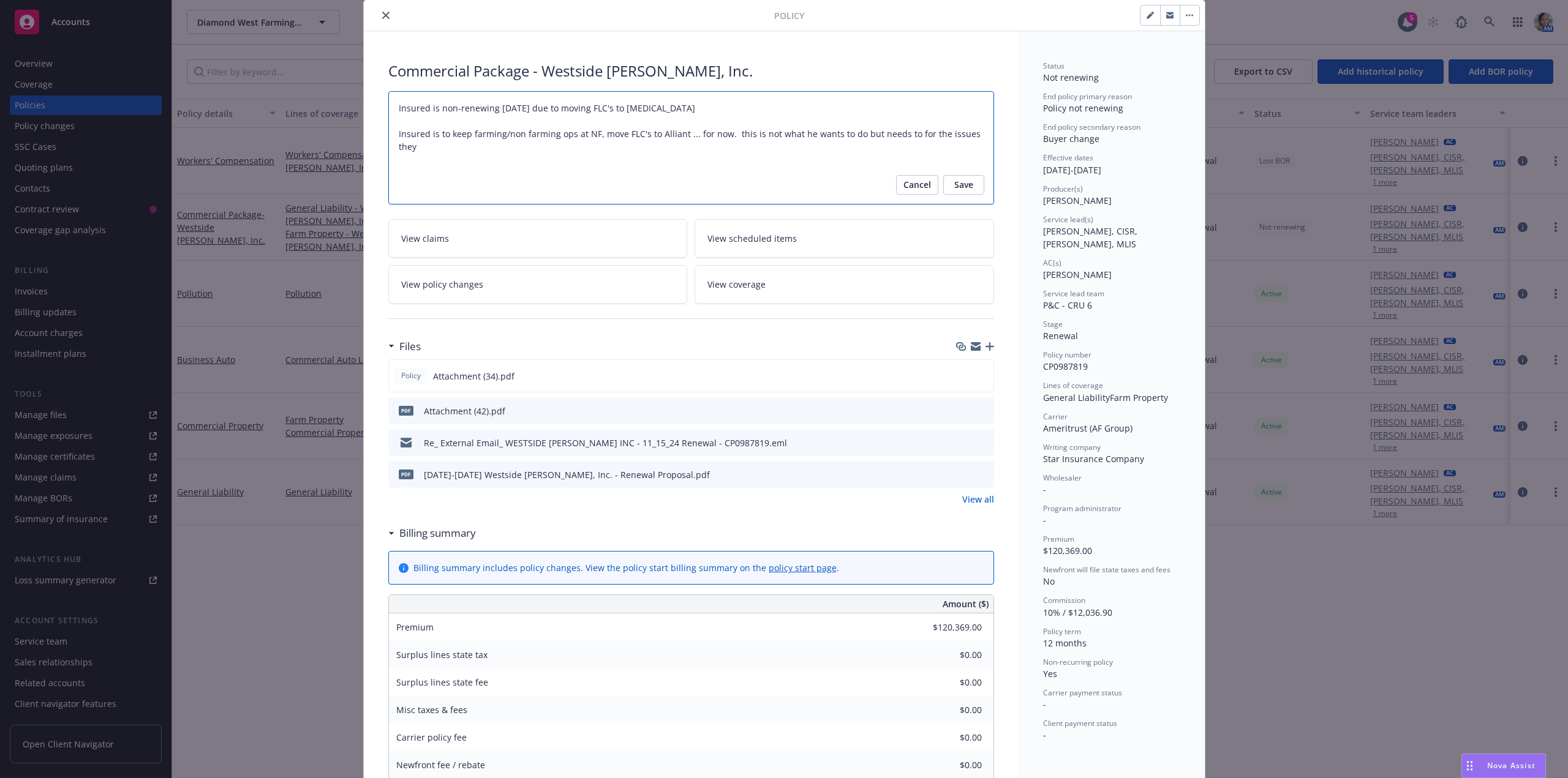
type textarea "x"
type textarea "Insured is non-renewing 11/15/25 due to moving FLC's to Allia Insured is to kee…"
type textarea "x"
type textarea "Insured is non-renewing 11/15/25 due to moving FLC's to Alliant Insured is to k…"
type textarea "x"
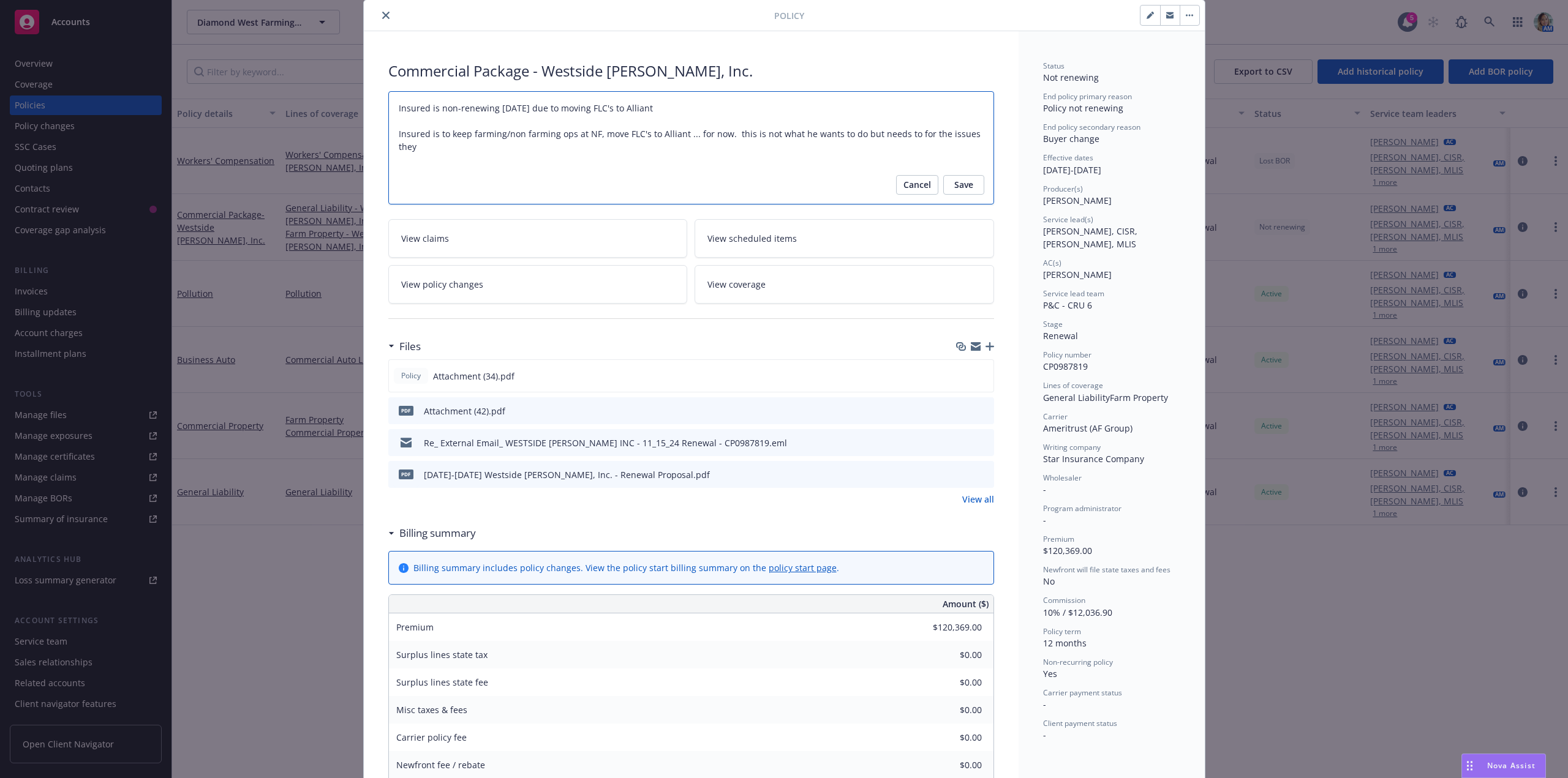
type textarea "Insured is non-renewing 11/15/25 due to moving FLC's to Alliant Insured is to k…"
type textarea "x"
type textarea "Insured is non-renewing 11/15/25 due to moving FLC's to Alliant ( Insured is to…"
type textarea "x"
type textarea "Insured is non-renewing 11/15/25 due to moving FLC's to Alliant (i Insured is t…"
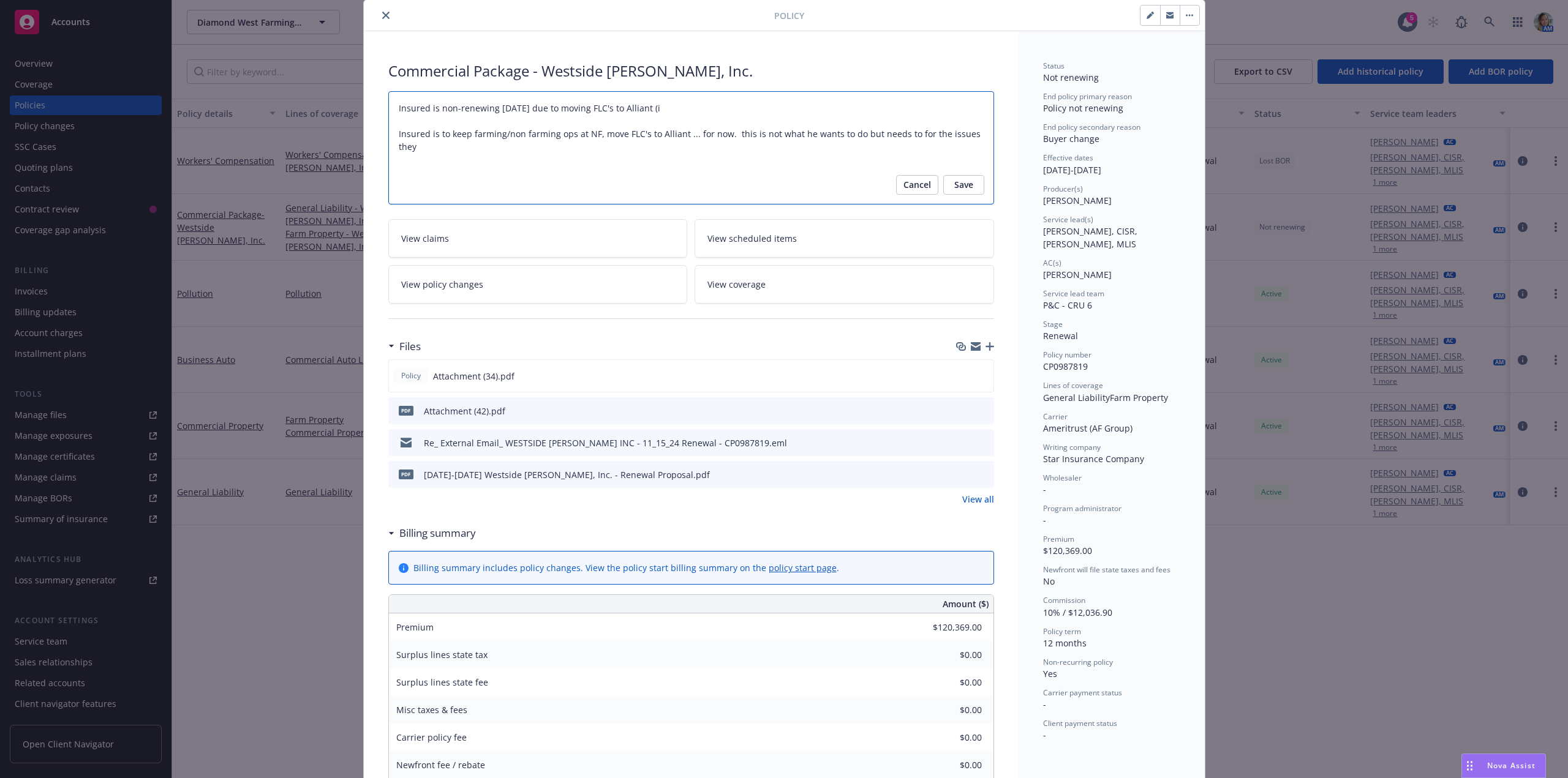
type textarea "x"
type textarea "Insured is non-renewing 11/15/25 due to moving FLC's to Alliant (in Insured is …"
type textarea "x"
type textarea "Insured is non-renewing 11/15/25 due to moving FLC's to Alliant (insu Insured i…"
type textarea "x"
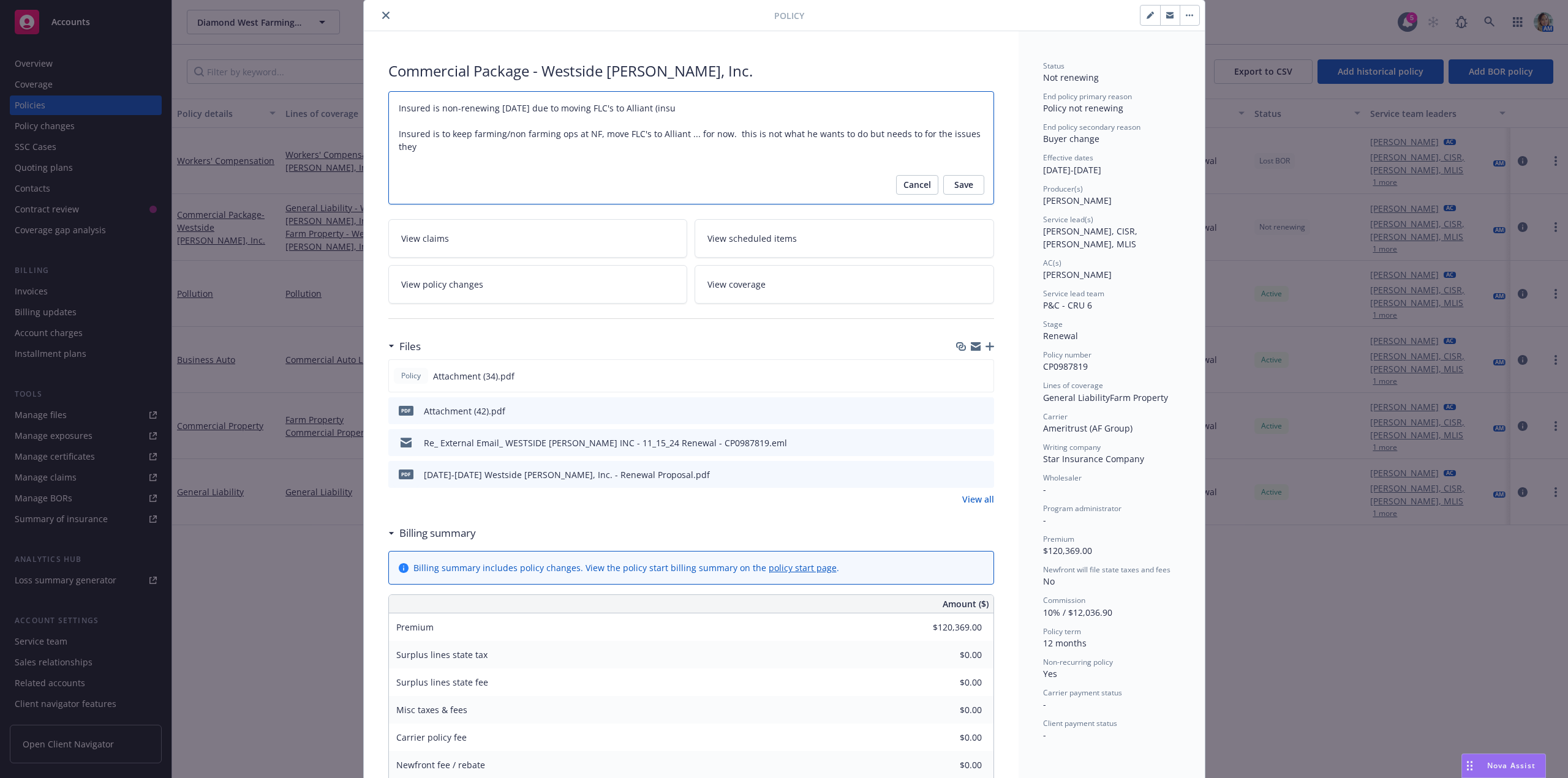
type textarea "Insured is non-renewing 11/15/25 due to moving FLC's to Alliant (insur Insured …"
type textarea "x"
type textarea "Insured is non-renewing 11/15/25 due to moving FLC's to Alliant (insured Insure…"
type textarea "x"
type textarea "Insured is non-renewing 11/15/25 due to moving FLC's to Alliant (insured Insure…"
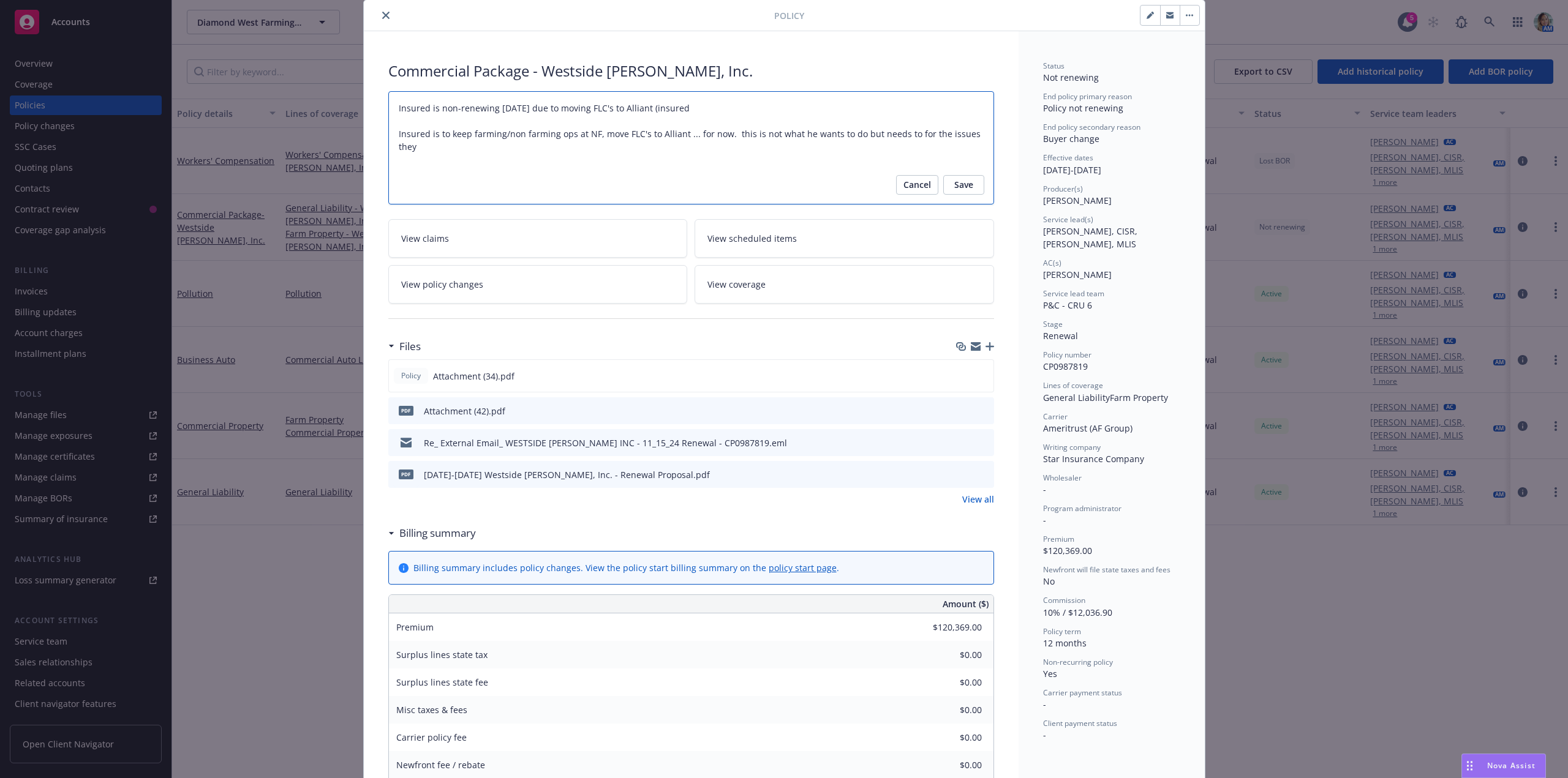
type textarea "x"
type textarea "Insured is non-renewing 11/15/25 due to moving FLC's to Alliant (insured i Insu…"
type textarea "x"
type textarea "Insured is non-renewing 11/15/25 due to moving FLC's to Alliant (insured is Ins…"
type textarea "x"
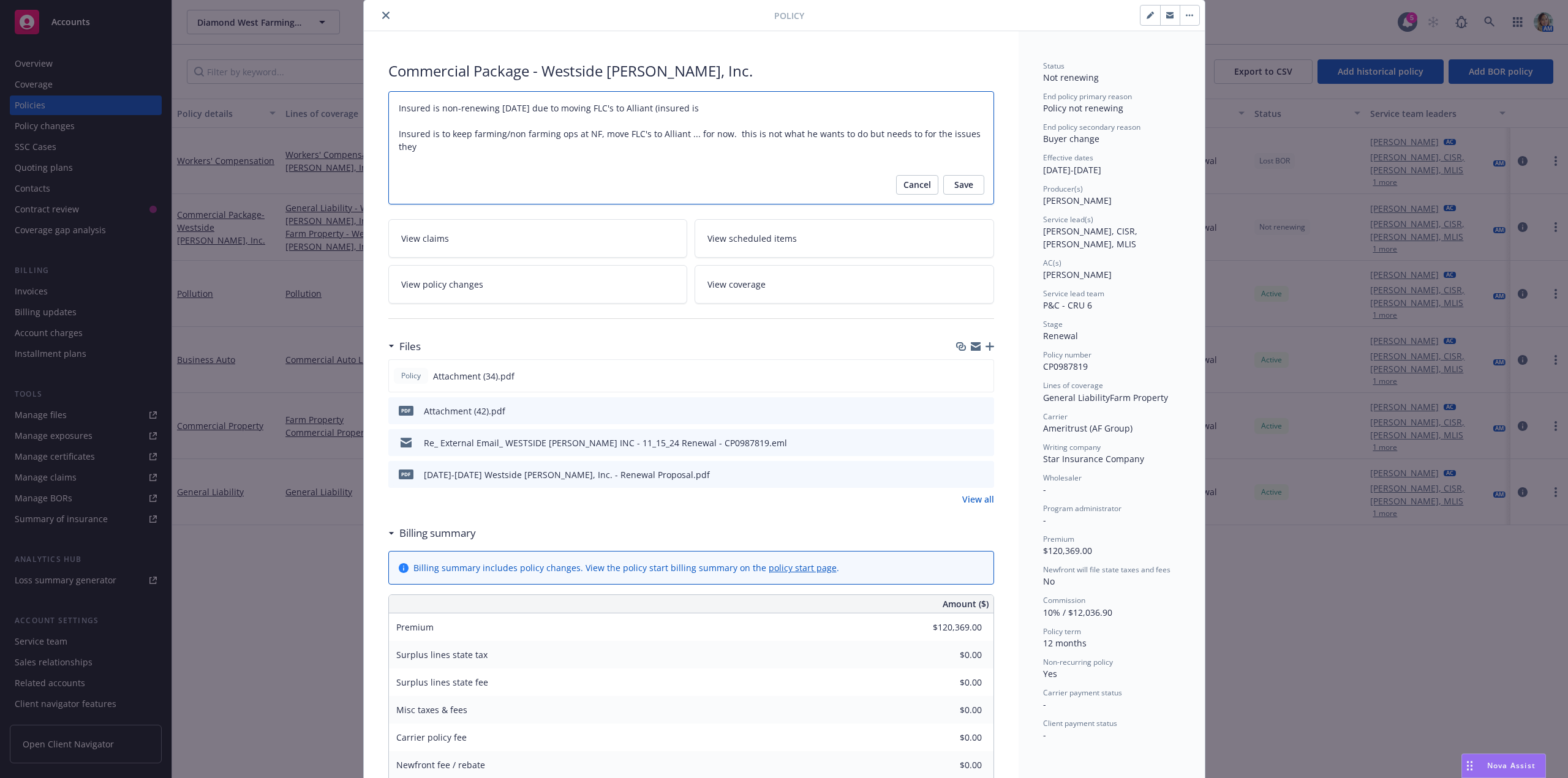
type textarea "Insured is non-renewing 11/15/25 due to moving FLC's to Alliant (insured is Ins…"
type textarea "x"
type textarea "Insured is non-renewing 11/15/25 due to moving FLC's to Alliant (insured is k I…"
type textarea "x"
type textarea "Insured is non-renewing 11/15/25 due to moving FLC's to Alliant (insured is ke …"
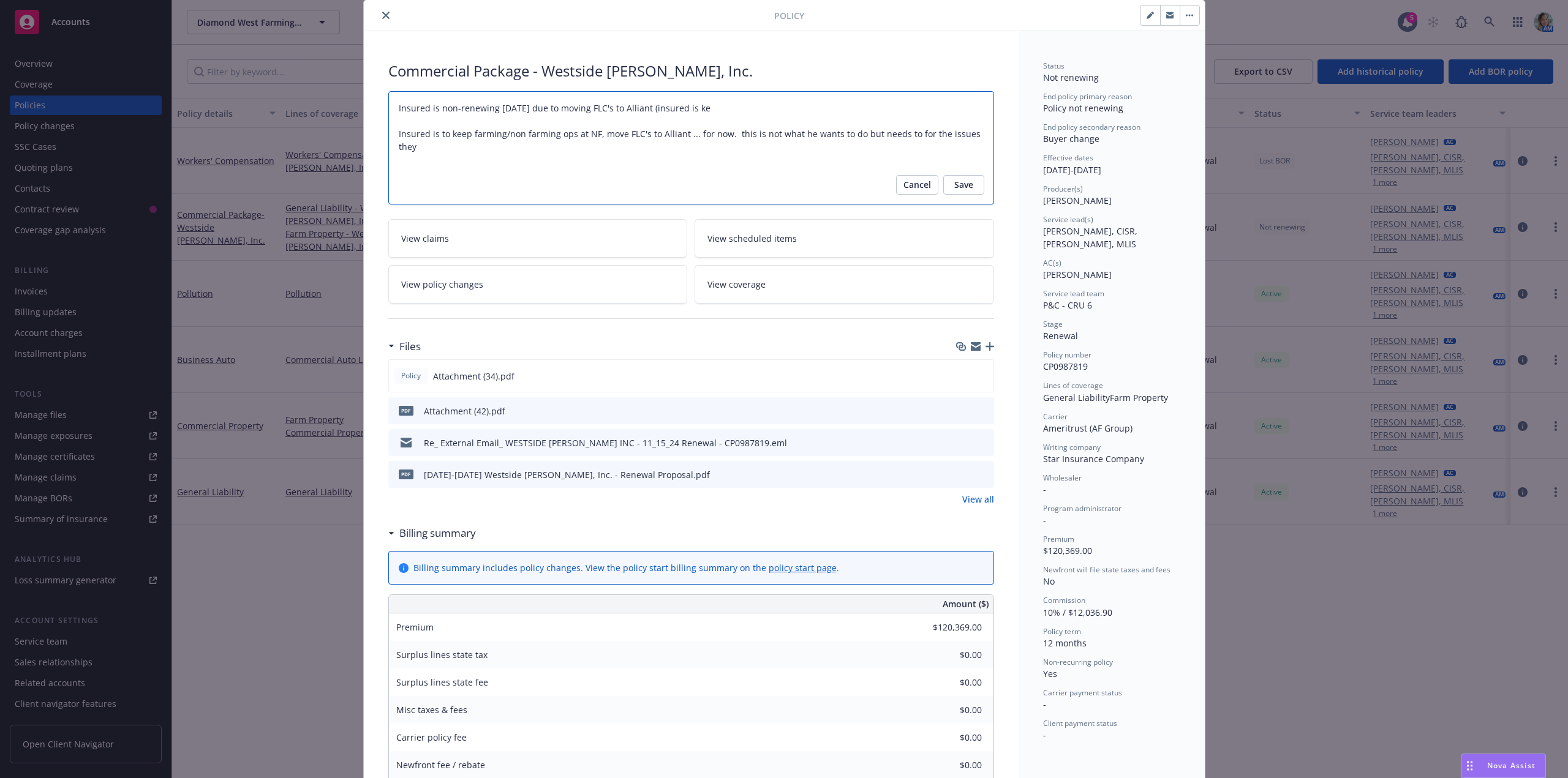
type textarea "x"
drag, startPoint x: 420, startPoint y: 151, endPoint x: 393, endPoint y: 130, distance: 34.2
click at [393, 130] on textarea "11/15/2024 - Sampath Vankayala: Case #01347364 Policy limits were pre-ingested.…" at bounding box center [691, 148] width 605 height 113
click at [954, 181] on span "Save" at bounding box center [963, 185] width 19 height 19
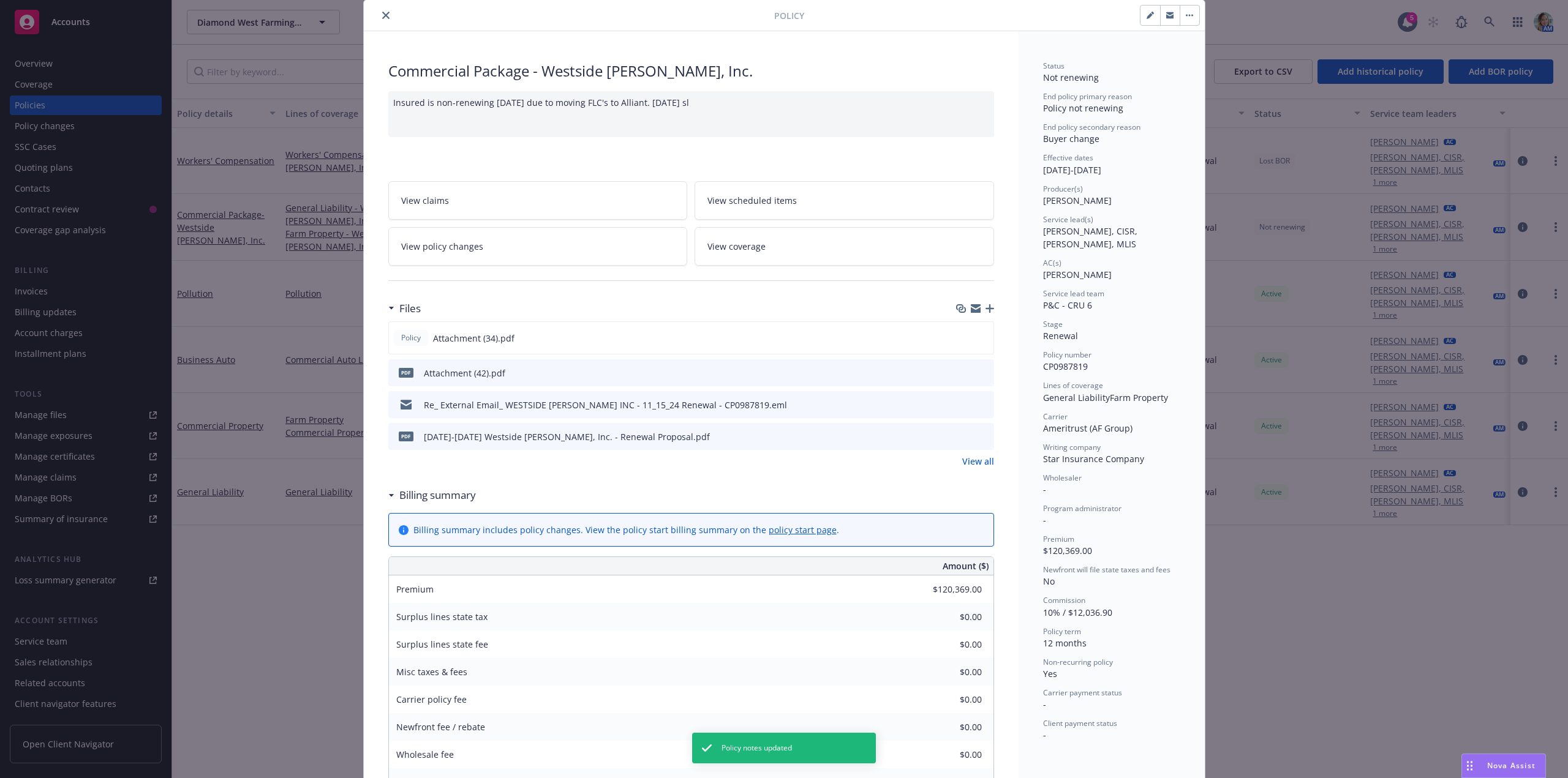
click at [384, 12] on icon "close" at bounding box center [386, 15] width 7 height 7
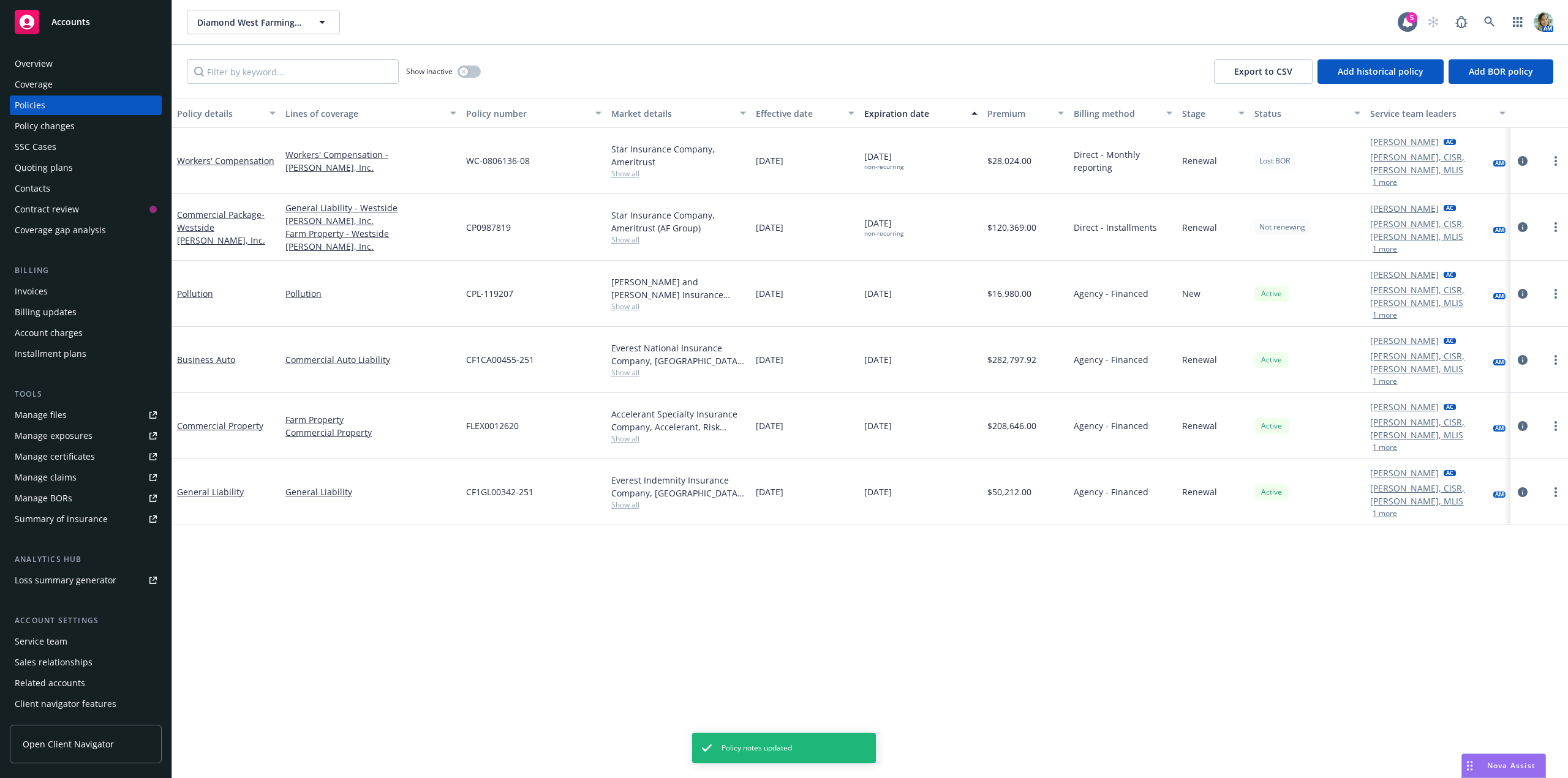
click at [39, 164] on div "Quoting plans" at bounding box center [44, 168] width 58 height 19
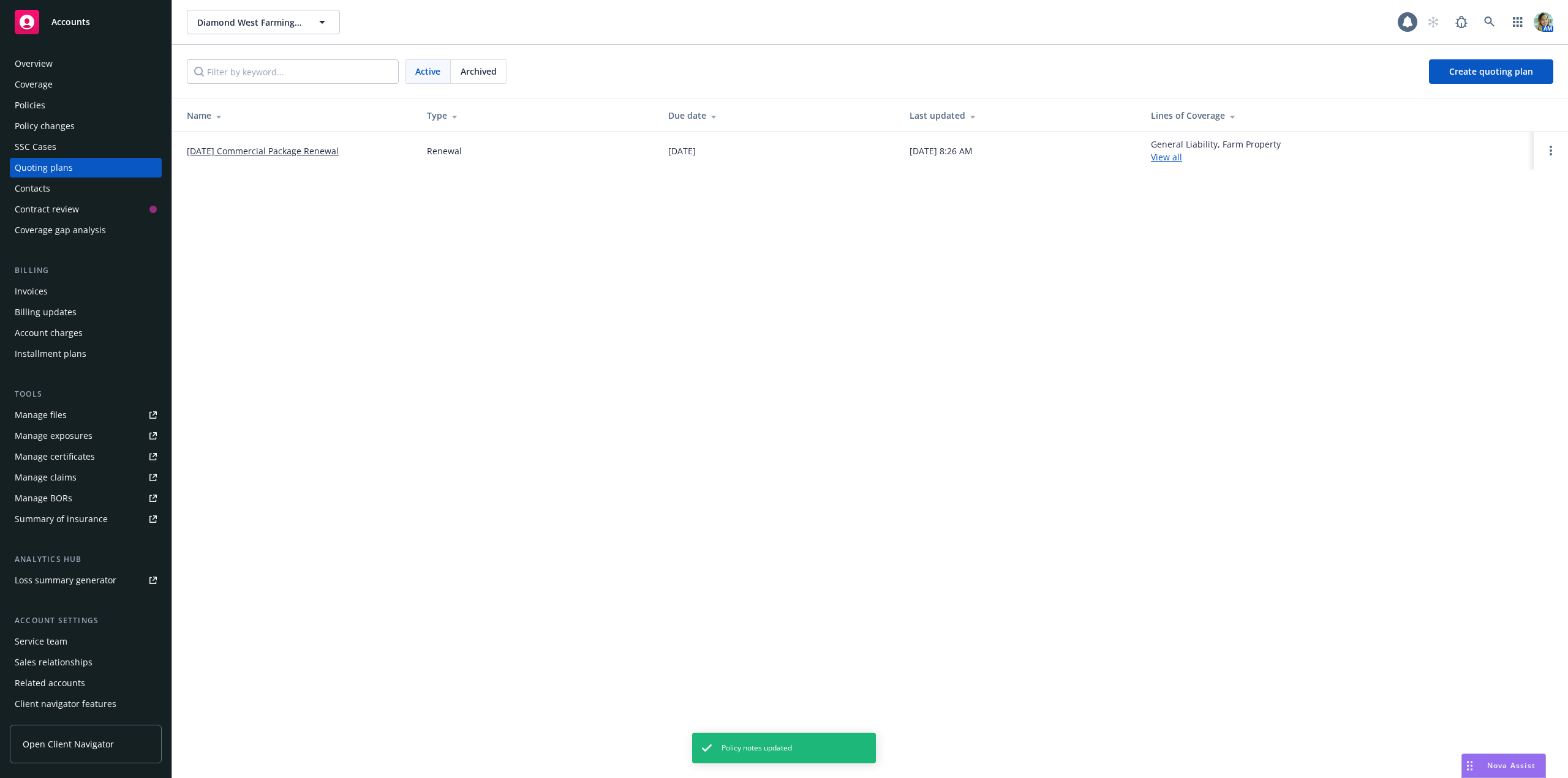
click at [279, 153] on link "11/15/25 Commercial Package Renewal" at bounding box center [263, 151] width 152 height 13
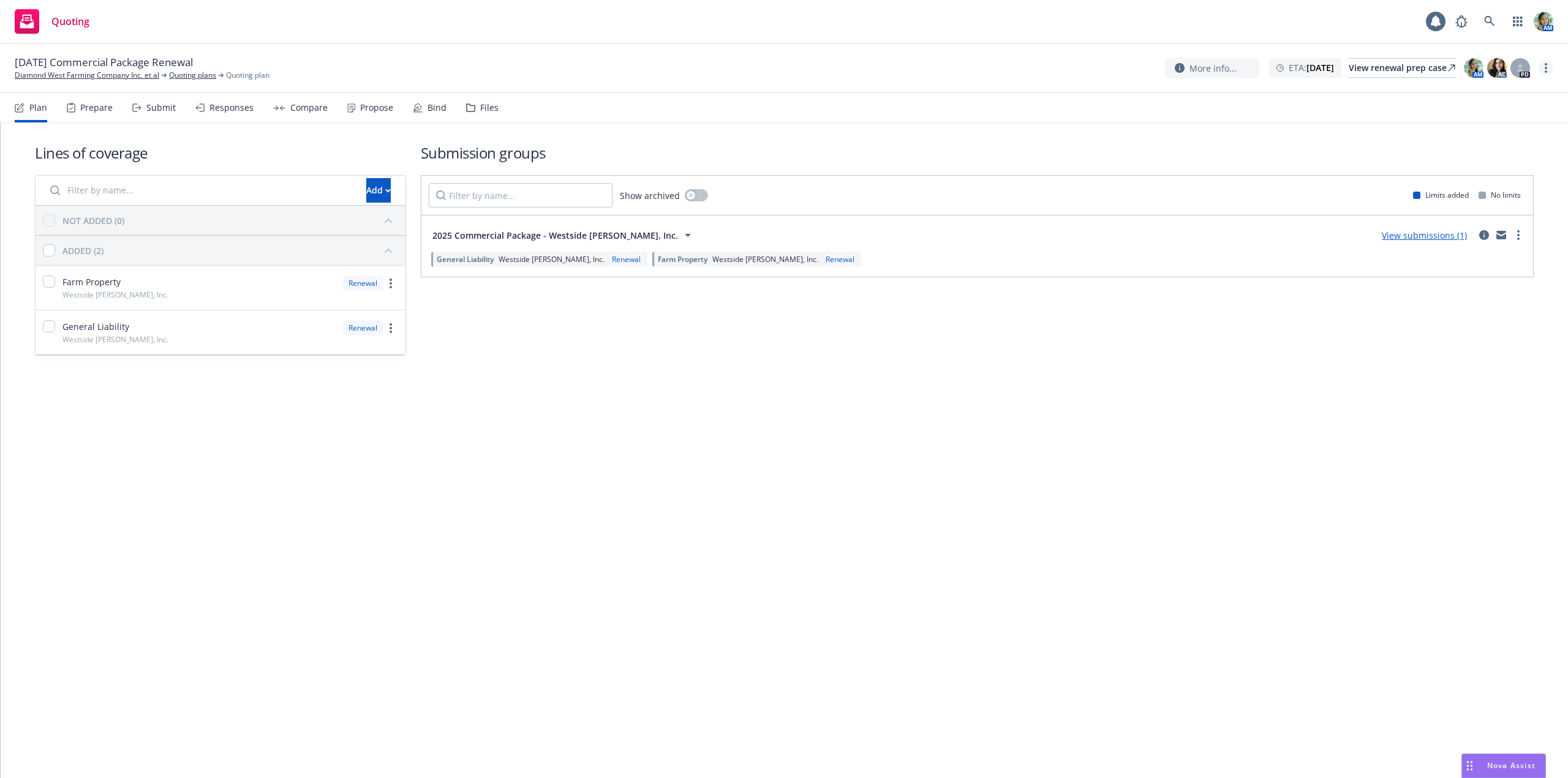
click at [1547, 72] on circle "more" at bounding box center [1546, 72] width 3 height 3
click at [1456, 190] on link "Archive quoting plan" at bounding box center [1484, 191] width 137 height 24
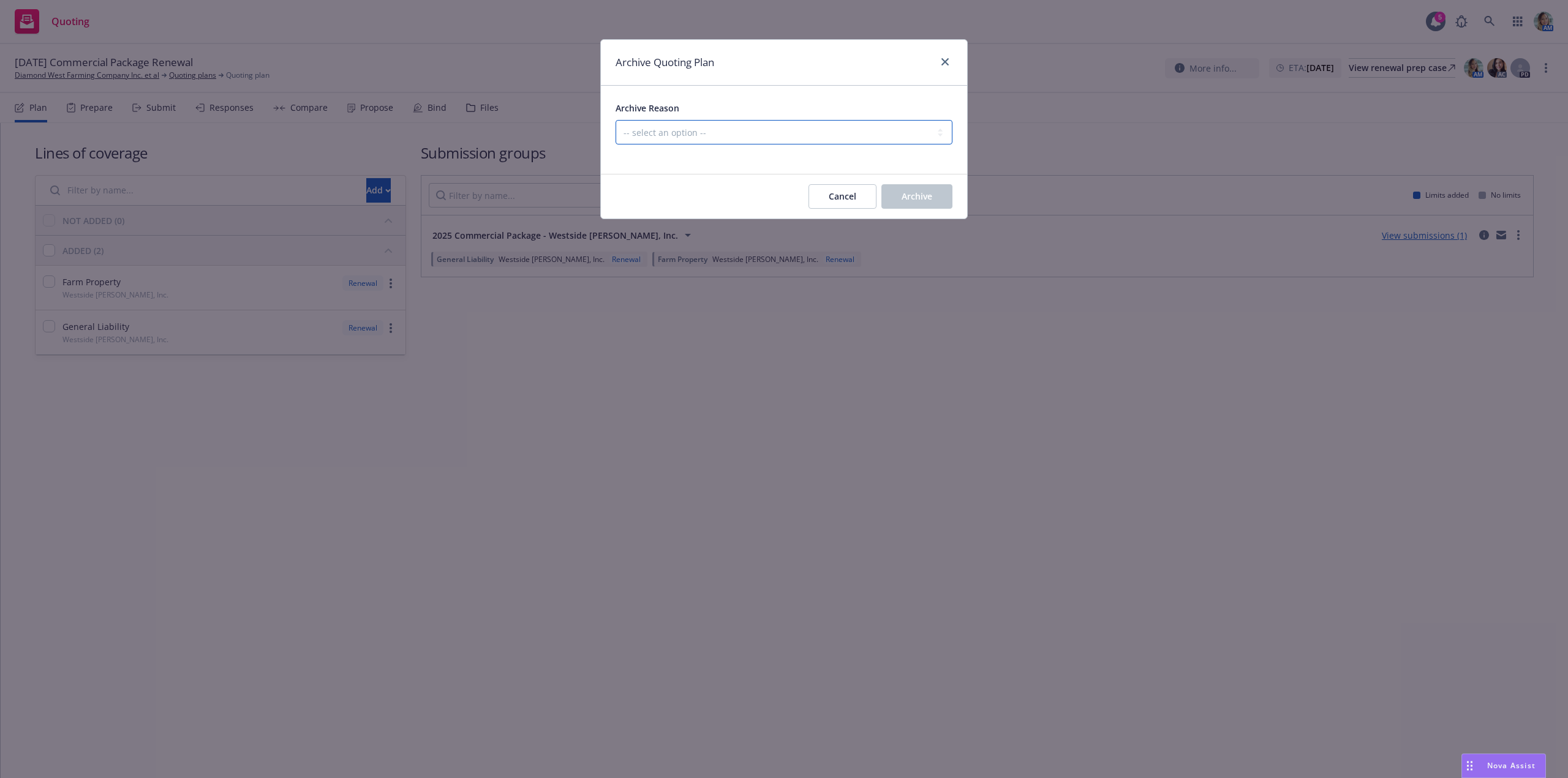
click at [761, 133] on select "-- select an option -- All policies in this renewal plan are auto-renewed Creat…" at bounding box center [784, 132] width 337 height 24
select select "ARCHIVED_RENEWAL_CANCELED"
click at [616, 120] on select "-- select an option -- All policies in this renewal plan are auto-renewed Creat…" at bounding box center [784, 132] width 337 height 24
click at [916, 203] on button "Archive" at bounding box center [917, 197] width 71 height 24
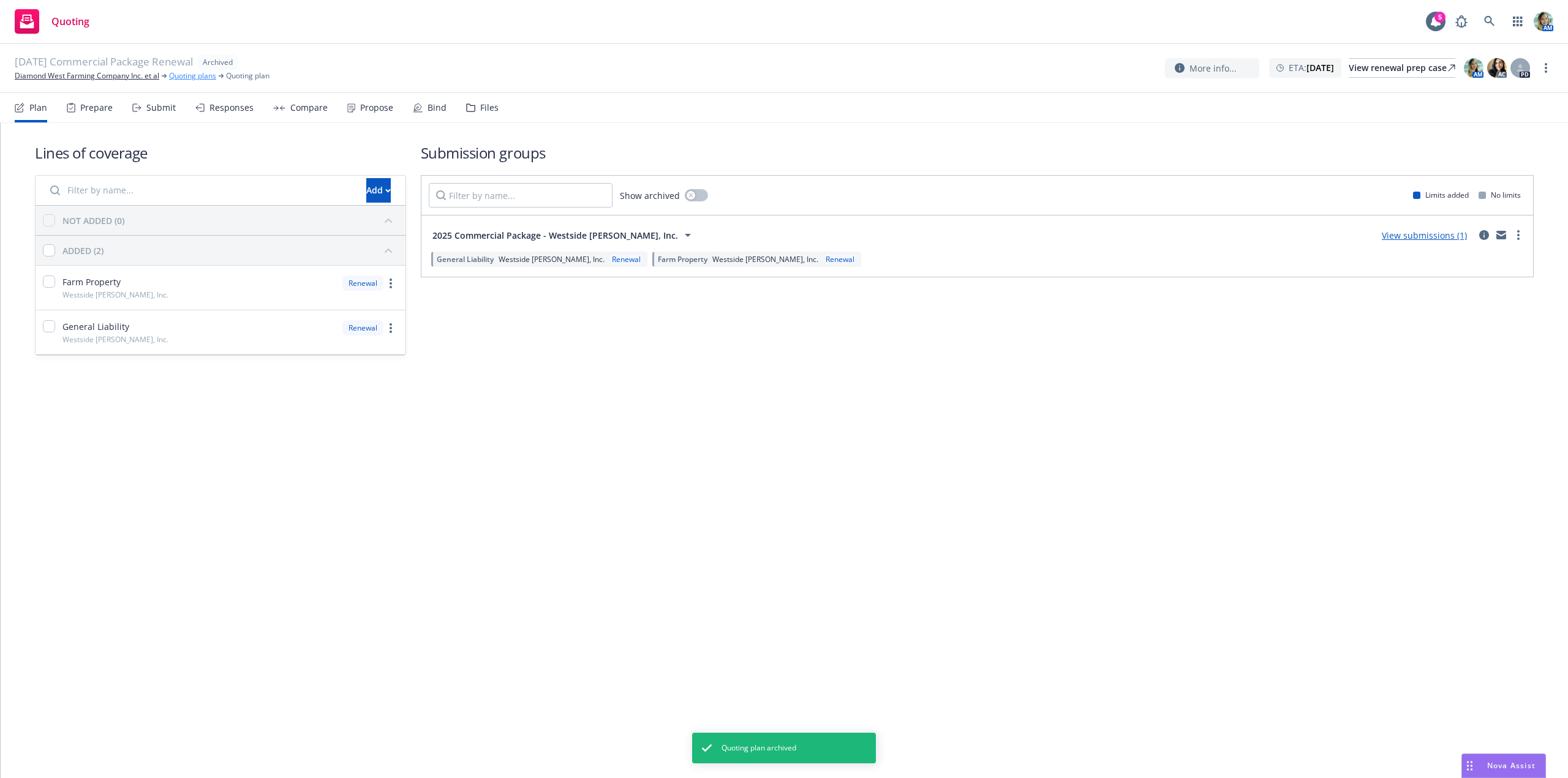
click at [208, 78] on link "Quoting plans" at bounding box center [192, 75] width 47 height 11
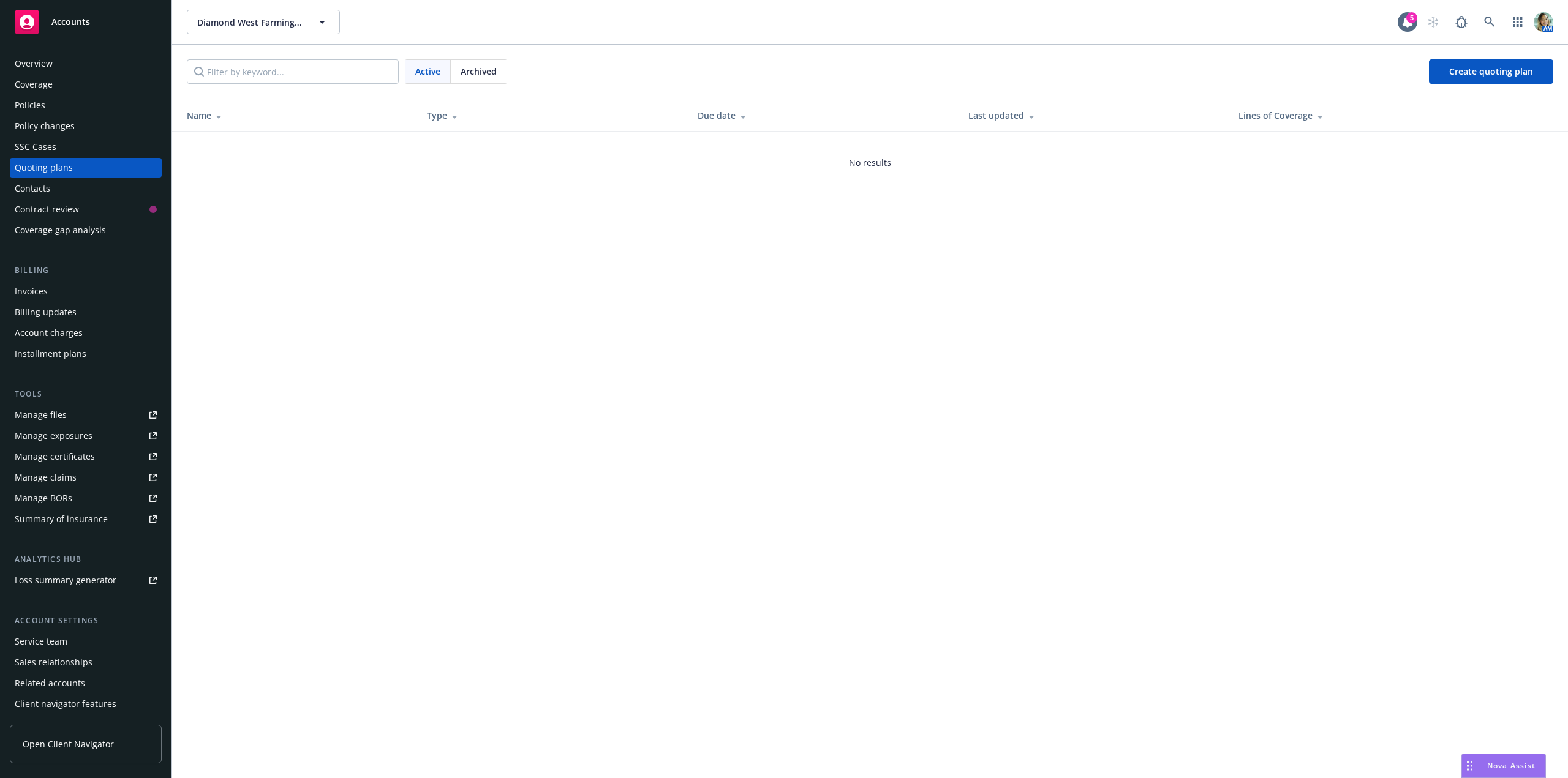
click at [43, 105] on div "Policies" at bounding box center [30, 105] width 30 height 19
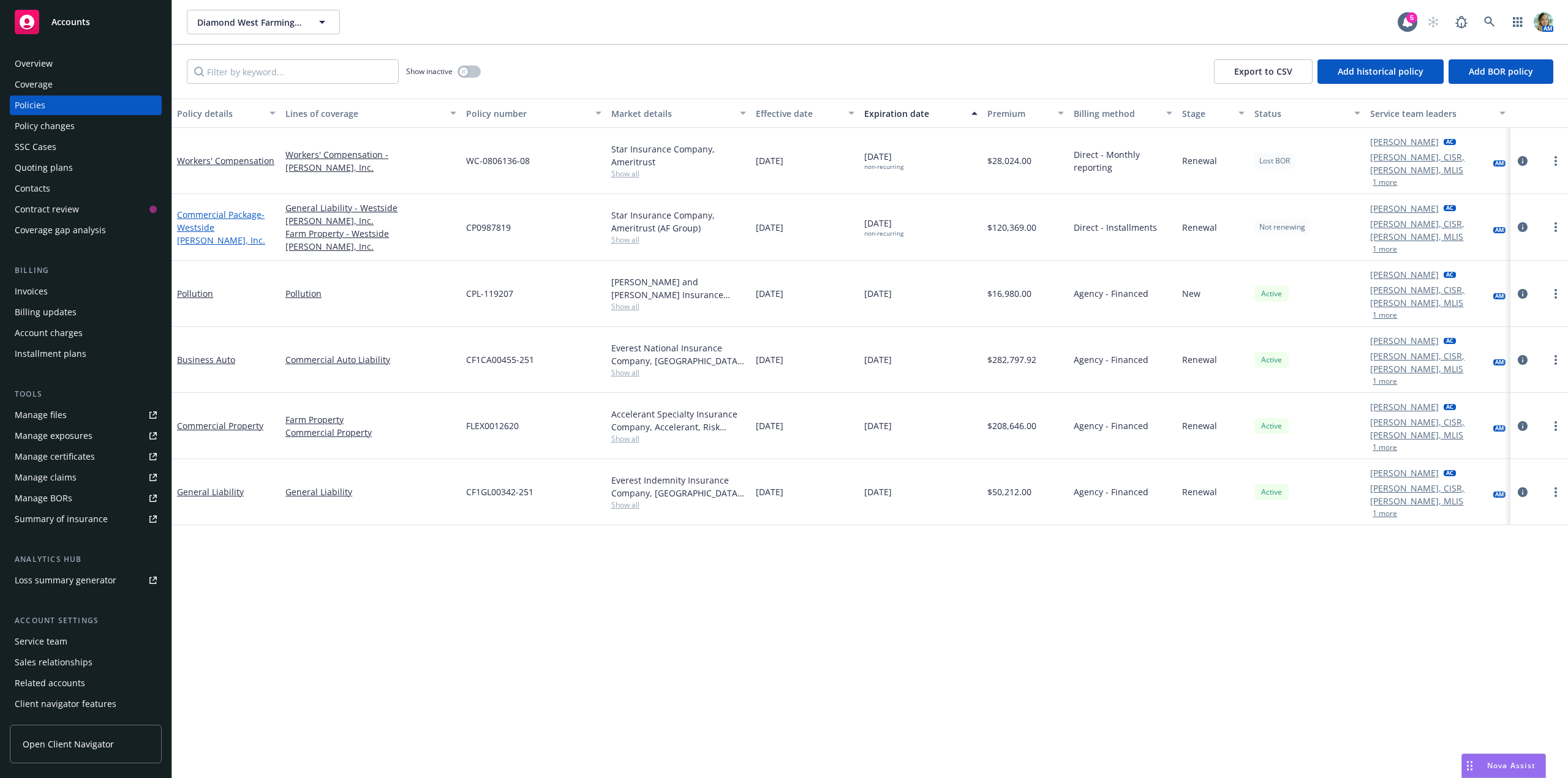
click at [217, 209] on link "Commercial Package - Westside Ag II, Inc." at bounding box center [221, 228] width 88 height 37
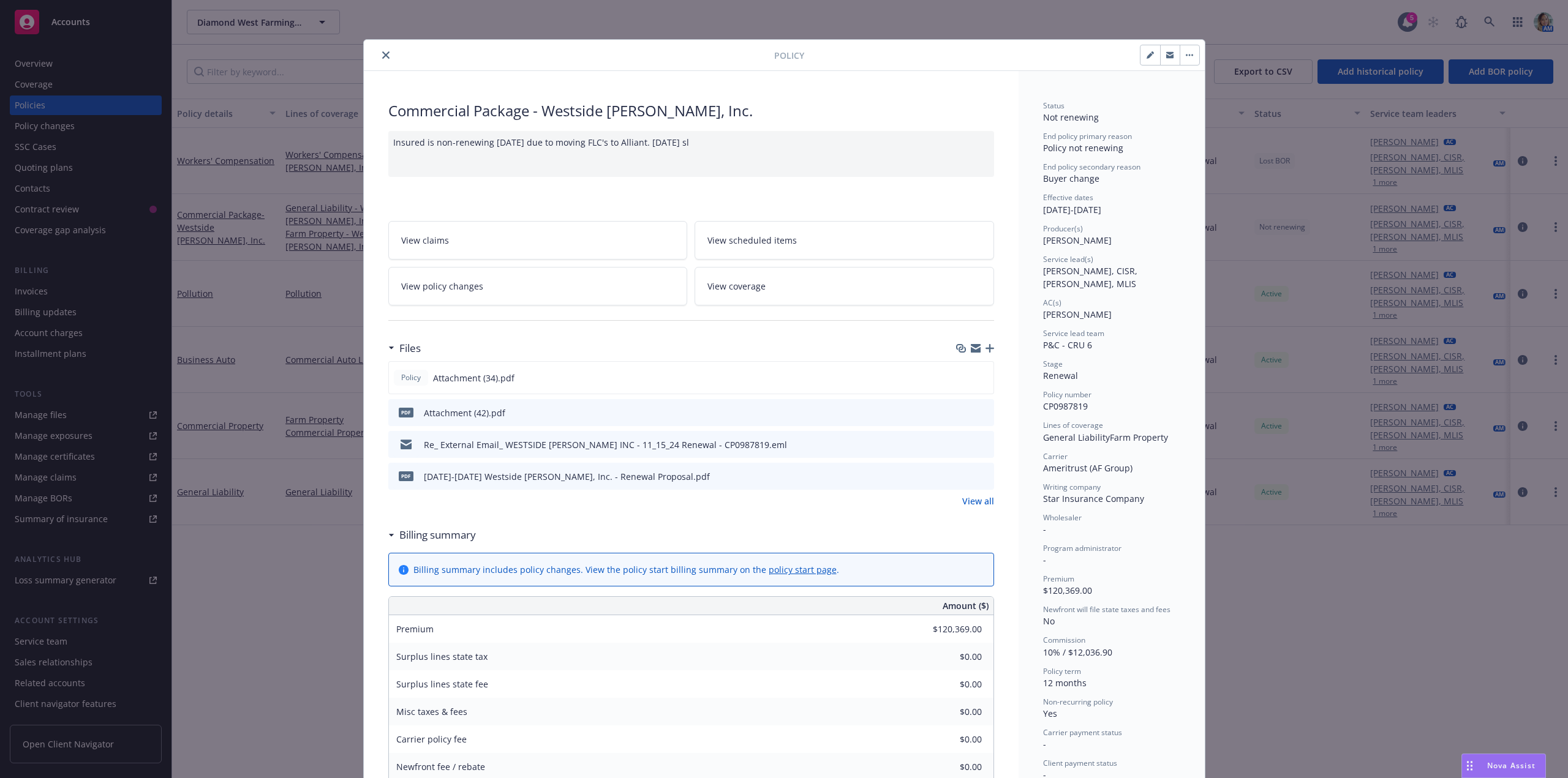
drag, startPoint x: 719, startPoint y: 147, endPoint x: 386, endPoint y: 142, distance: 333.0
click at [388, 142] on div "Insured is non-renewing 11/15/25 due to moving FLC's to Alliant. 8/18/25 sl" at bounding box center [691, 153] width 605 height 46
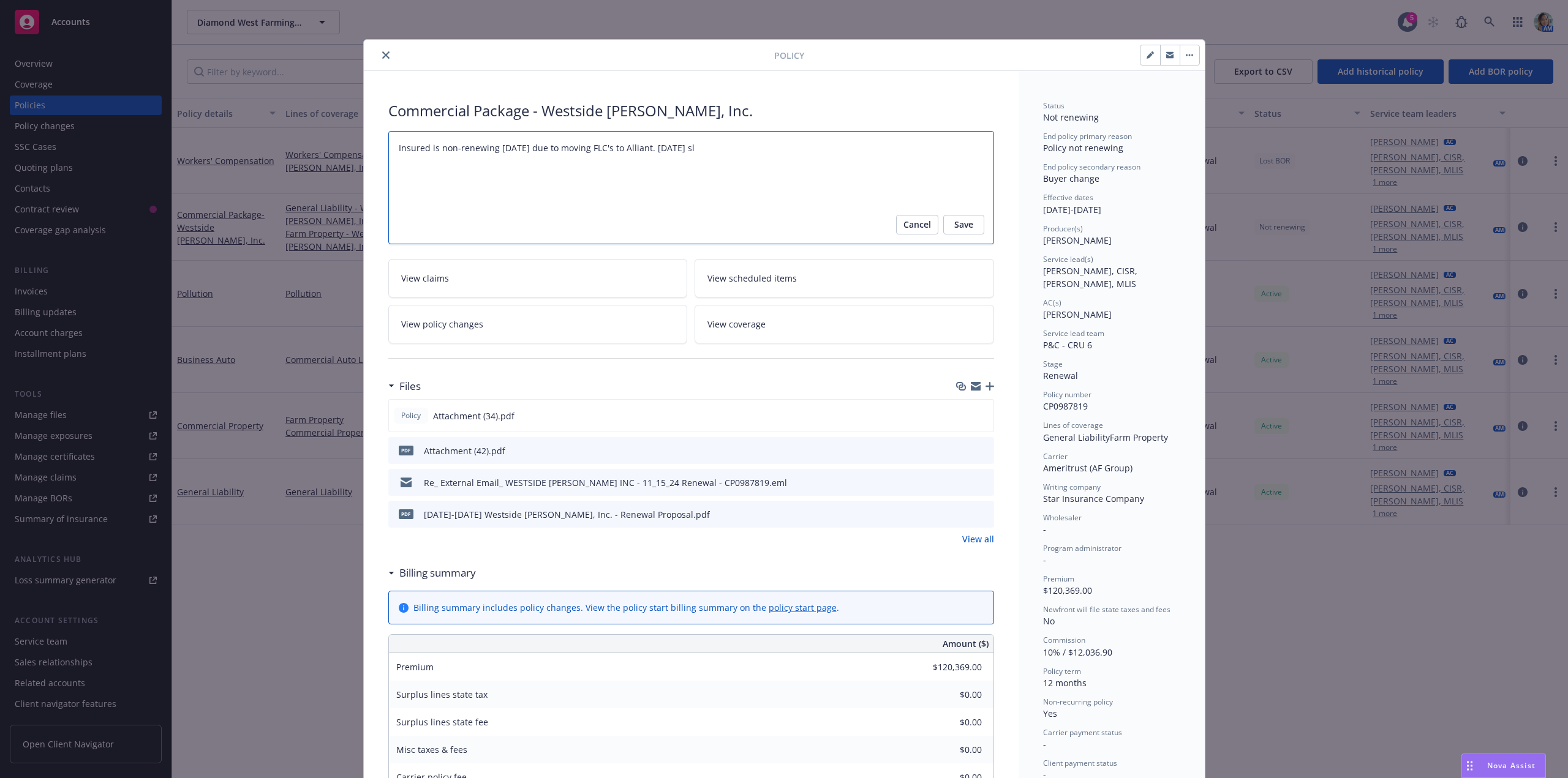
drag, startPoint x: 390, startPoint y: 148, endPoint x: 742, endPoint y: 160, distance: 352.2
click at [742, 160] on textarea "Insured is non-renewing 11/15/25 due to moving FLC's to Alliant. 8/18/25 sl" at bounding box center [691, 188] width 605 height 113
type textarea "x"
click at [383, 54] on icon "close" at bounding box center [386, 55] width 7 height 7
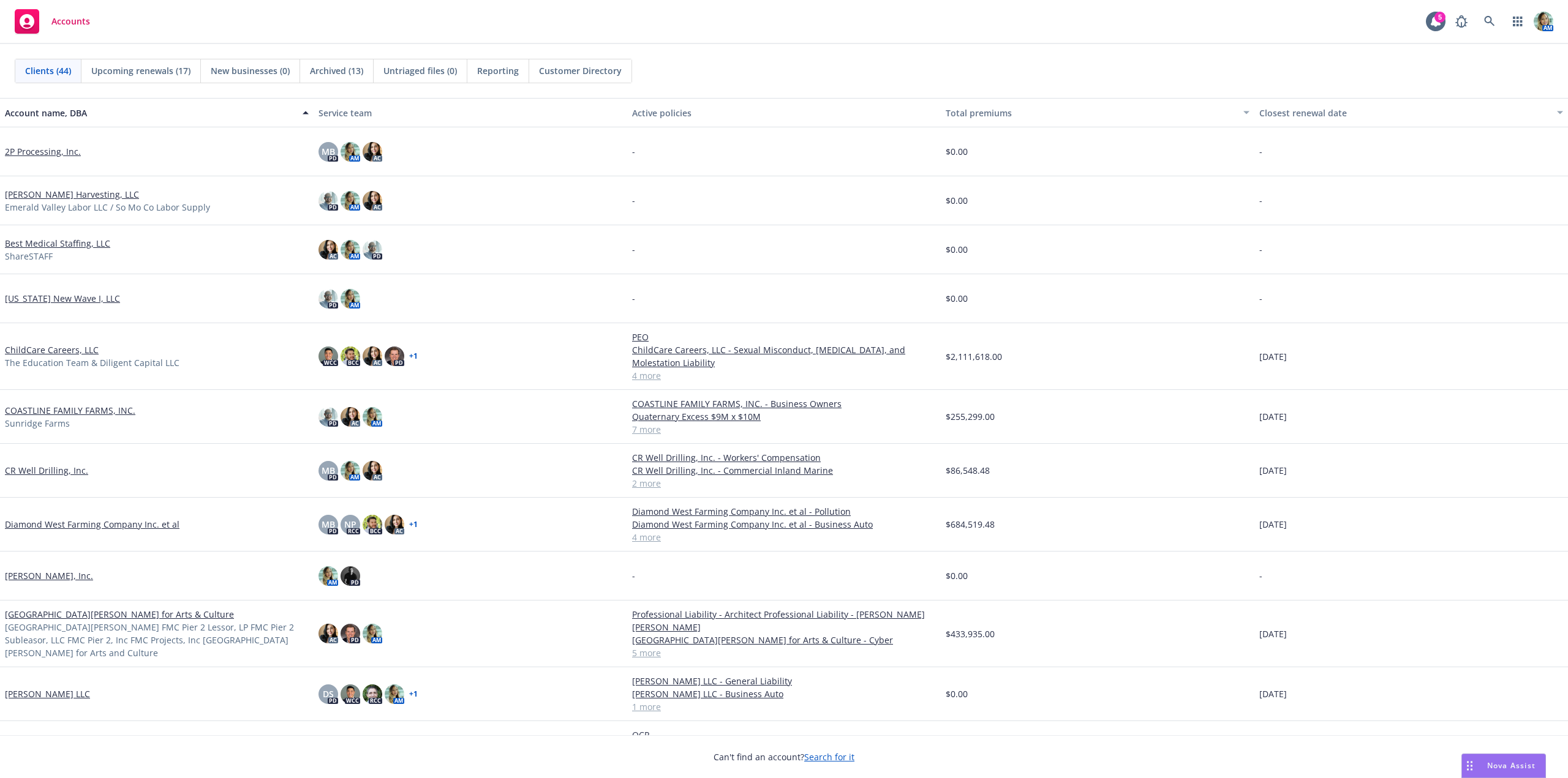
click at [503, 73] on span "Reporting" at bounding box center [498, 71] width 42 height 13
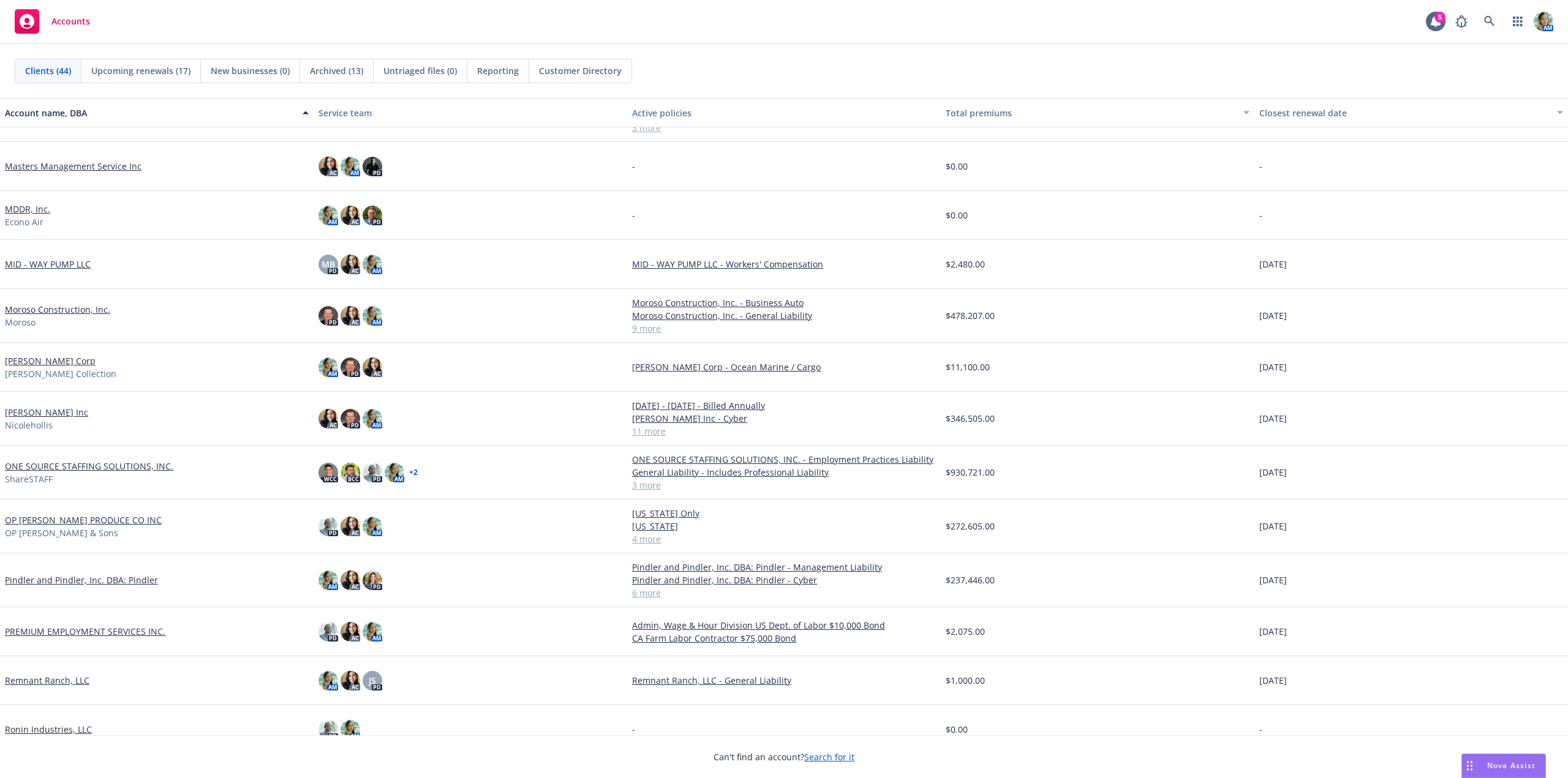
scroll to position [919, 0]
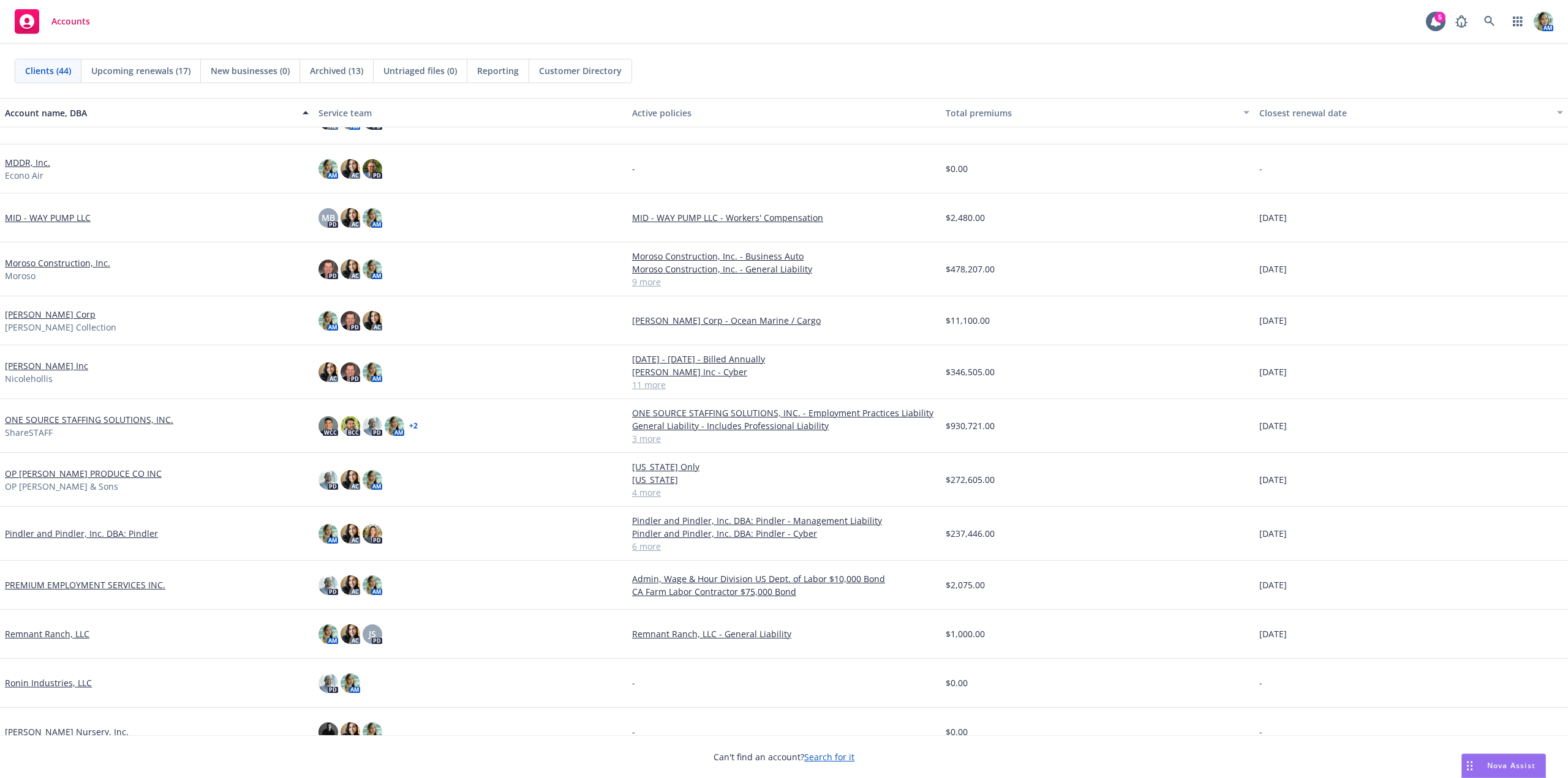
click at [155, 420] on link "ONE SOURCE STAFFING SOLUTIONS, INC." at bounding box center [89, 420] width 168 height 13
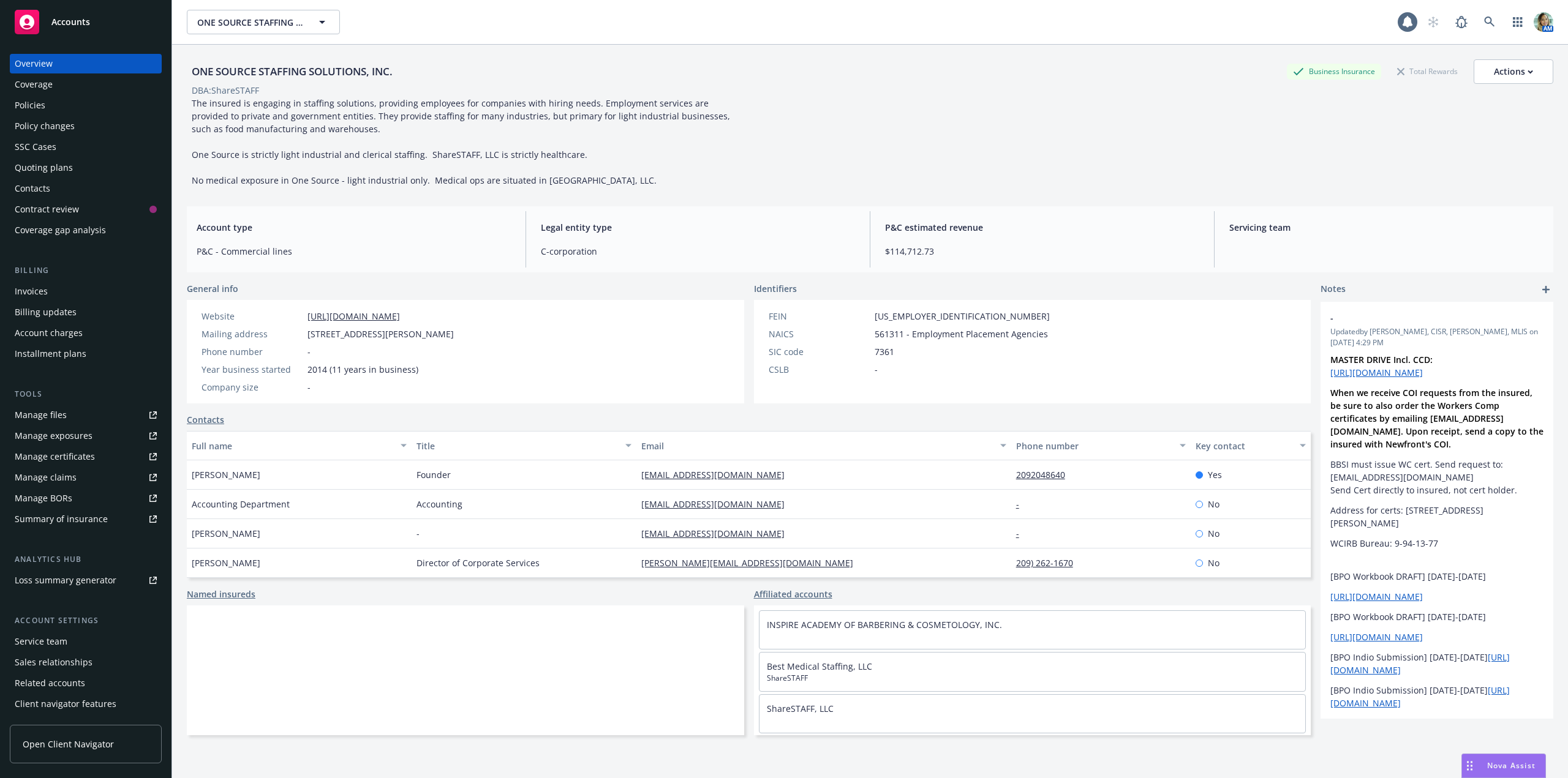
click at [42, 113] on div "Policies" at bounding box center [30, 105] width 30 height 19
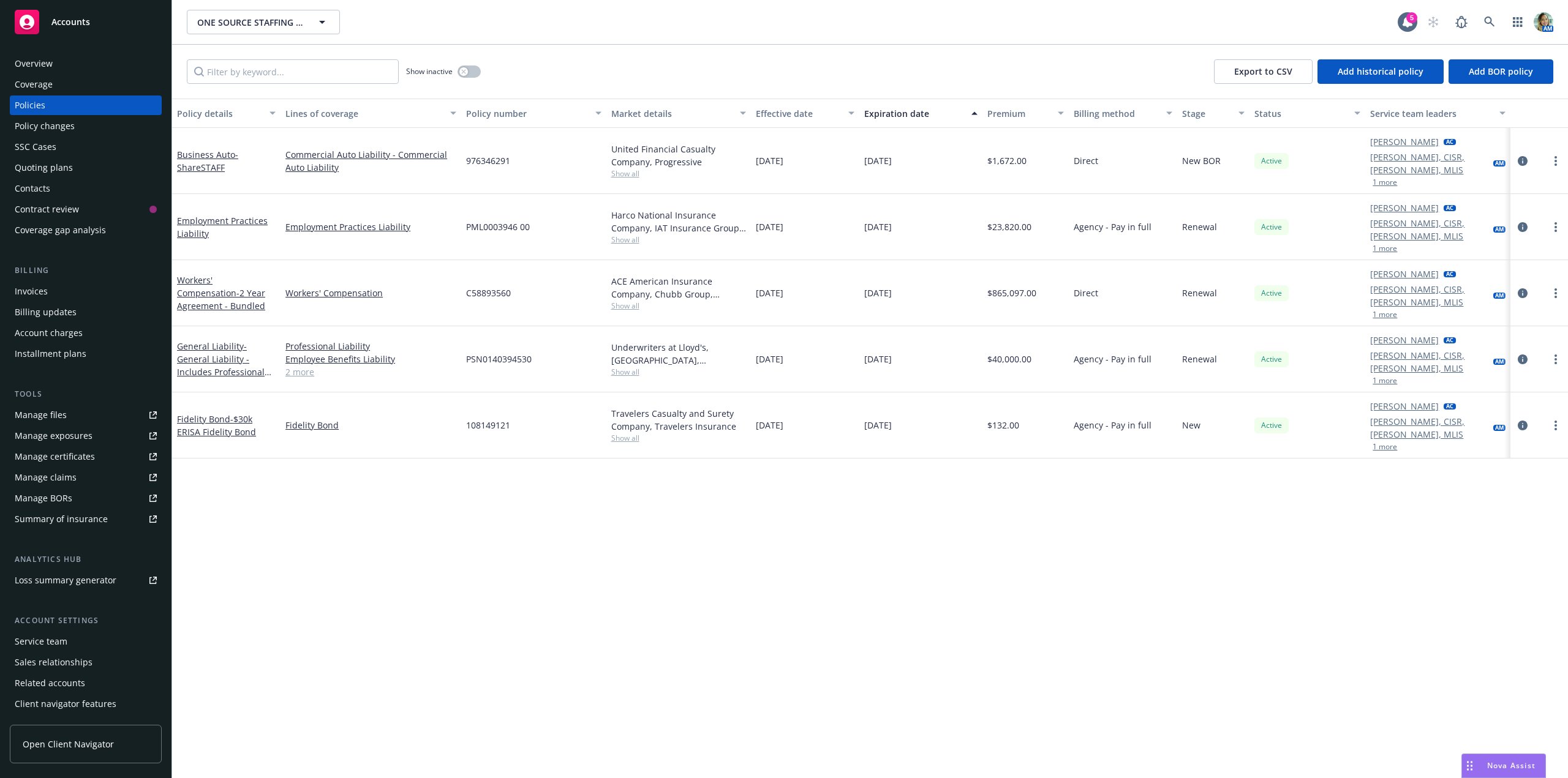
click at [49, 171] on div "Quoting plans" at bounding box center [44, 168] width 58 height 19
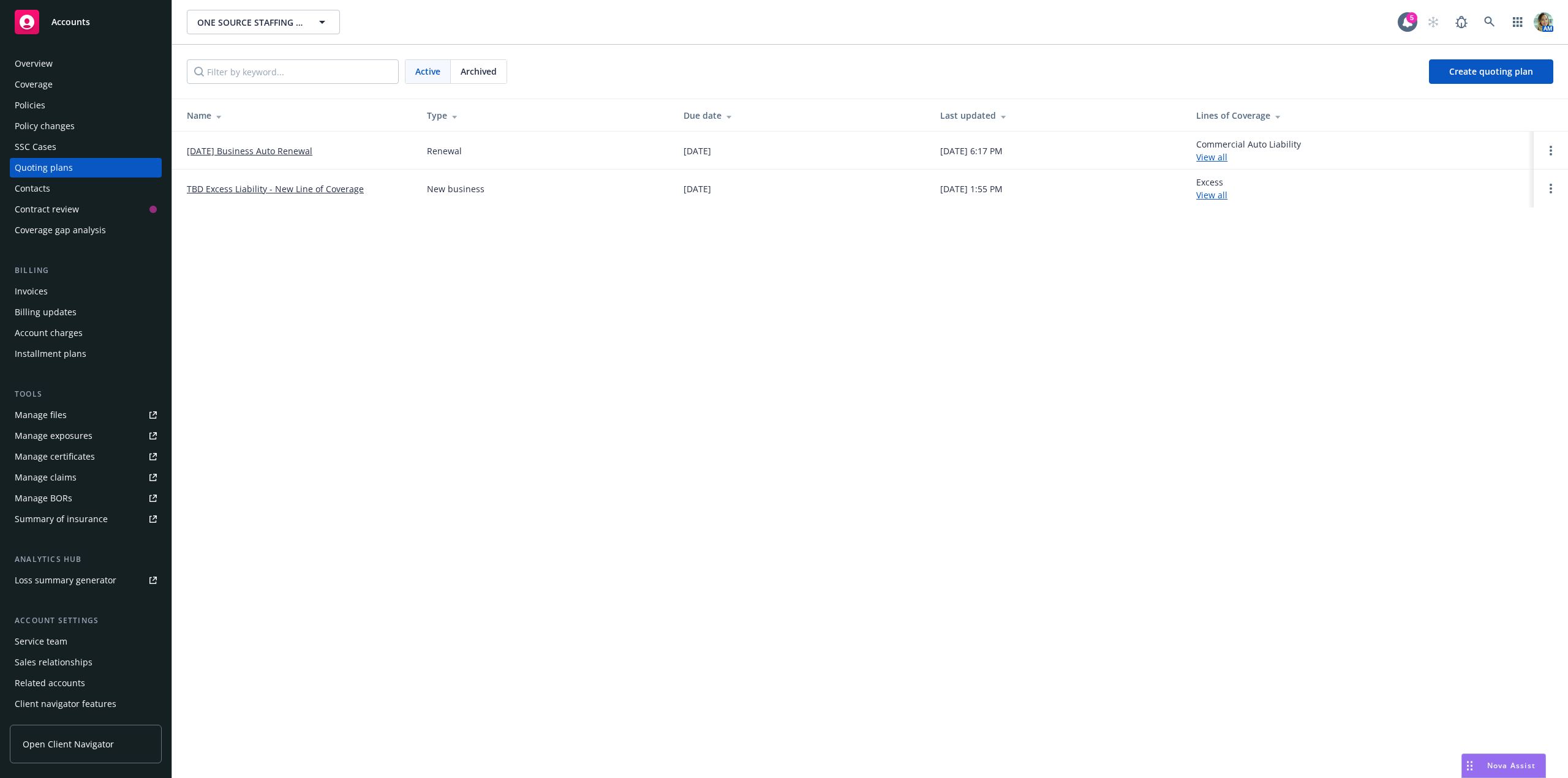
click at [237, 148] on link "01/15/26 Business Auto Renewal" at bounding box center [250, 151] width 126 height 13
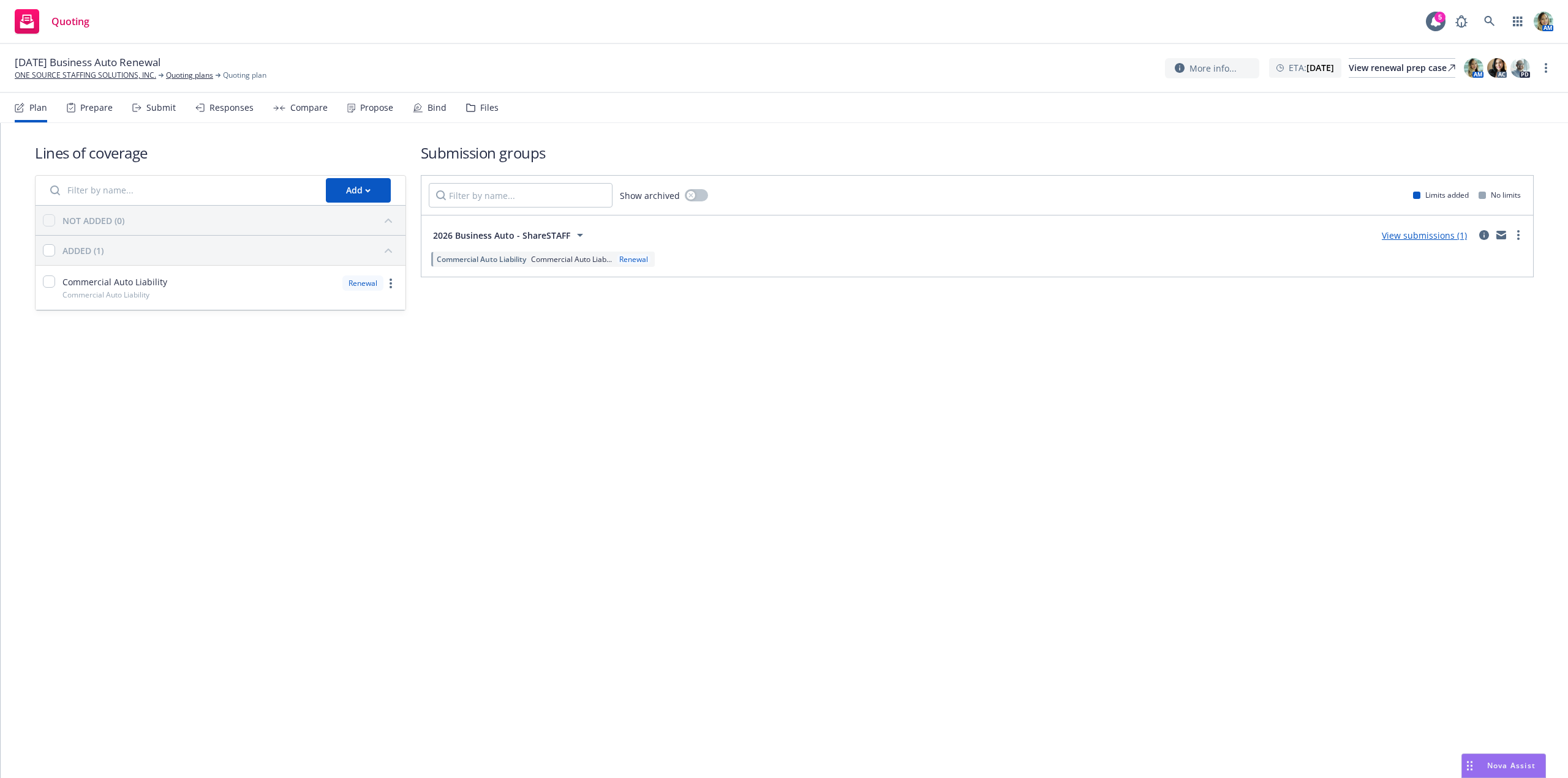
click at [1406, 242] on div "View submissions (1)" at bounding box center [1424, 235] width 100 height 15
click at [1410, 236] on link "View submissions (1)" at bounding box center [1424, 235] width 85 height 12
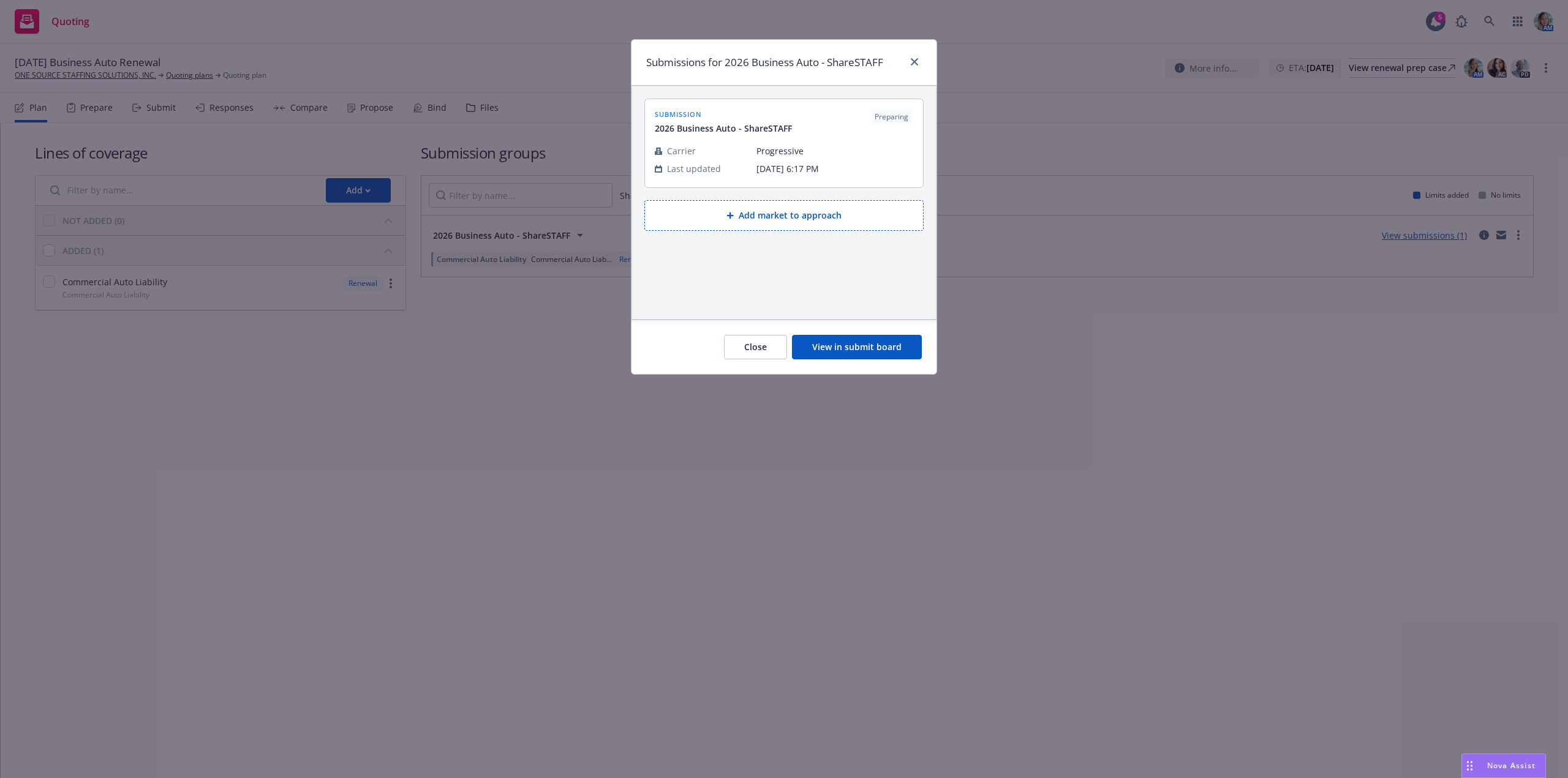
click at [872, 342] on button "View in submit board" at bounding box center [856, 347] width 130 height 24
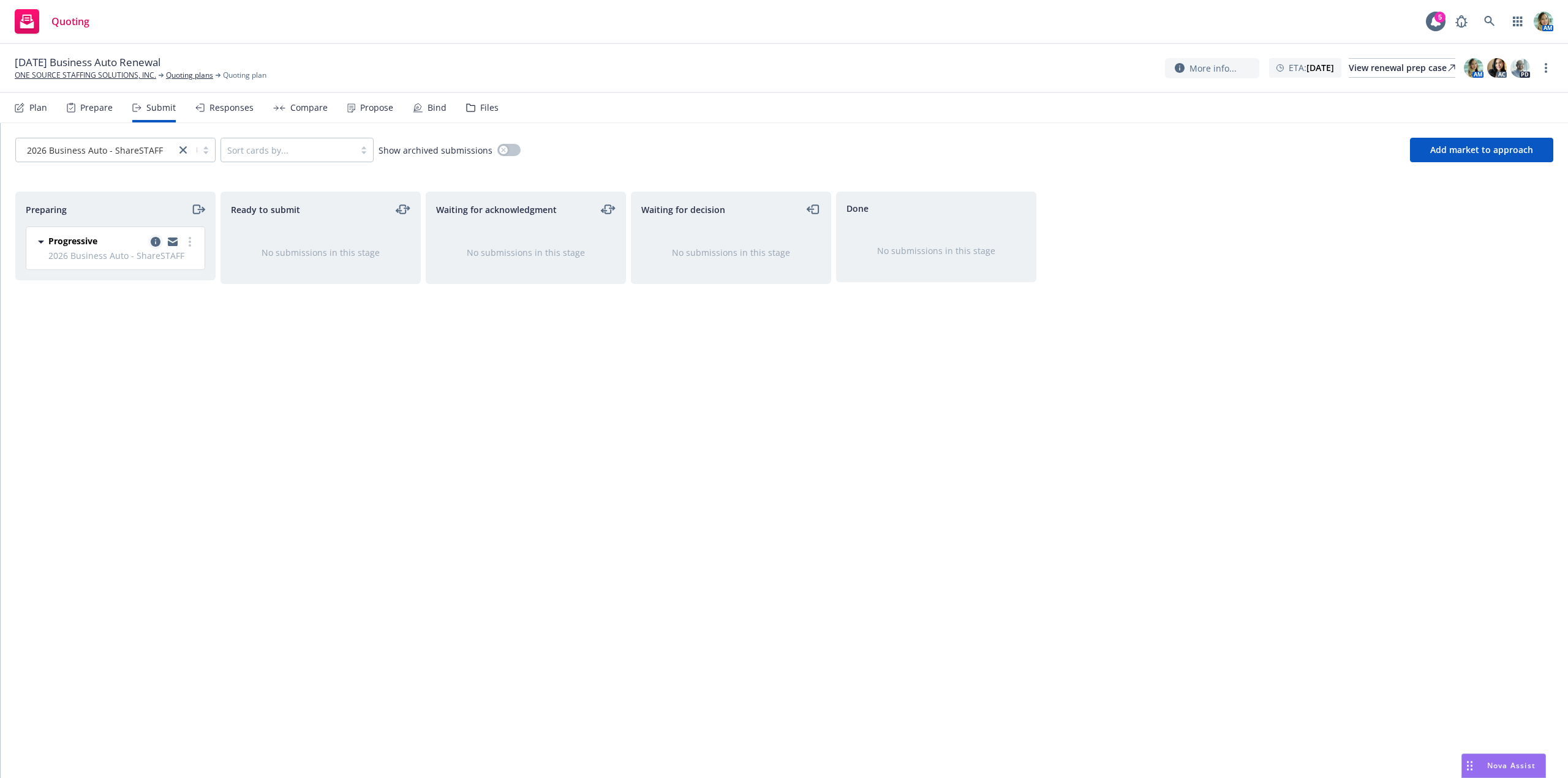
click at [156, 246] on icon "copy logging email" at bounding box center [155, 242] width 10 height 10
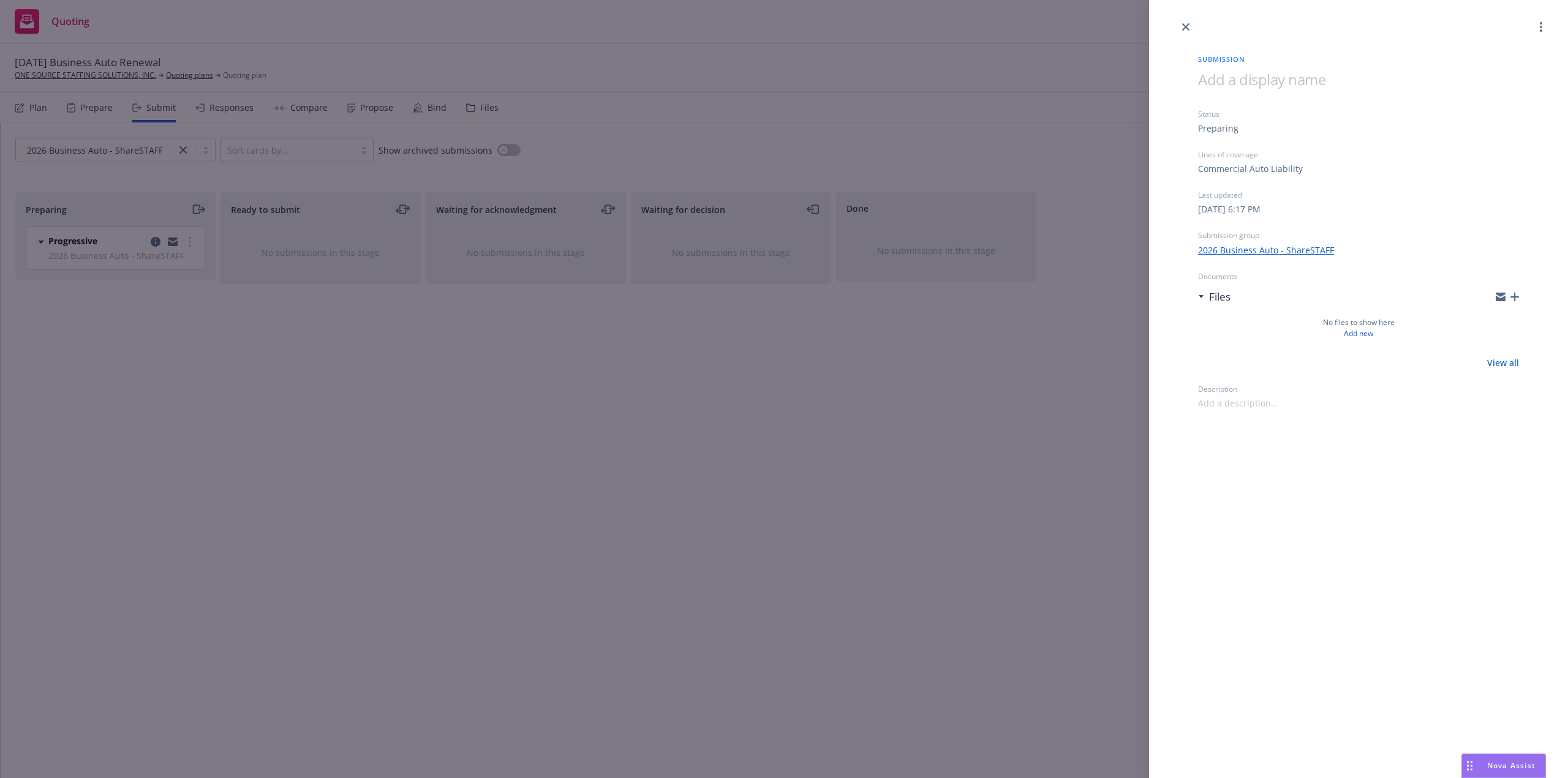
click at [1229, 82] on span at bounding box center [1262, 79] width 128 height 20
drag, startPoint x: 1258, startPoint y: 614, endPoint x: 1265, endPoint y: 614, distance: 7.0
click at [1265, 614] on div "Submission [DATE] Business Auto Status Preparing Lines of coverage Commercial A…" at bounding box center [1358, 389] width 419 height 778
click at [1148, 634] on div "Submission [DATE] Business Auto Status Preparing Lines of coverage Commercial A…" at bounding box center [784, 389] width 1568 height 778
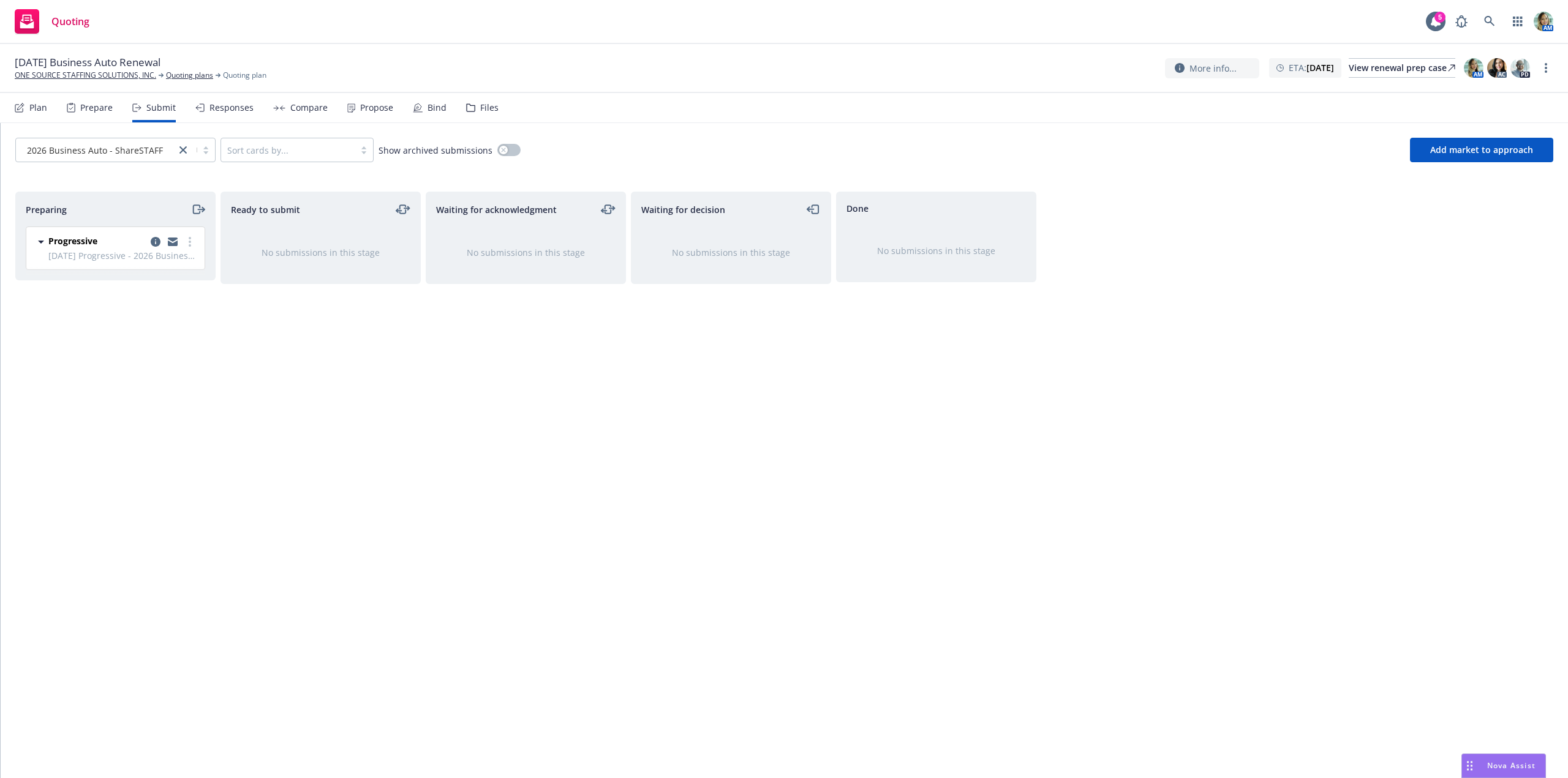
click at [748, 499] on div "Waiting for decision No submissions in this stage" at bounding box center [730, 472] width 201 height 561
click at [68, 72] on link "ONE SOURCE STAFFING SOLUTIONS, INC." at bounding box center [85, 75] width 141 height 11
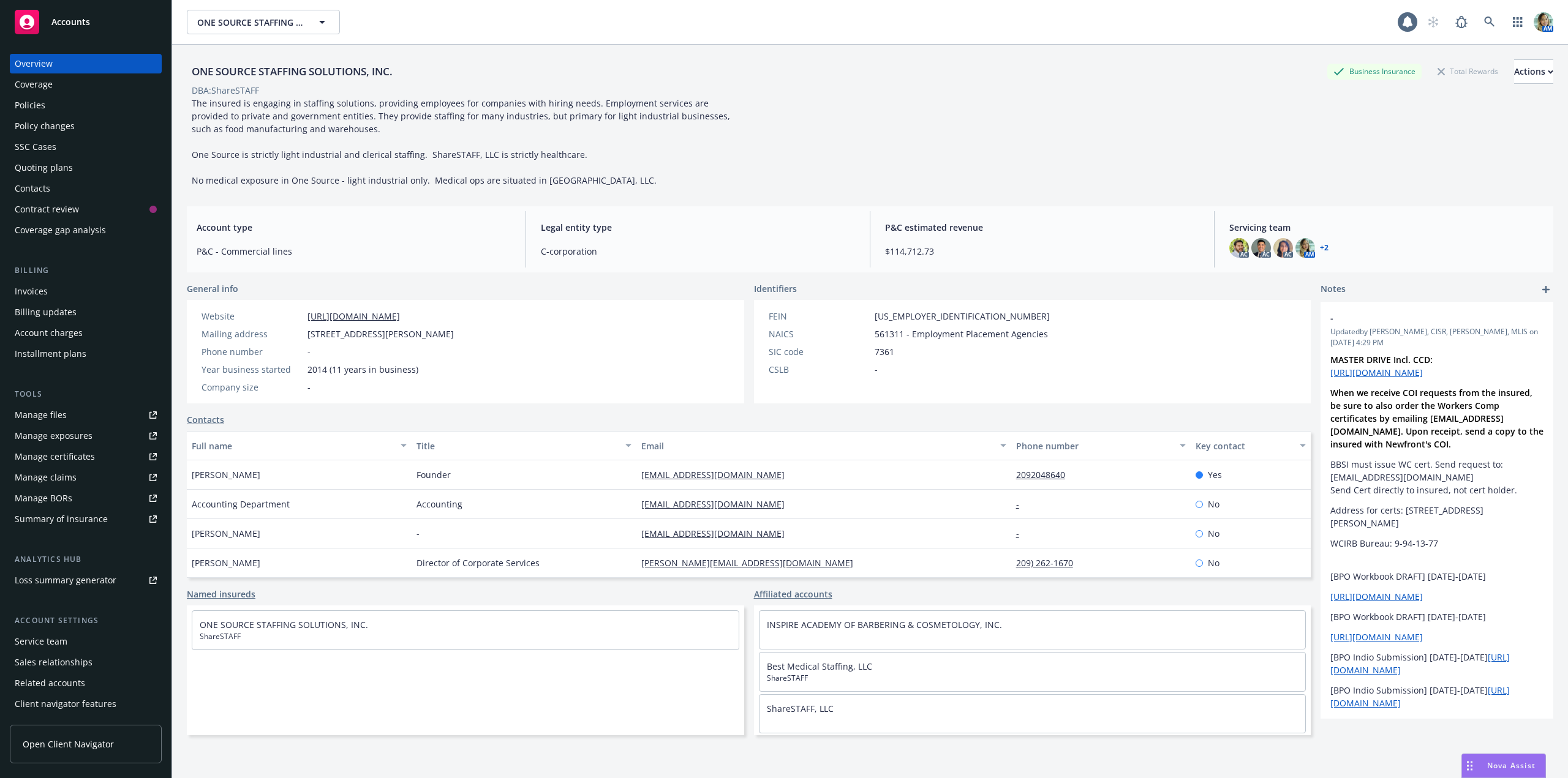
click at [39, 106] on div "Policies" at bounding box center [30, 105] width 30 height 19
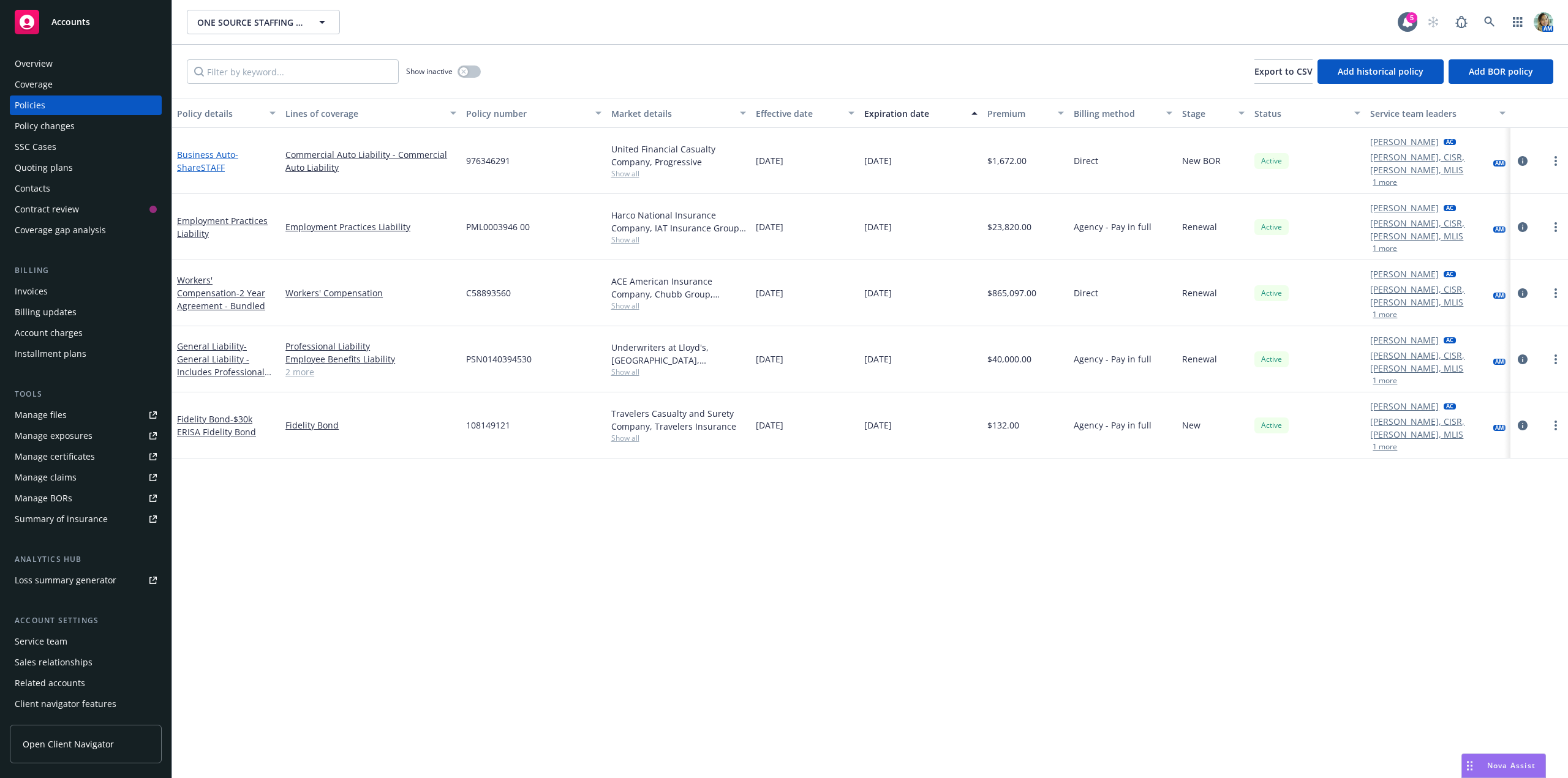
click at [222, 149] on link "Business Auto - ShareSTAFF" at bounding box center [208, 161] width 61 height 24
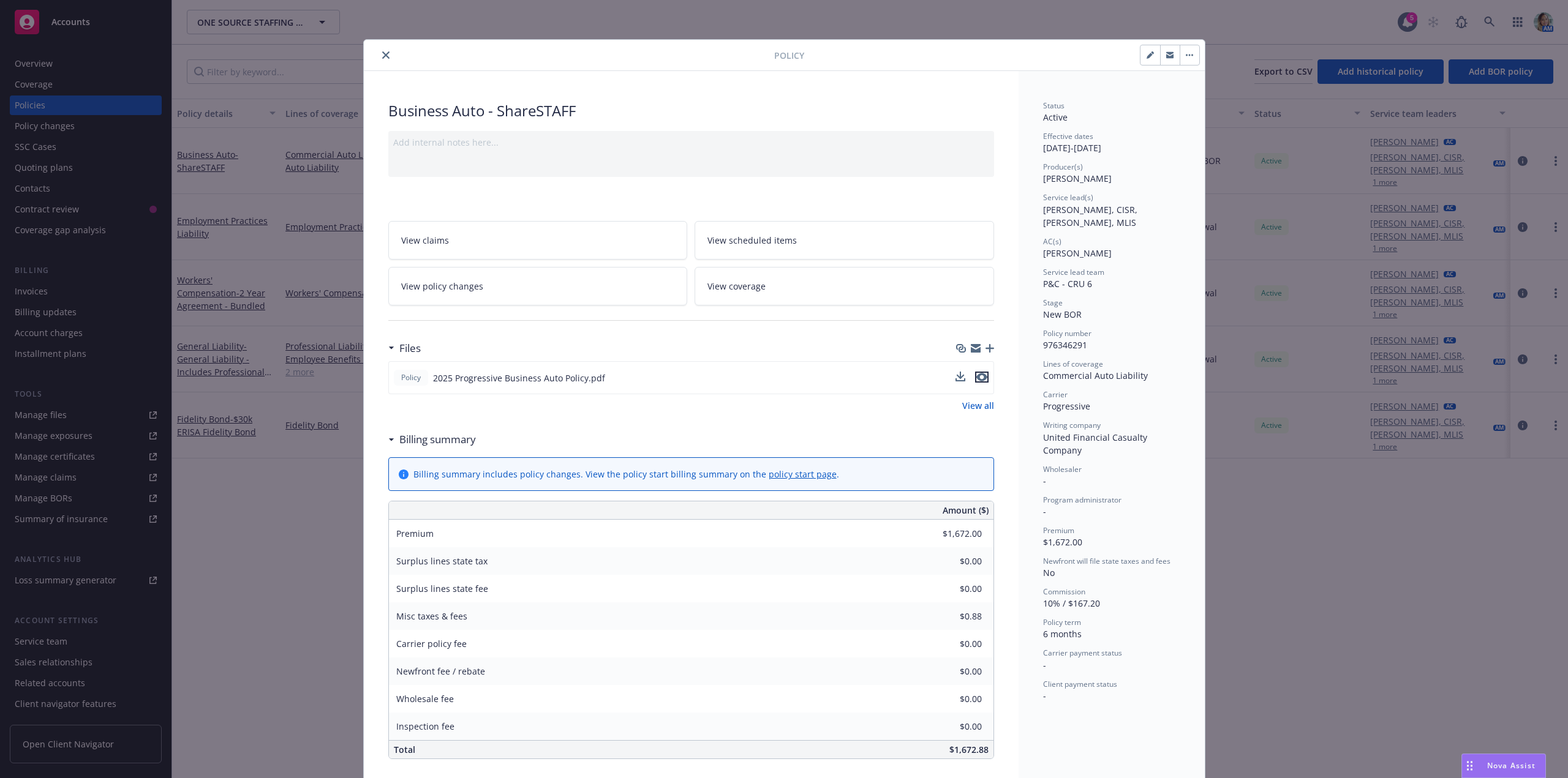
click at [977, 379] on icon "preview file" at bounding box center [981, 376] width 11 height 8
click at [385, 56] on button "close" at bounding box center [386, 55] width 15 height 15
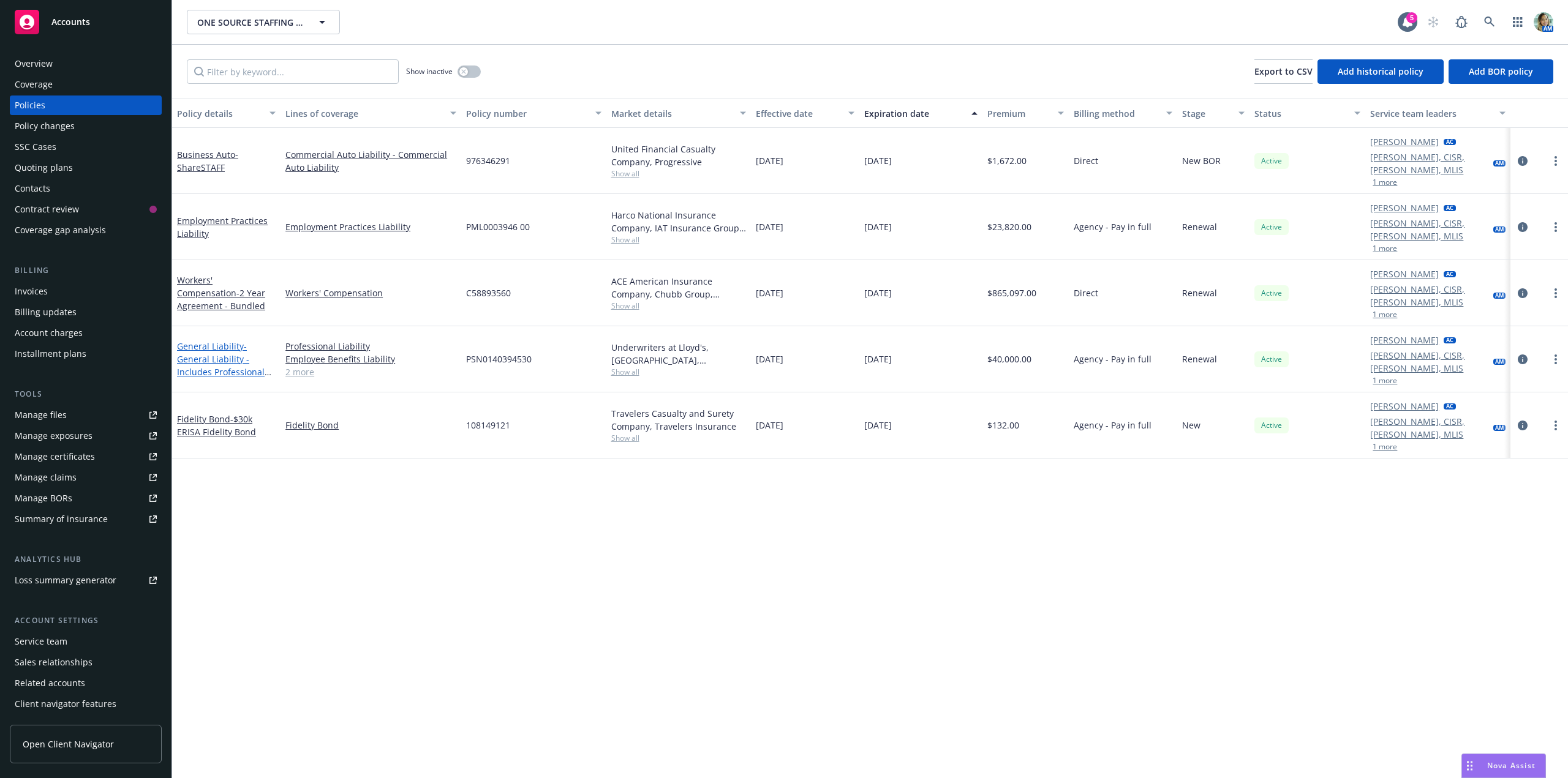
click at [251, 340] on span "- General Liability - Includes Professional Liability" at bounding box center [224, 365] width 94 height 50
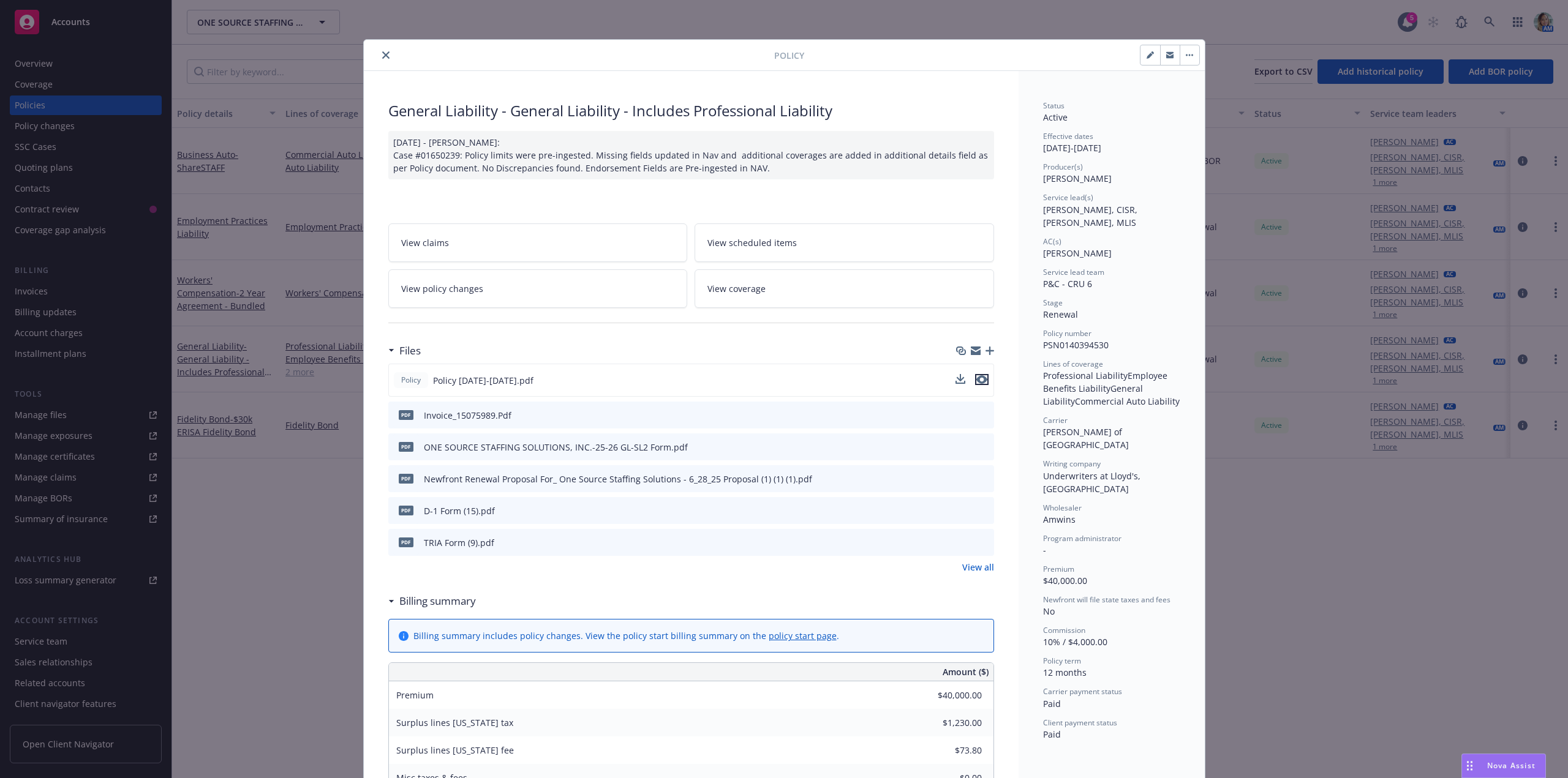
click at [977, 380] on icon "preview file" at bounding box center [981, 379] width 11 height 8
click at [384, 54] on icon "close" at bounding box center [386, 55] width 7 height 7
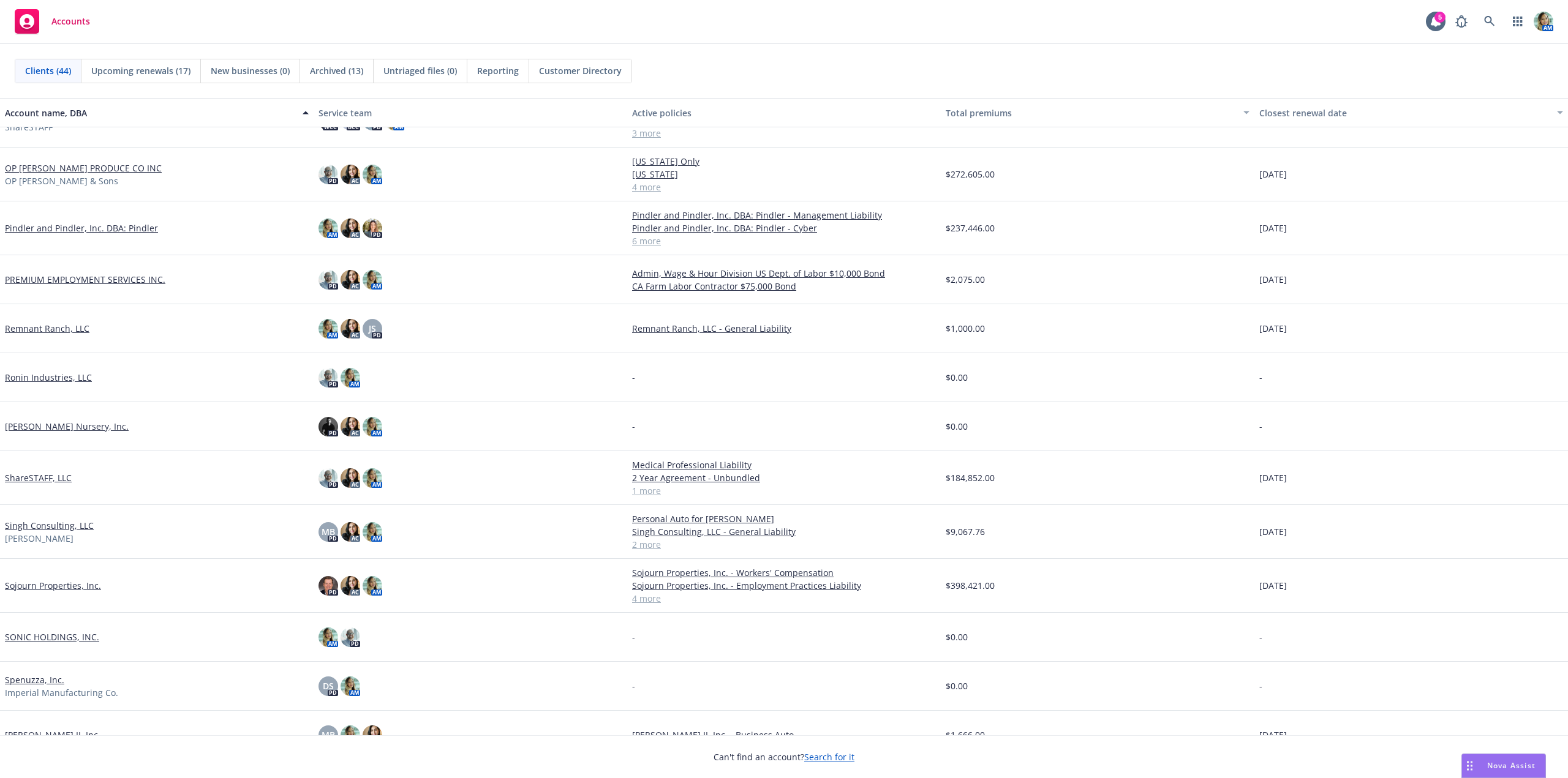
scroll to position [969, 0]
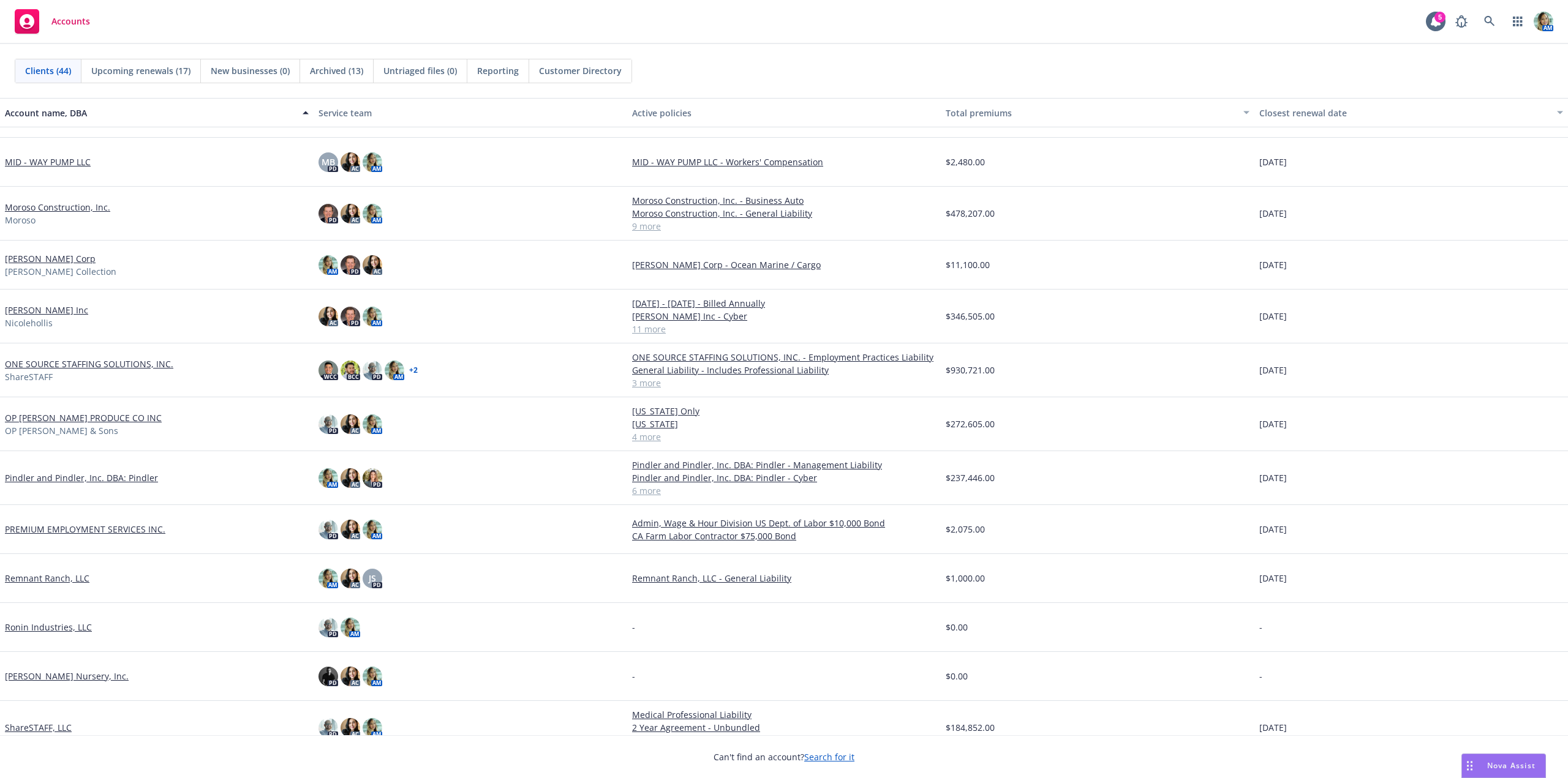
click at [51, 315] on link "[PERSON_NAME] Inc" at bounding box center [46, 310] width 83 height 13
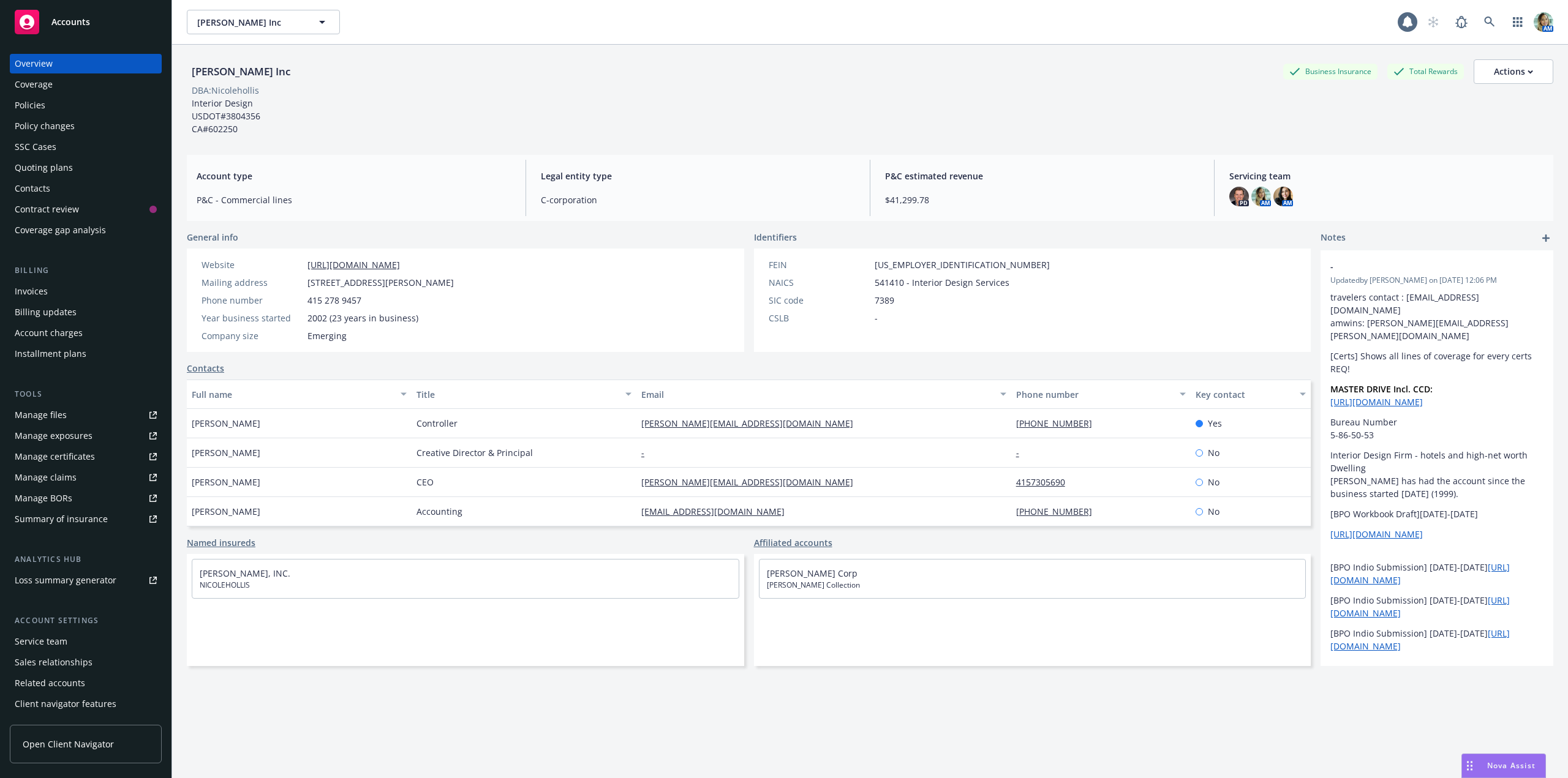
click at [36, 113] on div "Policies" at bounding box center [30, 105] width 30 height 19
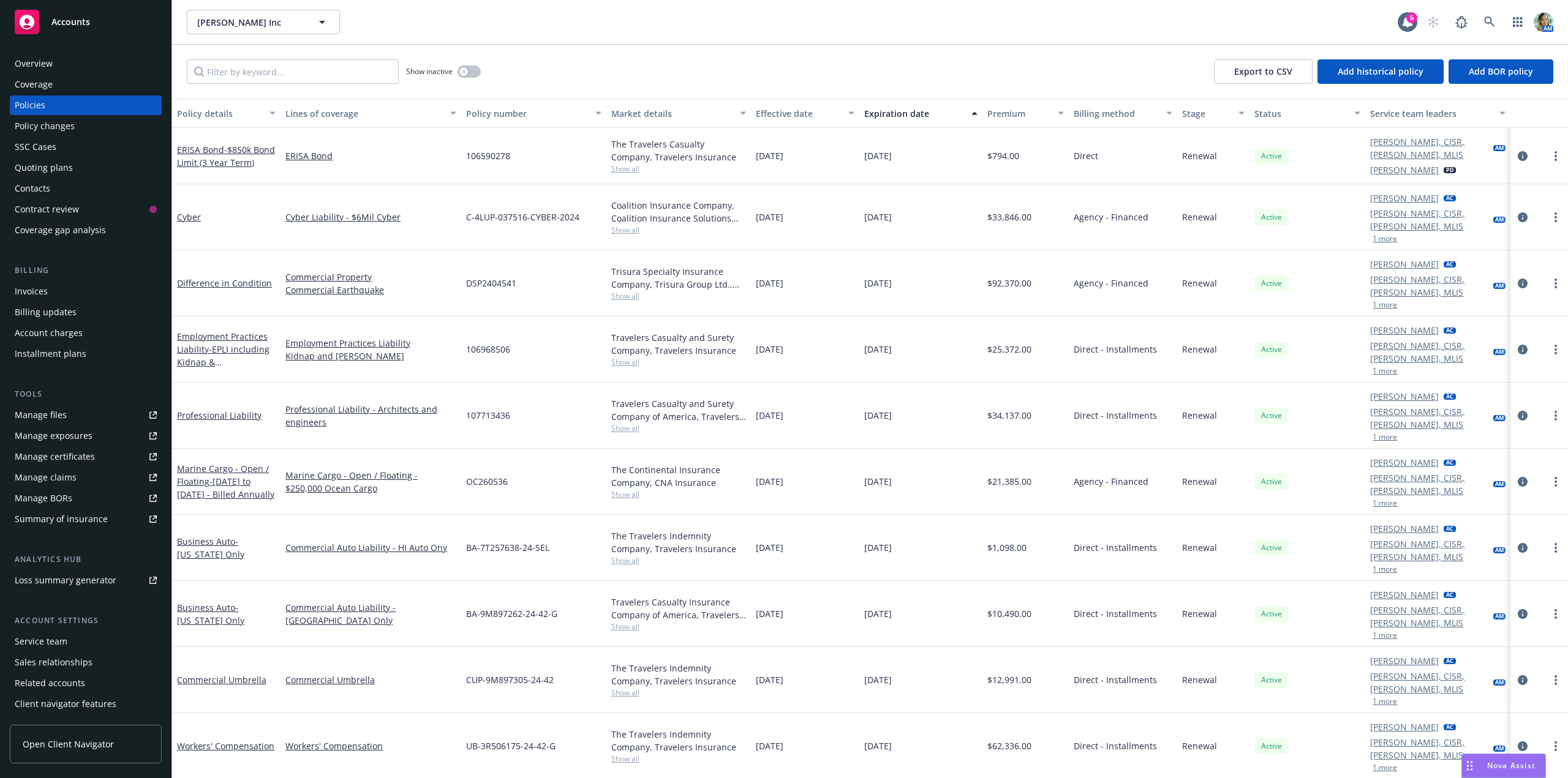
click at [58, 159] on div "Quoting plans" at bounding box center [44, 168] width 58 height 19
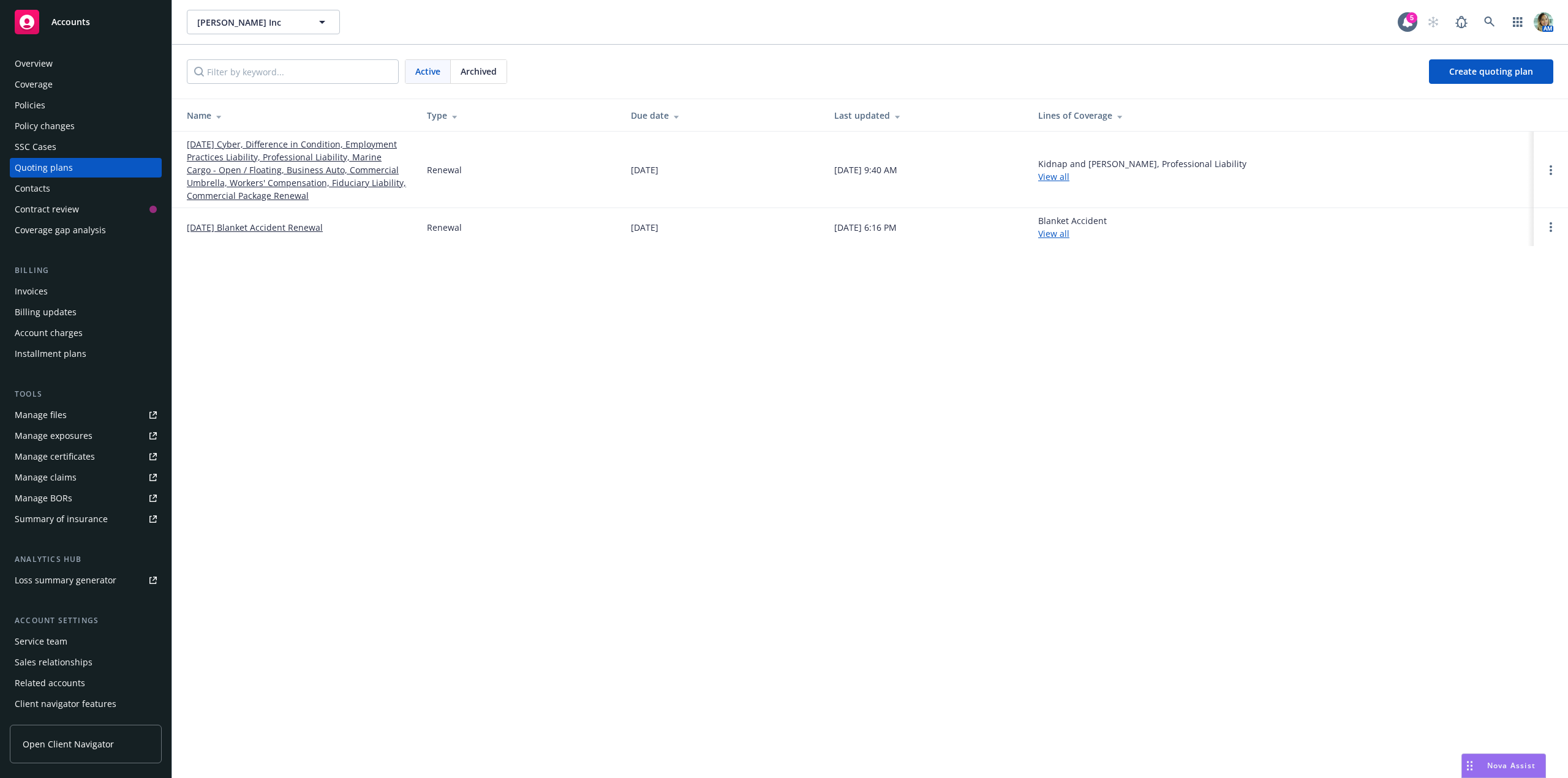
click at [212, 158] on link "[DATE] Cyber, Difference in Condition, Employment Practices Liability, Professi…" at bounding box center [297, 170] width 220 height 64
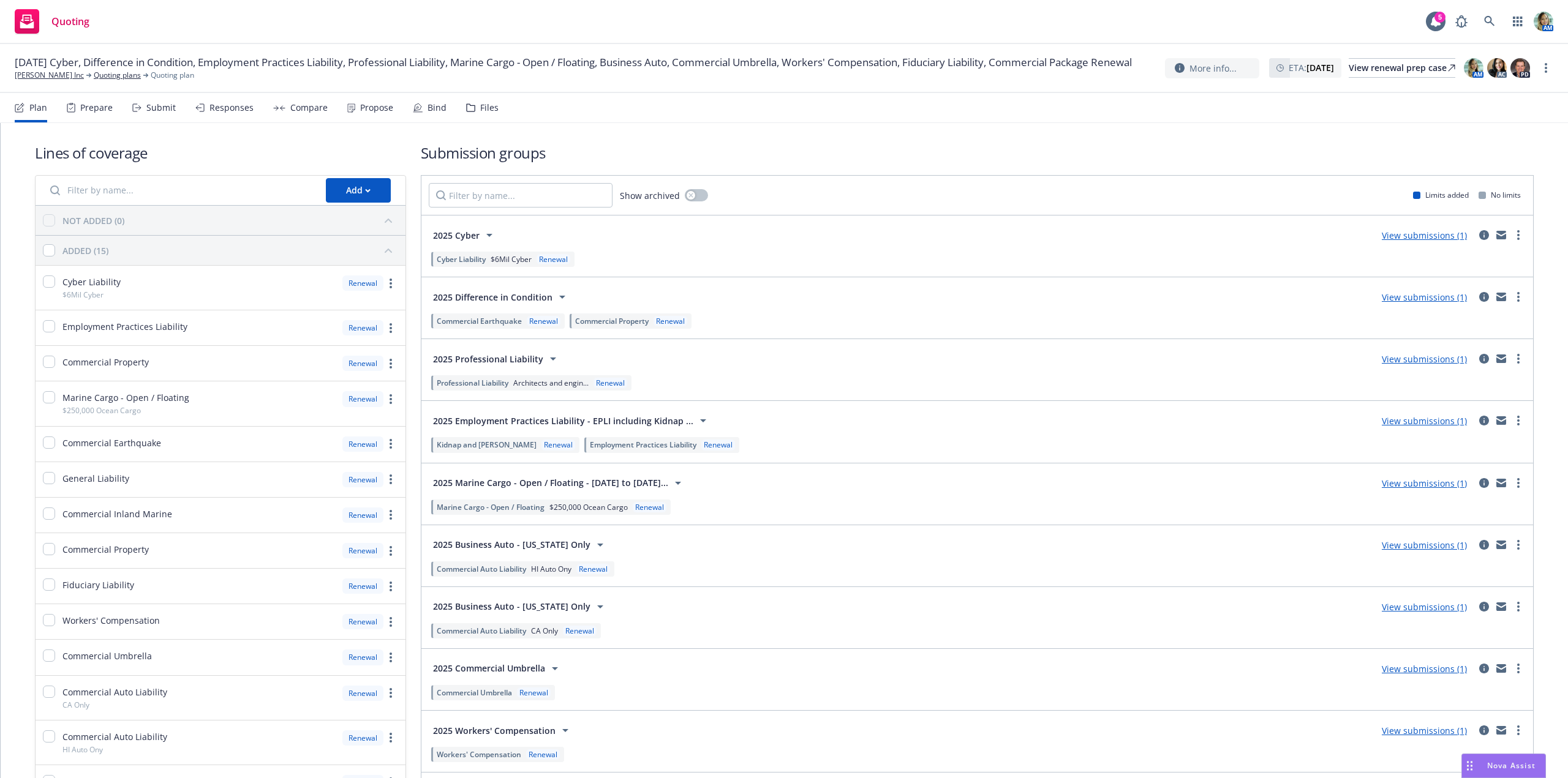
click at [1398, 300] on link "View submissions (1)" at bounding box center [1424, 297] width 85 height 12
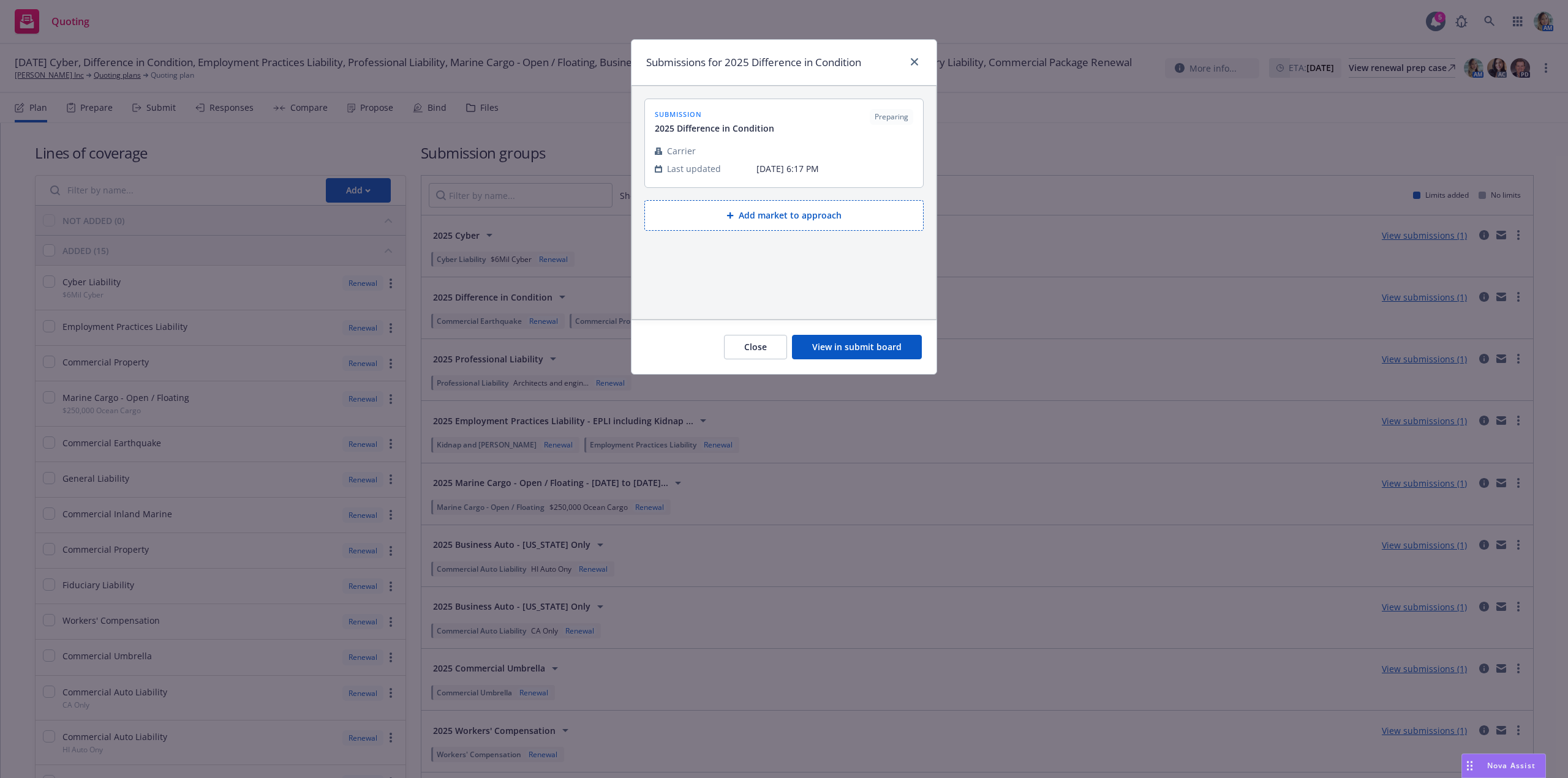
click at [870, 342] on button "View in submit board" at bounding box center [856, 347] width 130 height 24
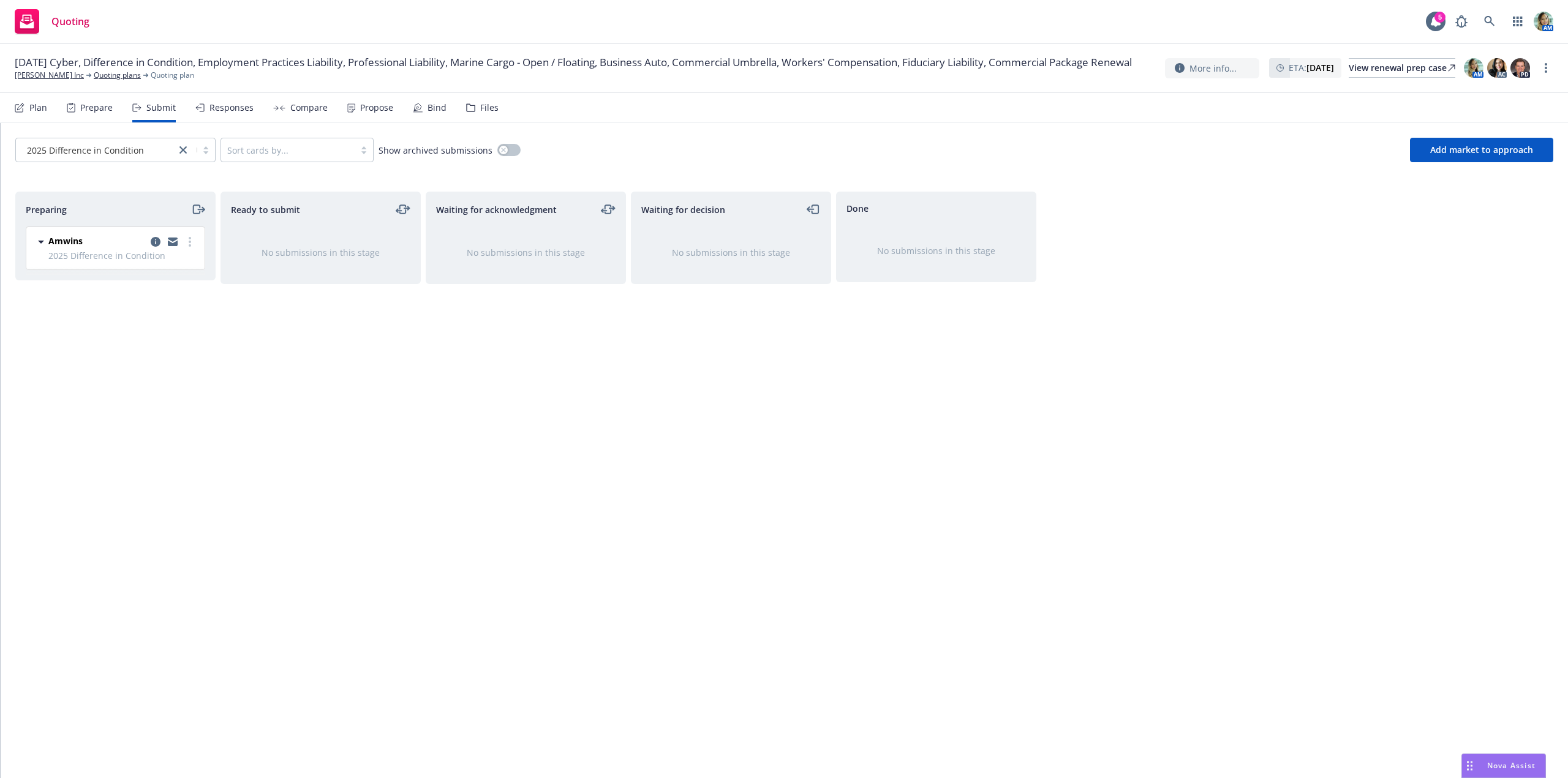
click at [185, 248] on div at bounding box center [173, 242] width 49 height 15
click at [185, 246] on link "more" at bounding box center [190, 242] width 15 height 15
click at [164, 291] on span "Log acknowledgement" at bounding box center [134, 291] width 121 height 12
click at [768, 246] on icon "copy logging email" at bounding box center [770, 242] width 10 height 10
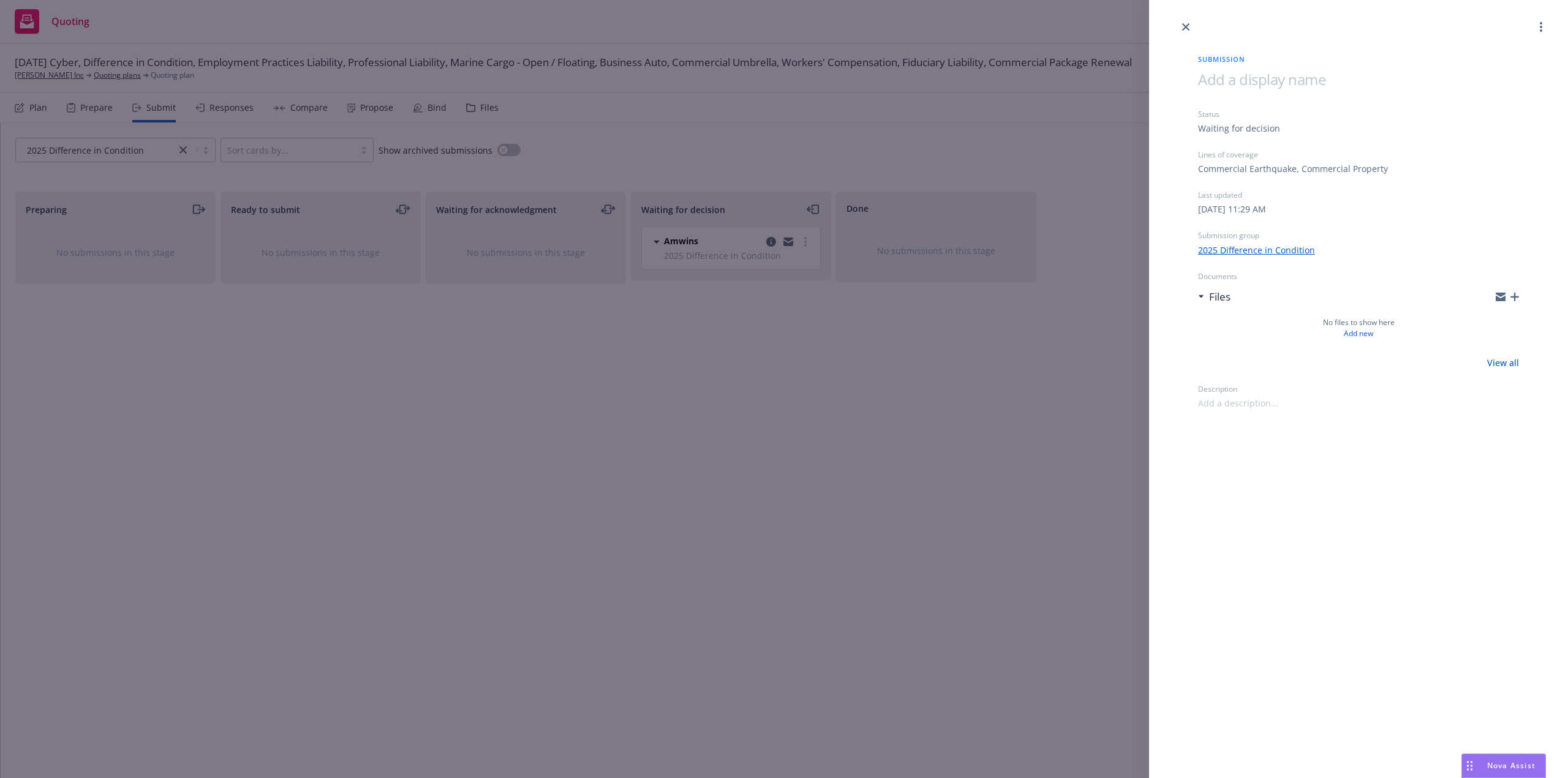
click at [1229, 84] on span at bounding box center [1262, 79] width 128 height 20
click at [1320, 495] on div "Submission 10/1/25 Difference in Conditions Status Waiting for decision Lines o…" at bounding box center [1358, 389] width 419 height 778
click at [1190, 24] on link "close" at bounding box center [1186, 26] width 15 height 15
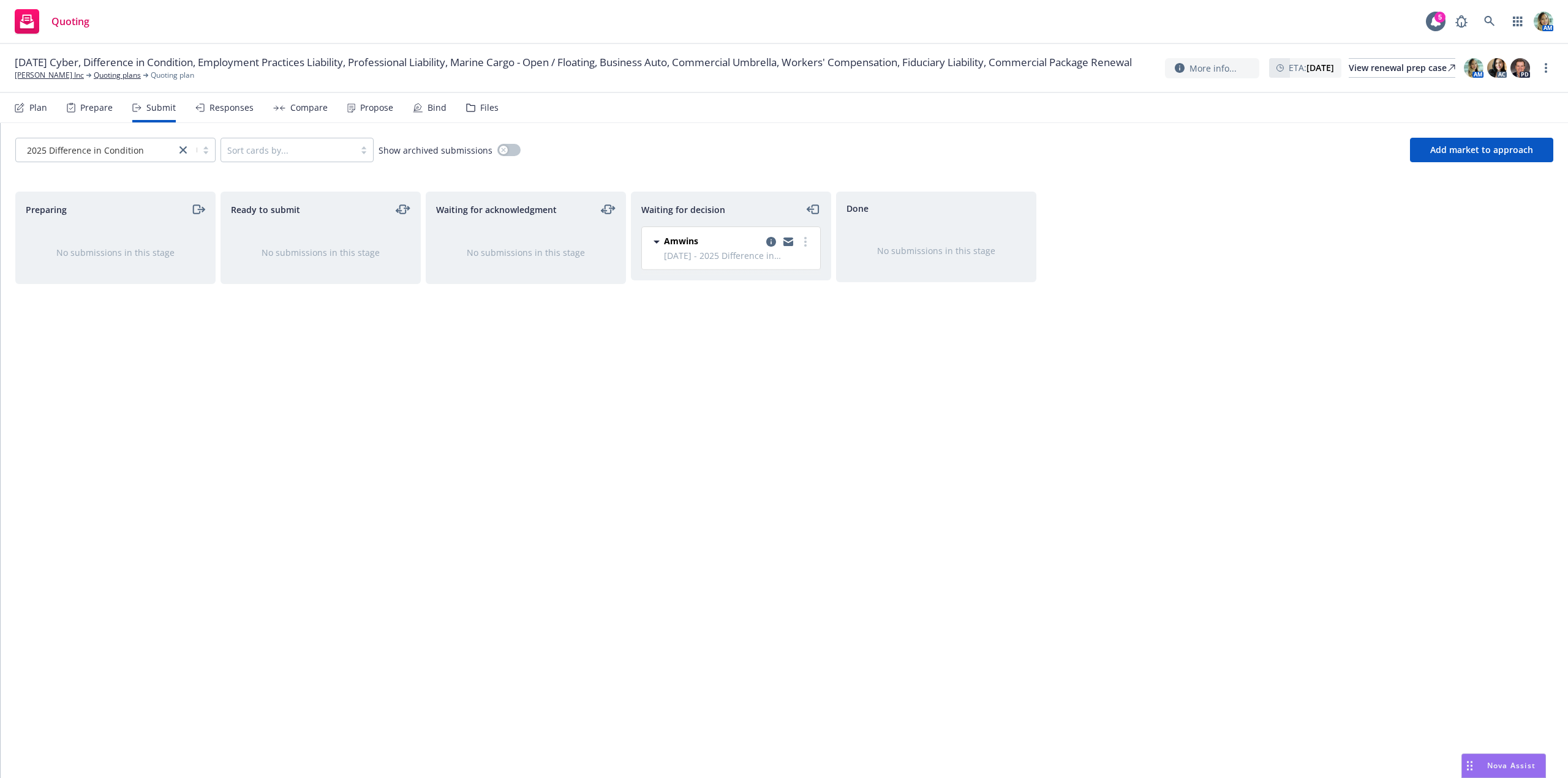
click at [850, 397] on div "Done No submissions in this stage" at bounding box center [936, 472] width 201 height 561
click at [655, 454] on div "Waiting for decision Amwins 10/1/25 - 2025 Difference in Condition Monday, Augu…" at bounding box center [730, 472] width 201 height 561
click at [610, 435] on div "Waiting for acknowledgment No submissions in this stage" at bounding box center [525, 472] width 201 height 561
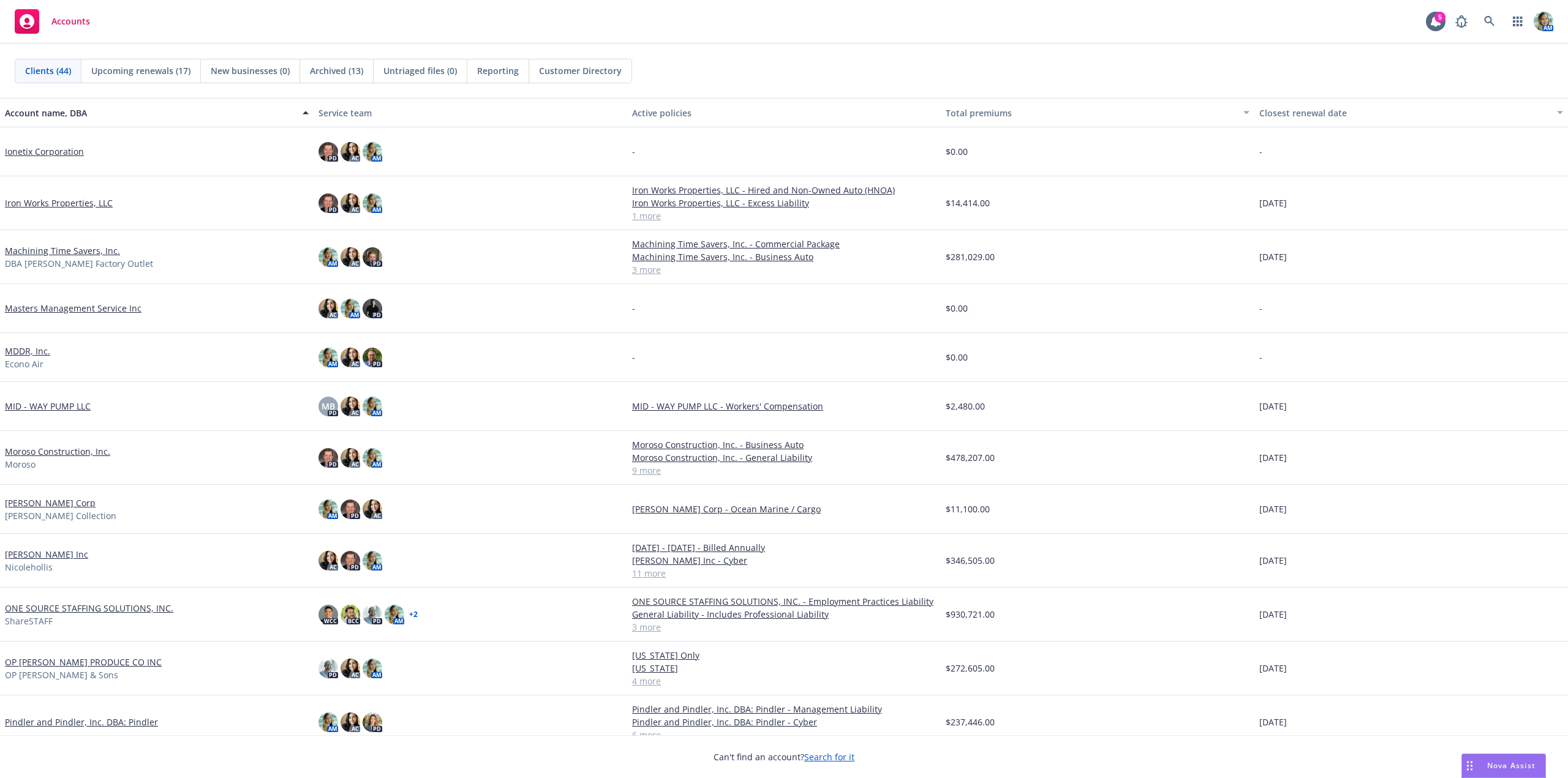
scroll to position [919, 0]
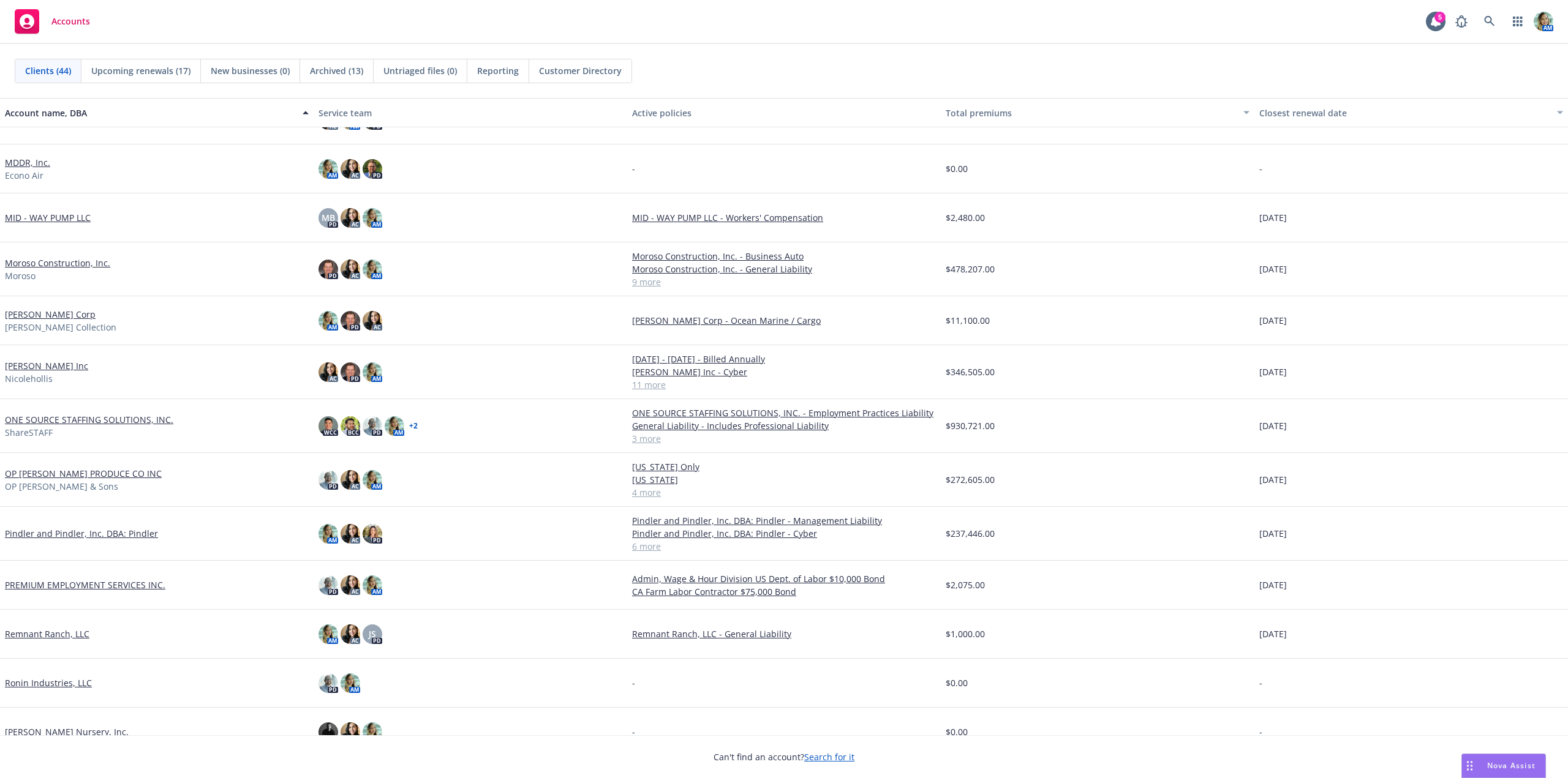
click at [132, 419] on link "ONE SOURCE STAFFING SOLUTIONS, INC." at bounding box center [89, 420] width 168 height 13
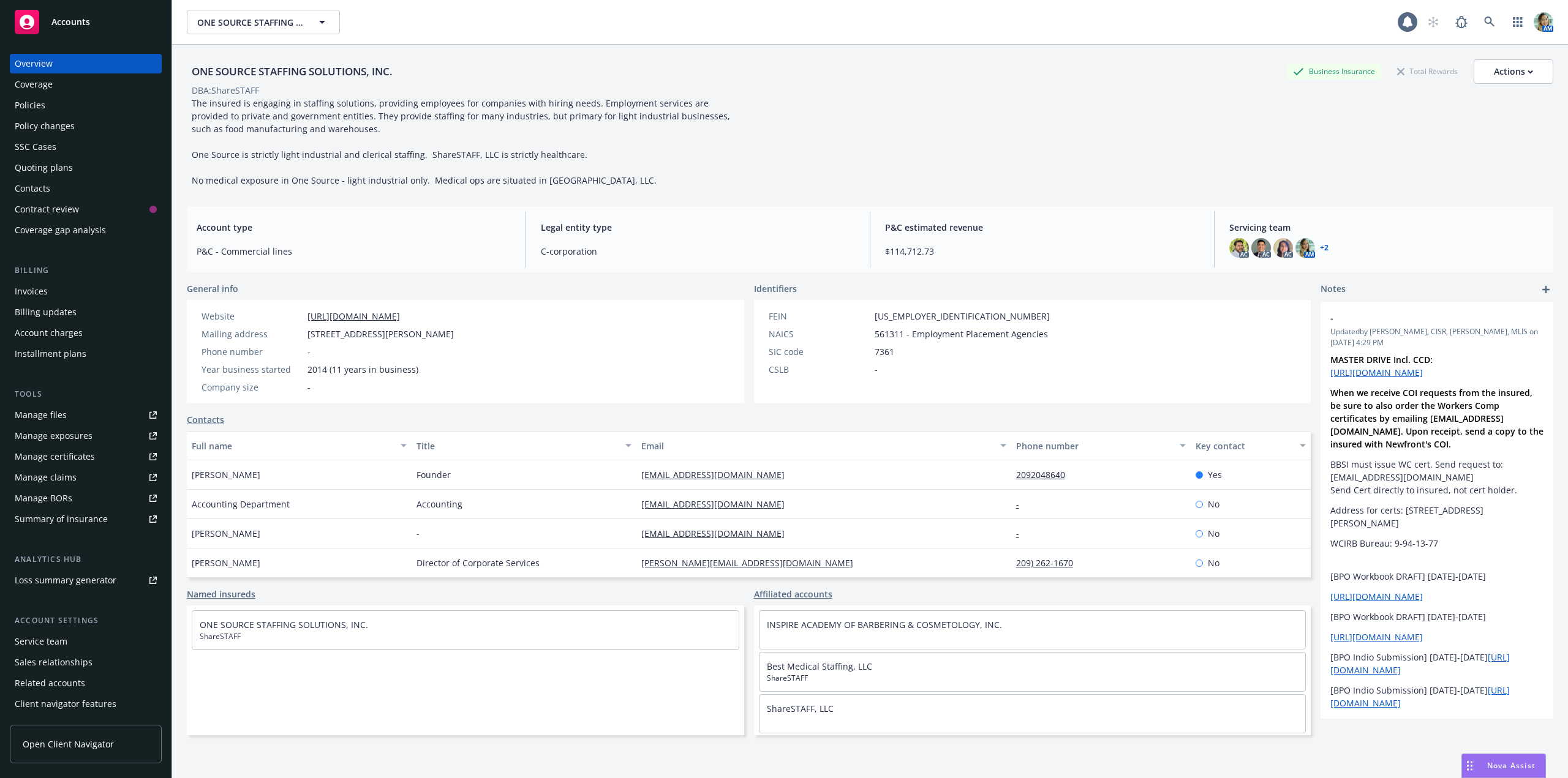
click at [30, 108] on div "Policies" at bounding box center [30, 105] width 30 height 19
